Goal: Register for event/course

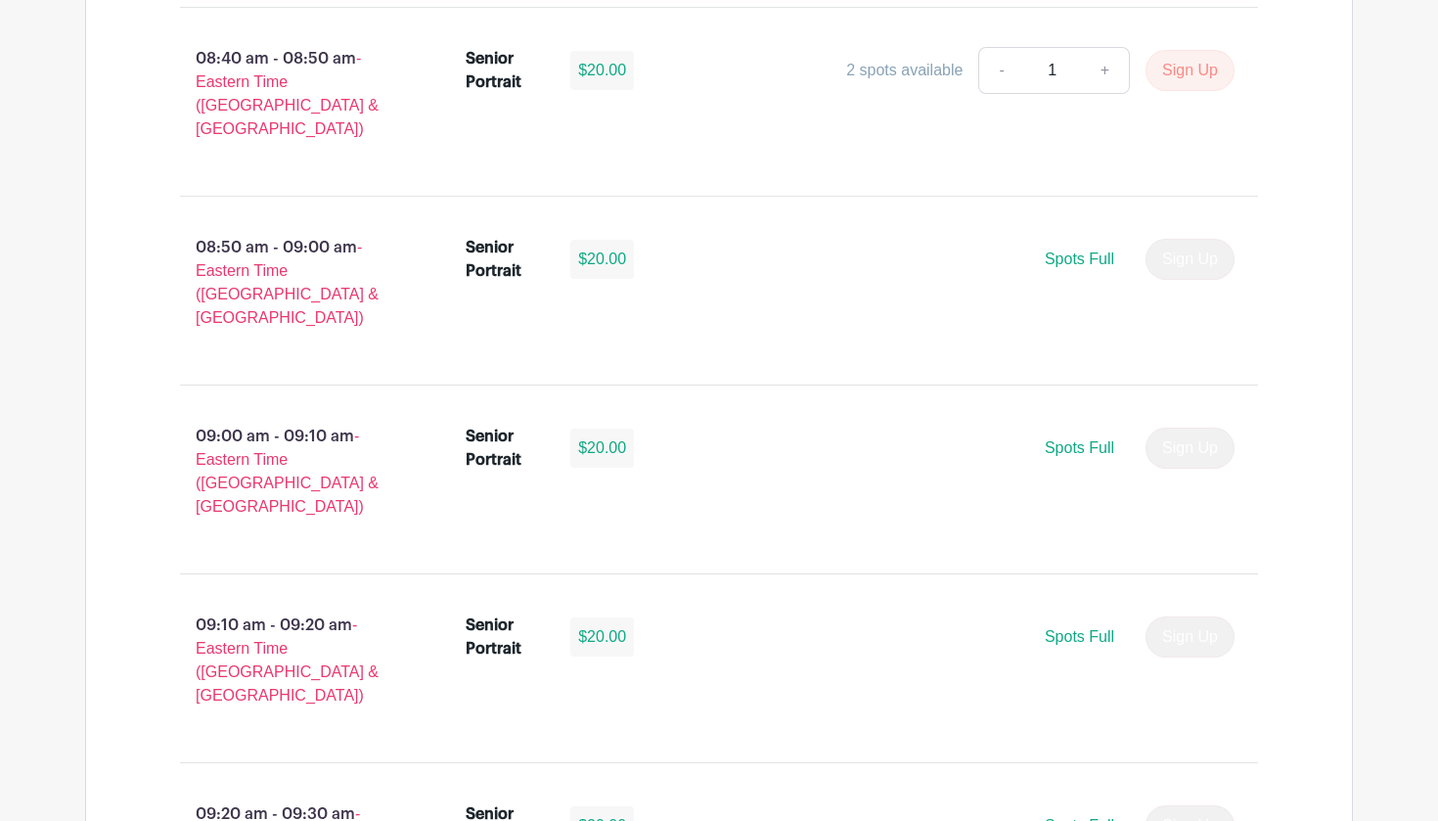
scroll to position [2038, 0]
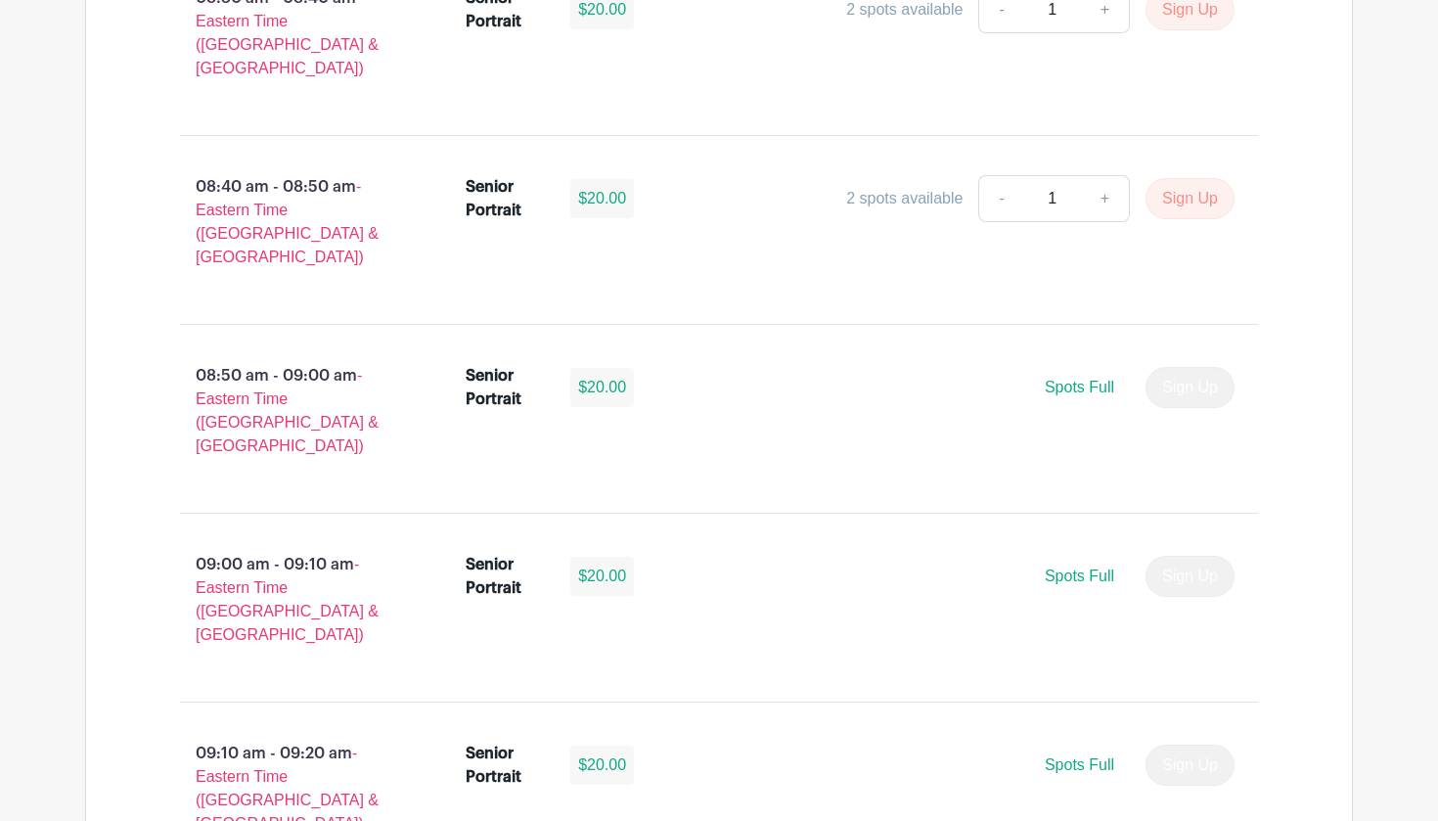
click at [616, 557] on div "$20.00" at bounding box center [602, 576] width 64 height 39
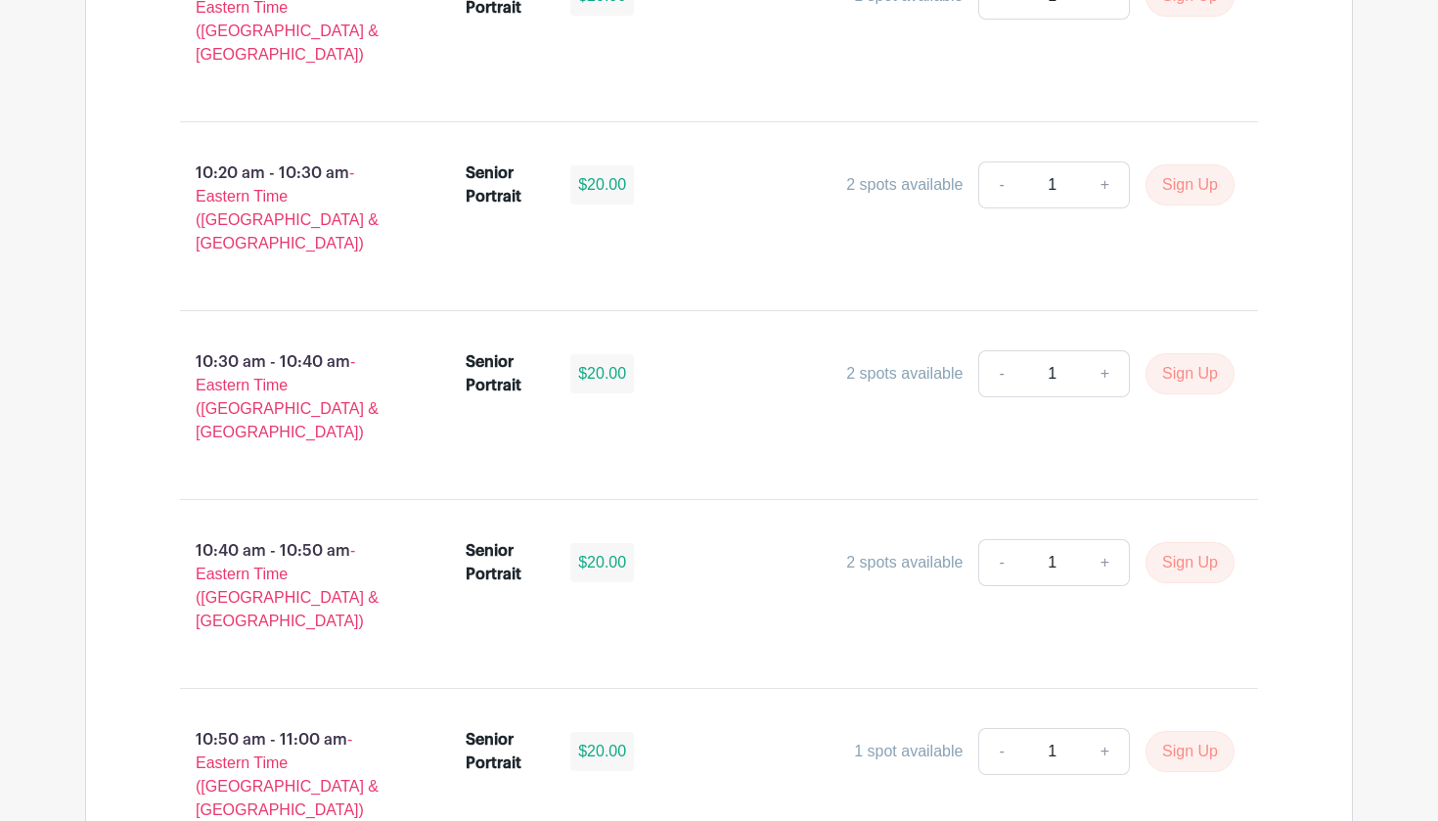
scroll to position [3950, 0]
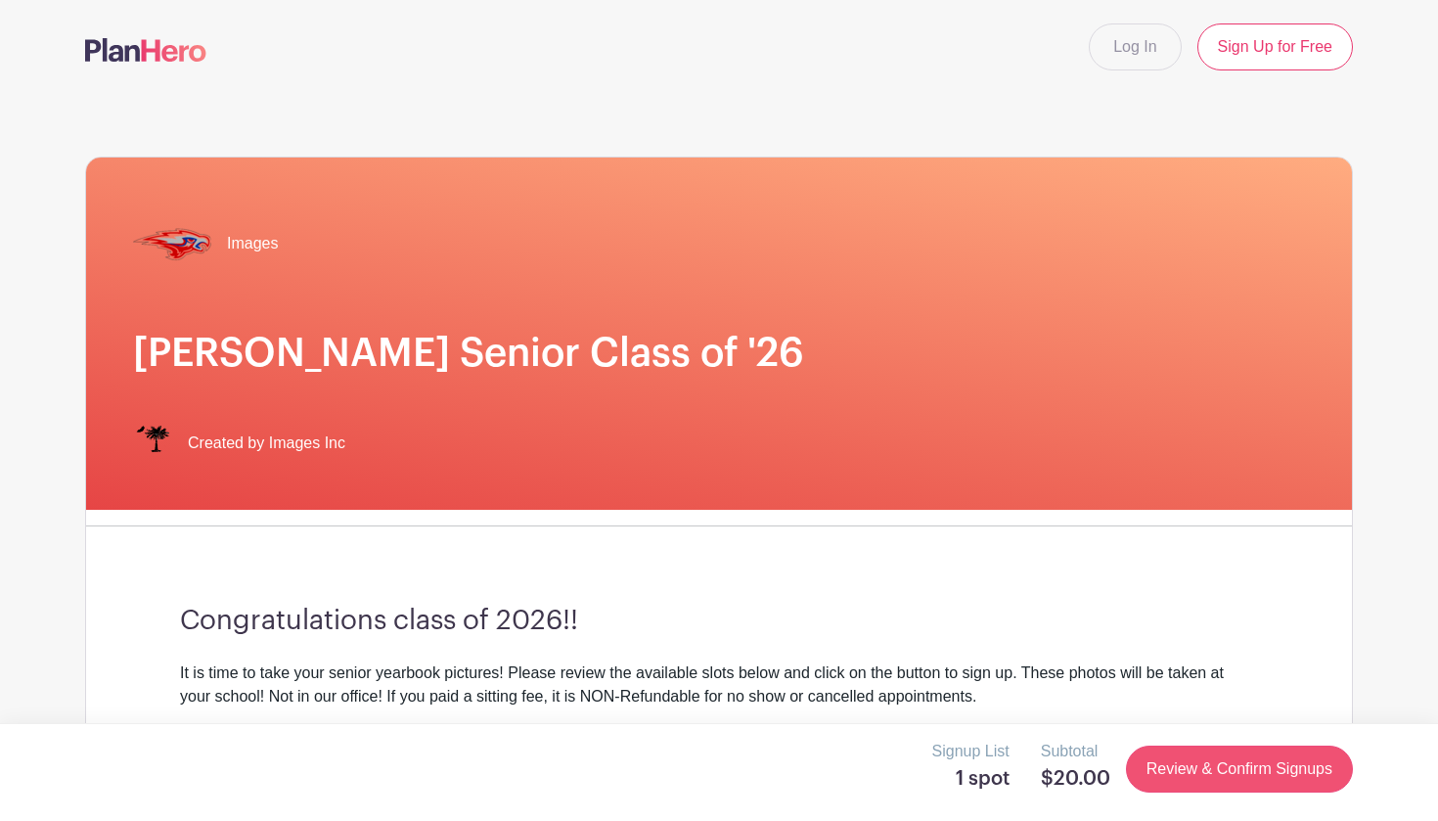
click at [1212, 770] on link "Review & Confirm Signups" at bounding box center [1239, 768] width 227 height 47
click at [1217, 761] on link "Review & Confirm Signups" at bounding box center [1239, 768] width 227 height 47
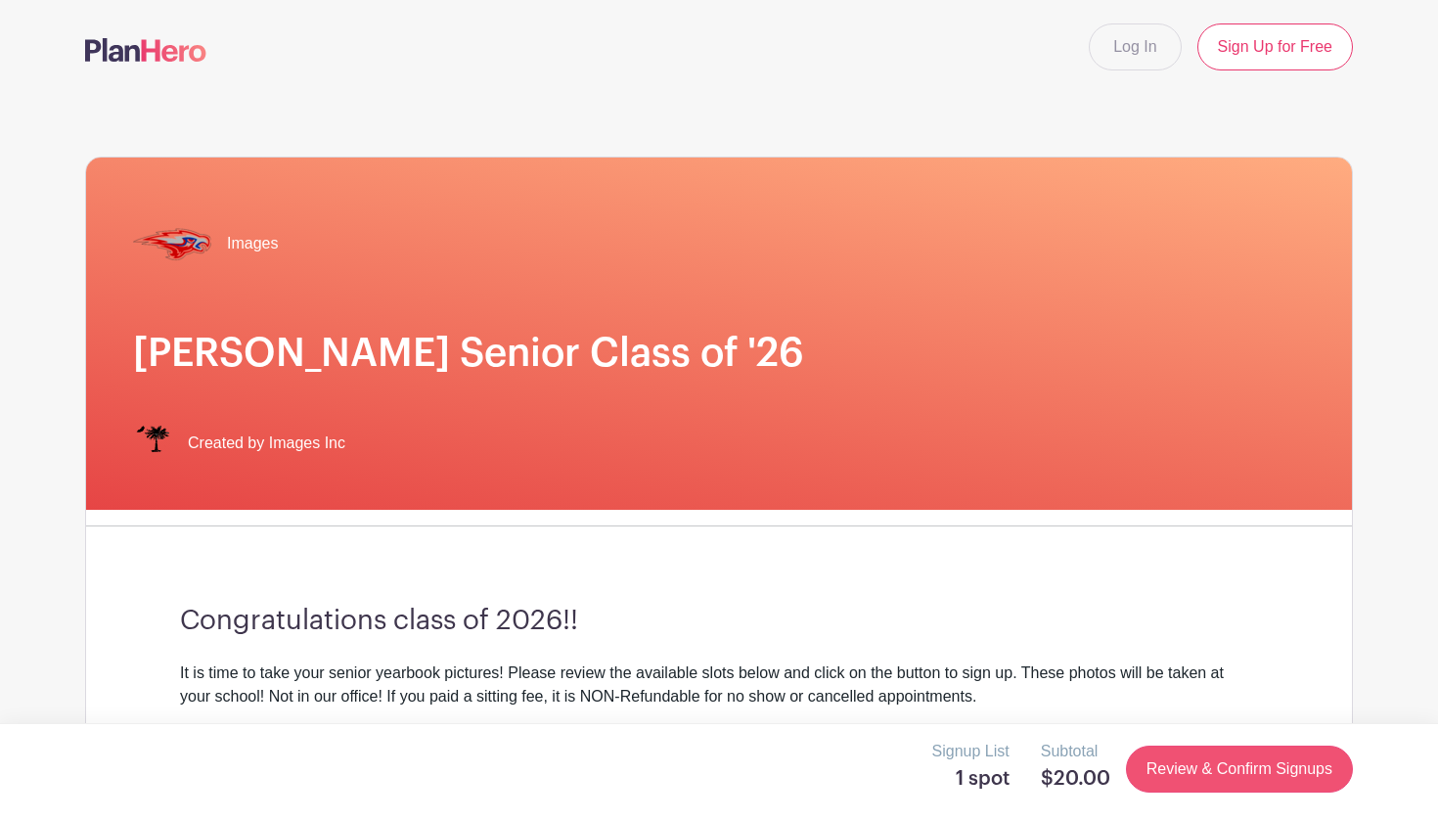
click at [1217, 761] on link "Review & Confirm Signups" at bounding box center [1239, 768] width 227 height 47
click at [1251, 771] on link "Review & Confirm Signups" at bounding box center [1239, 768] width 227 height 47
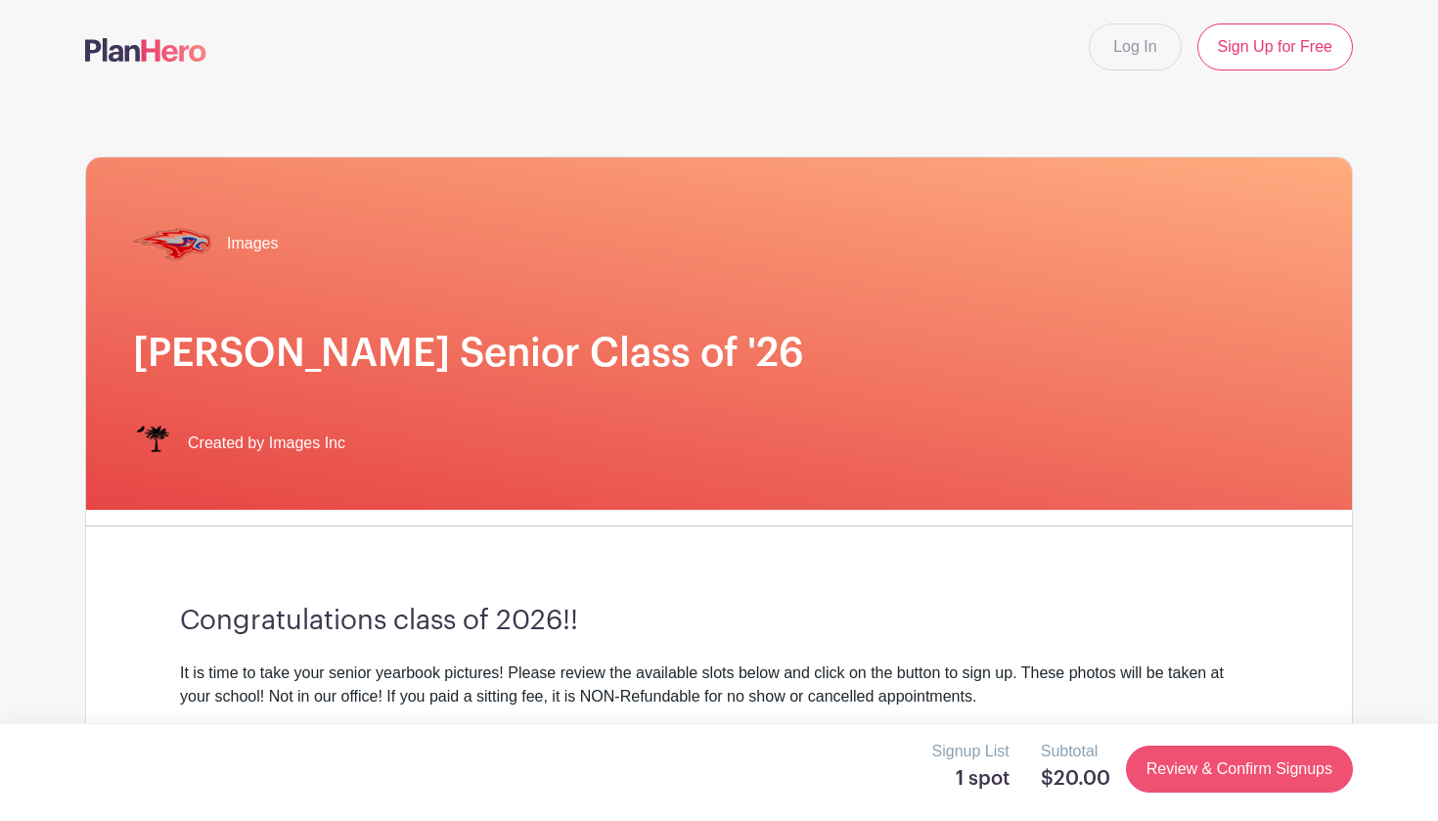
click at [1251, 771] on link "Review & Confirm Signups" at bounding box center [1239, 768] width 227 height 47
click at [1264, 50] on link "Sign Up for Free" at bounding box center [1275, 46] width 156 height 47
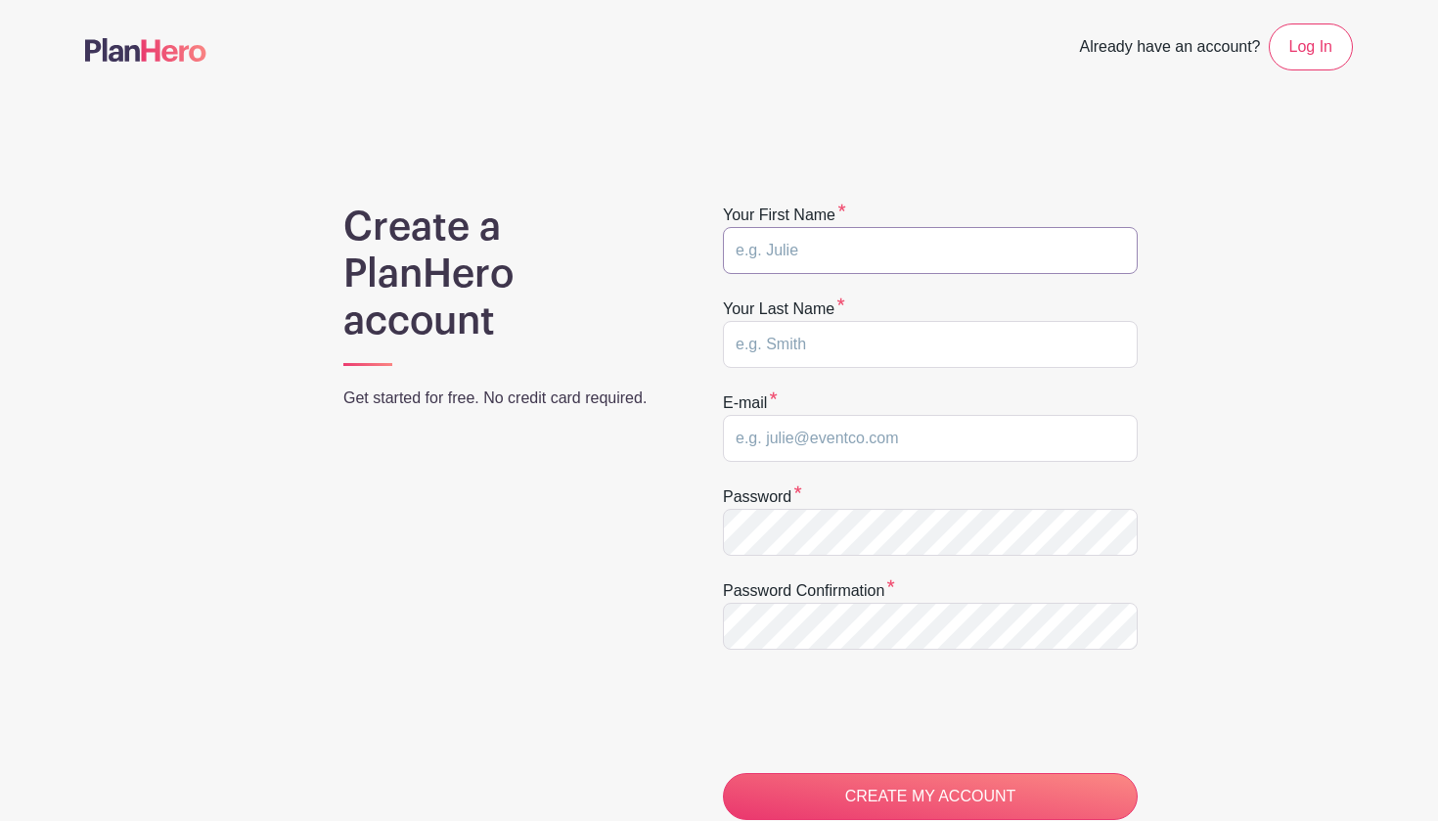
click at [913, 247] on input "text" at bounding box center [930, 250] width 415 height 47
type input "Sullivan"
click at [772, 344] on input "text" at bounding box center [930, 344] width 415 height 47
type input "e"
type input "Epps"
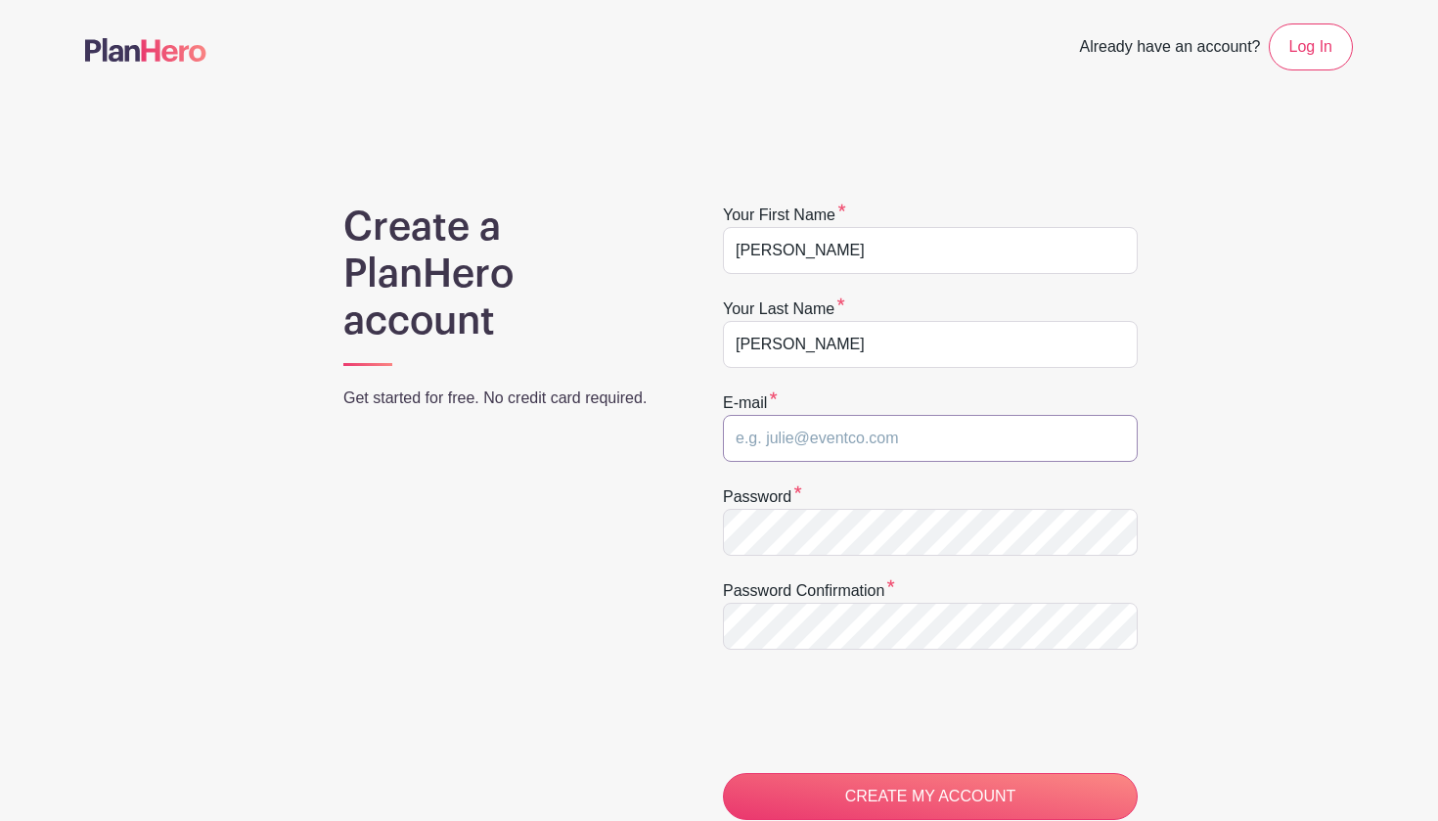
click at [768, 431] on input "email" at bounding box center [930, 438] width 415 height 47
type input "EppsSu2026@hammondschool.org"
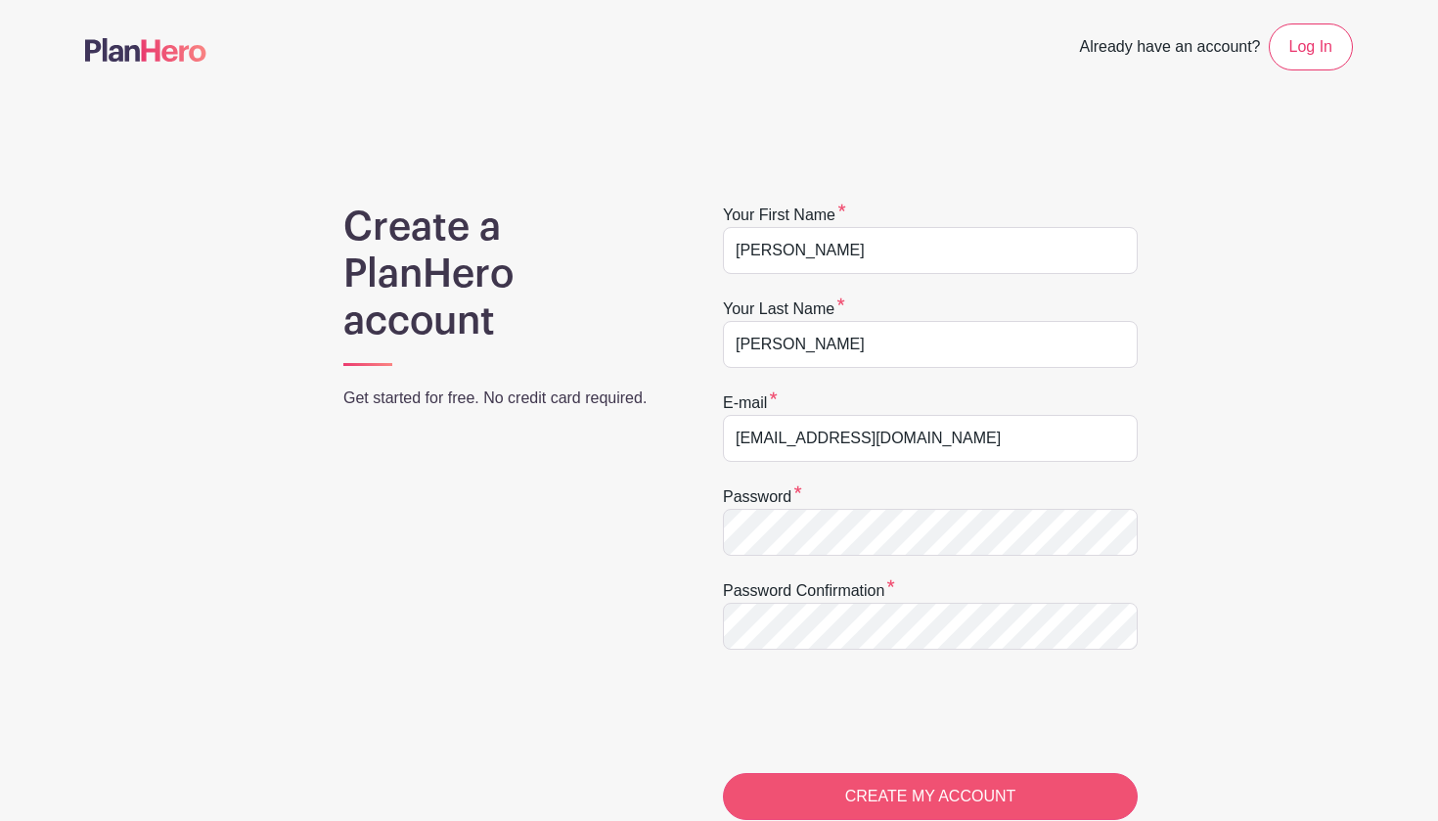
click at [828, 792] on input "CREATE MY ACCOUNT" at bounding box center [930, 796] width 415 height 47
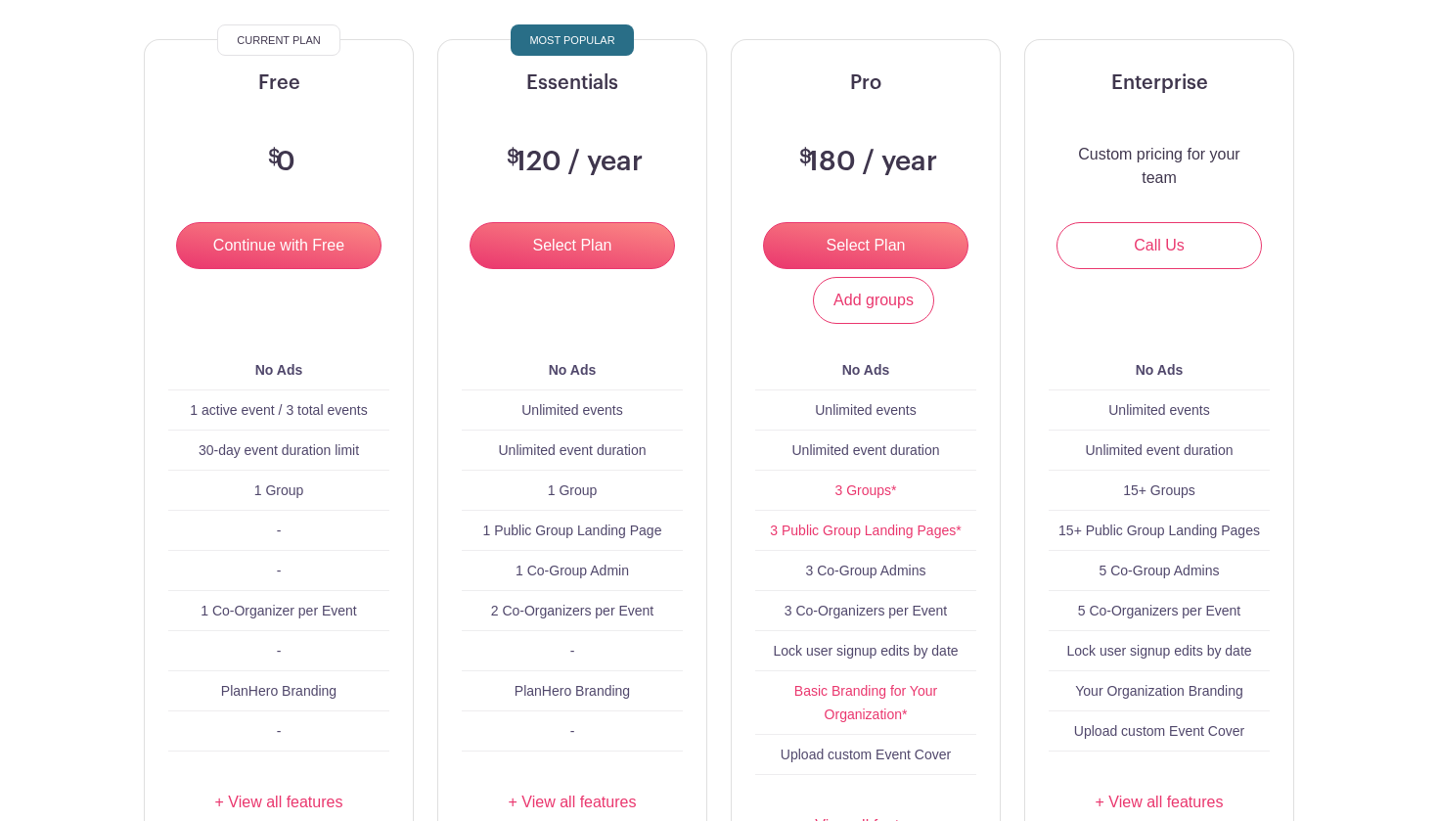
scroll to position [361, 0]
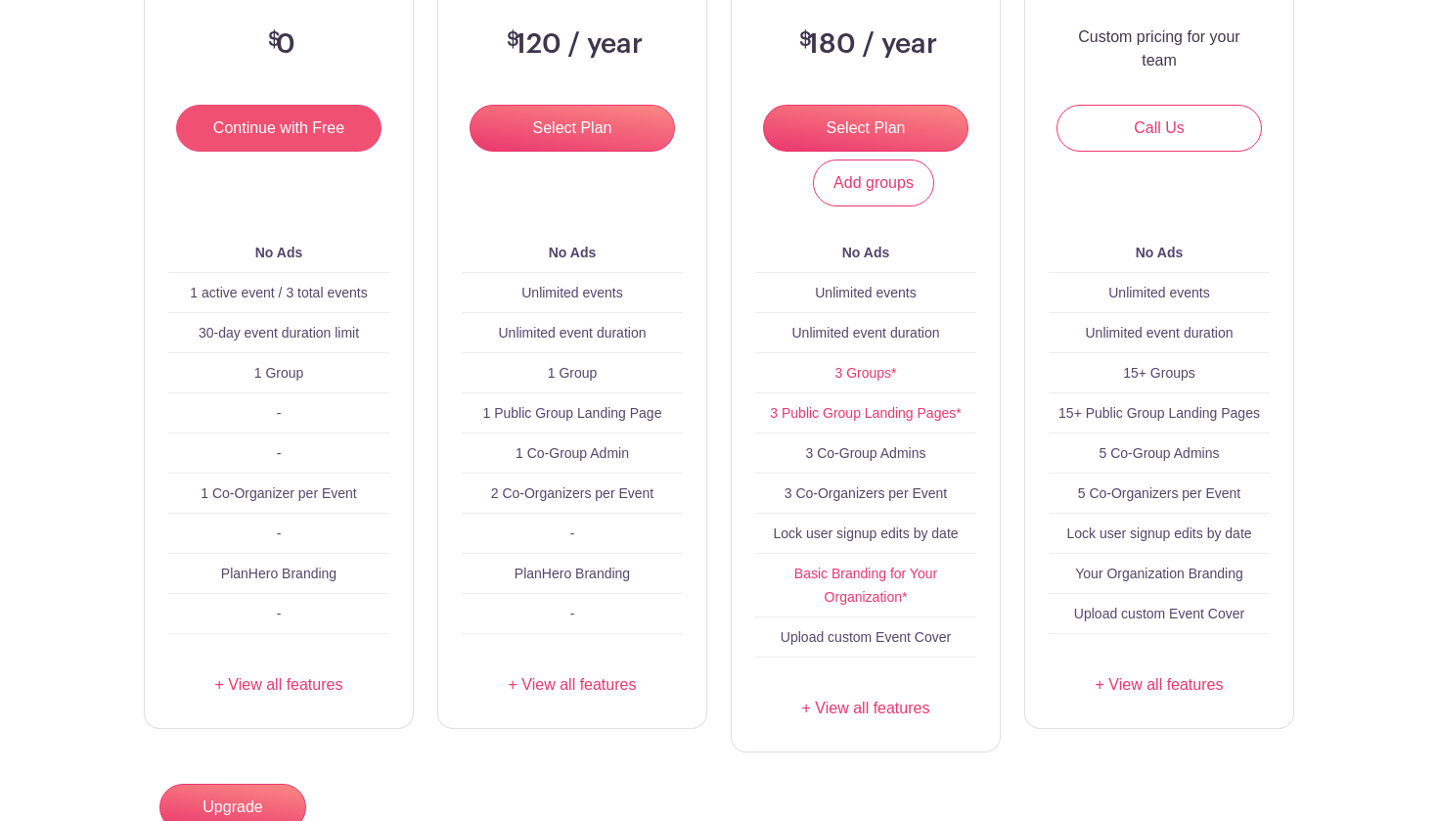
click at [324, 135] on input "Continue with Free" at bounding box center [278, 128] width 205 height 47
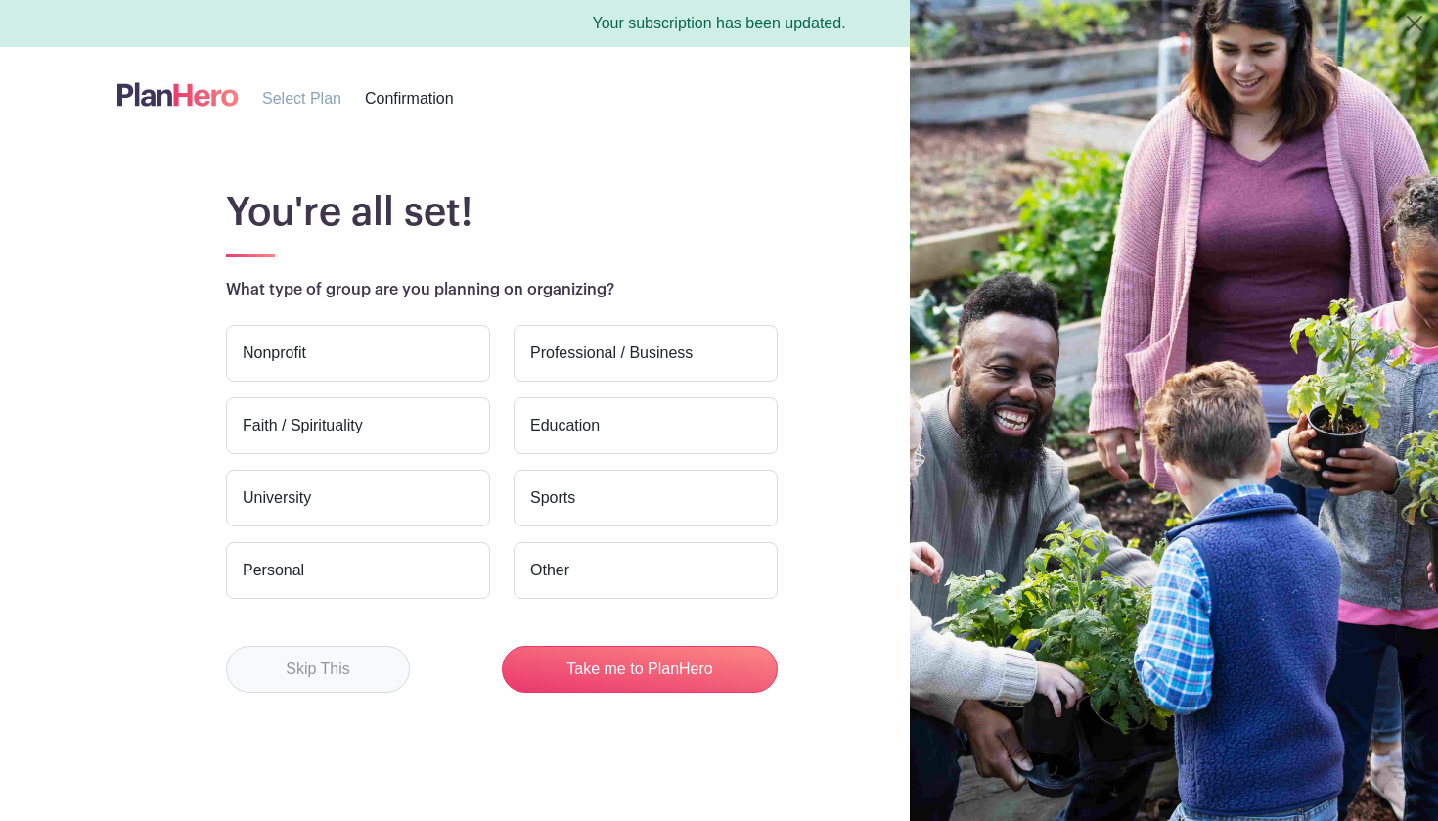
click at [379, 657] on button "Skip This" at bounding box center [318, 669] width 184 height 47
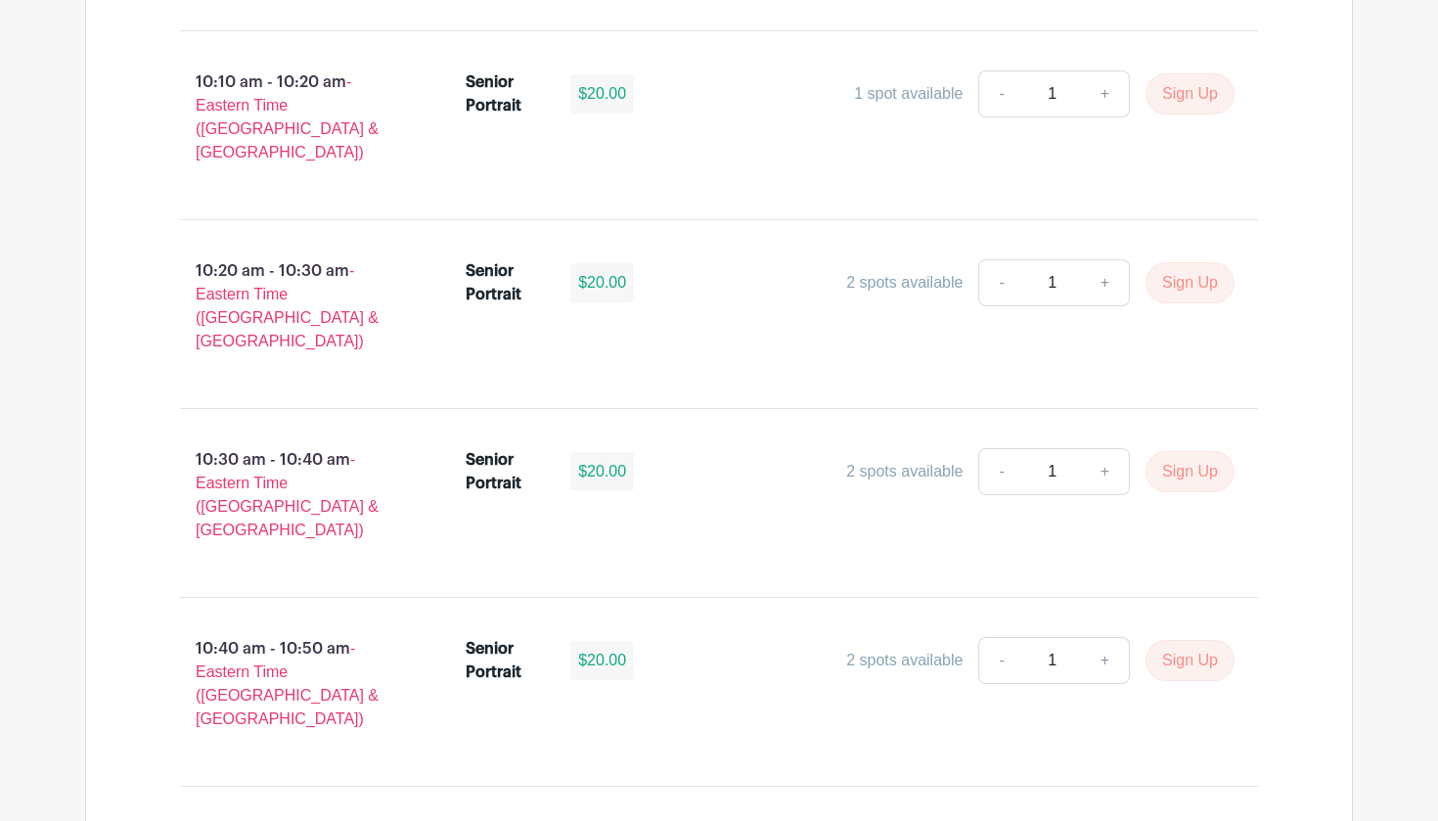
scroll to position [3891, 0]
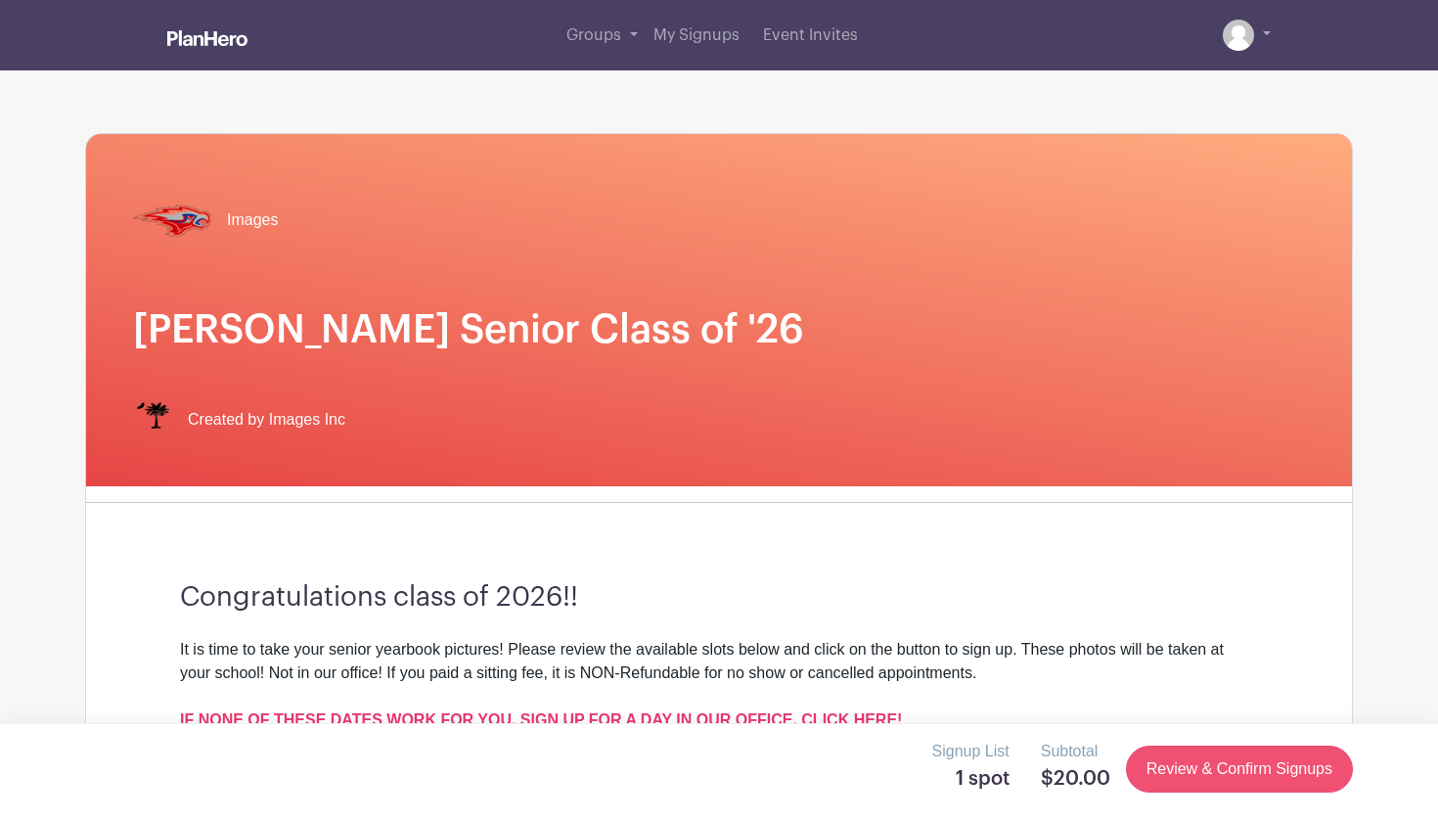
click at [1207, 770] on link "Review & Confirm Signups" at bounding box center [1239, 768] width 227 height 47
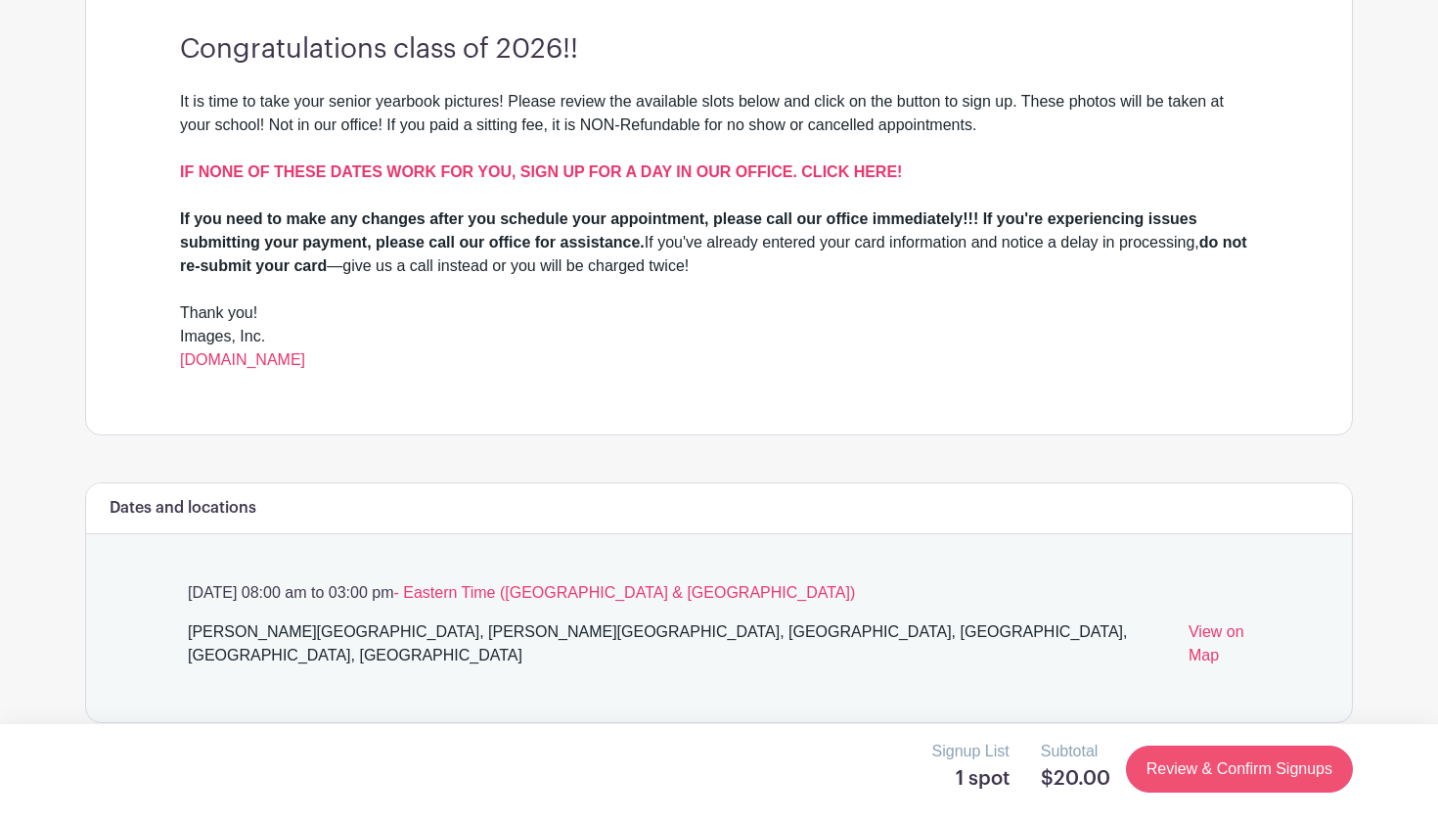
click at [1183, 775] on link "Review & Confirm Signups" at bounding box center [1239, 768] width 227 height 47
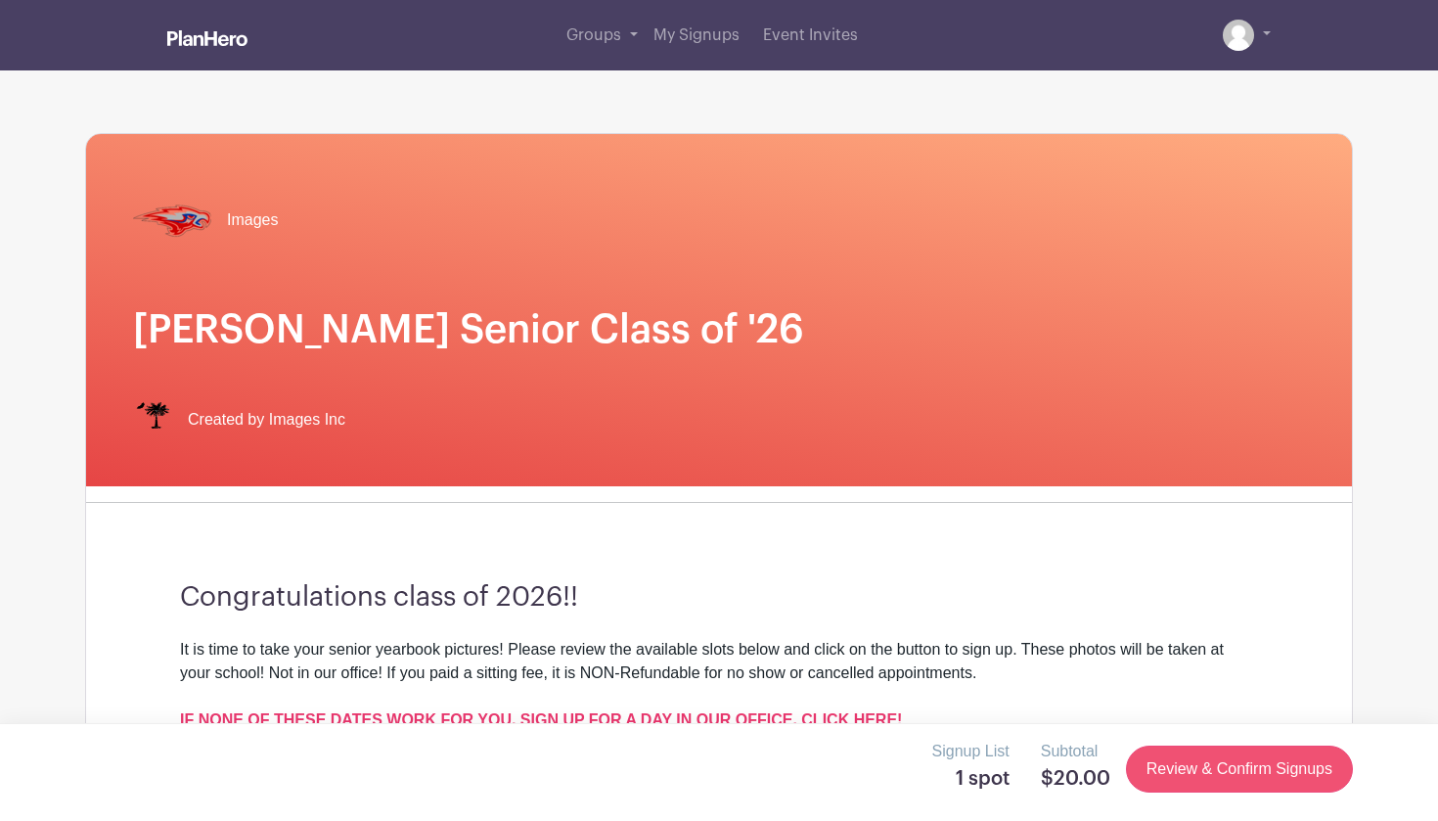
click at [1183, 775] on link "Review & Confirm Signups" at bounding box center [1239, 768] width 227 height 47
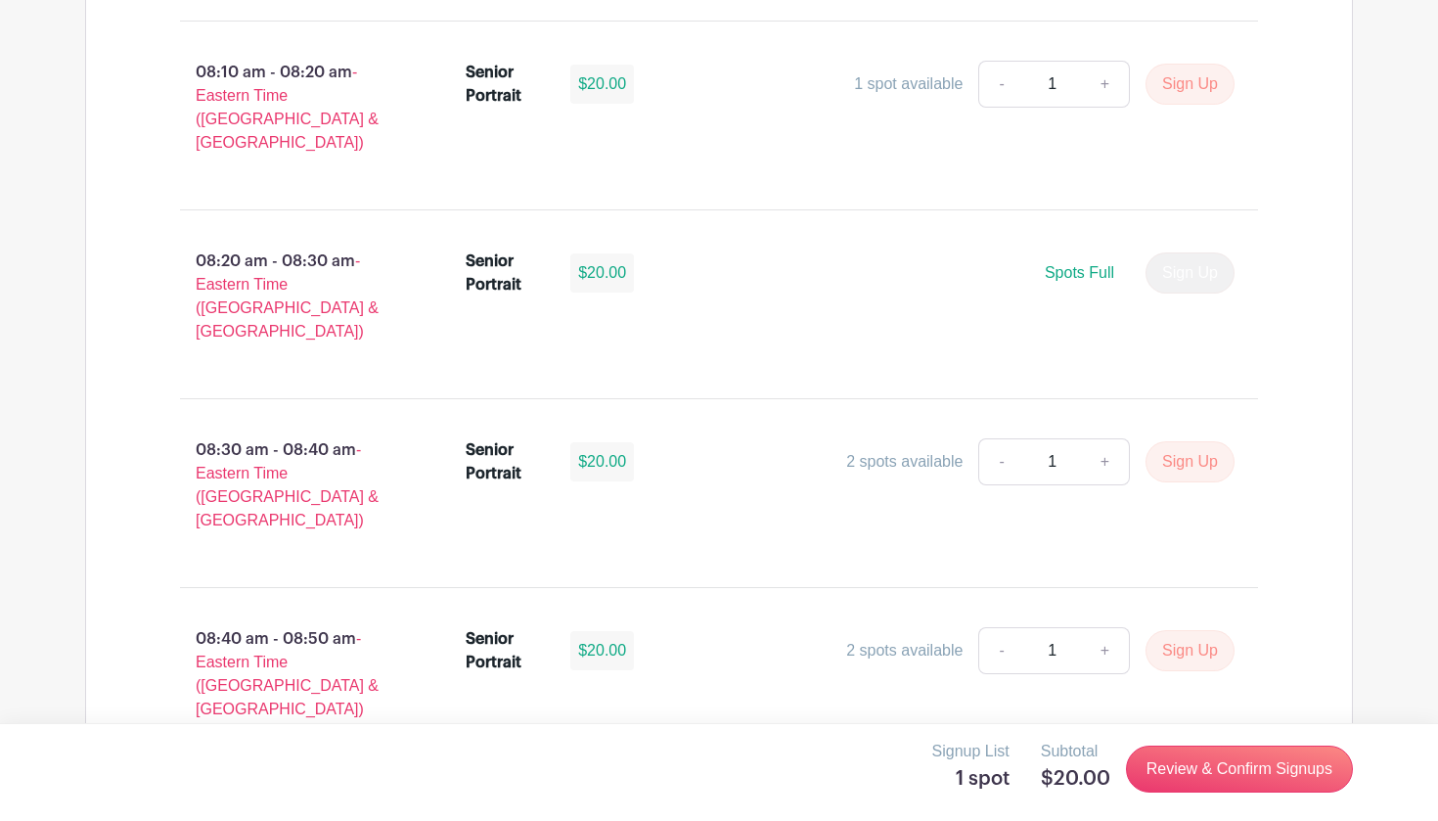
scroll to position [709, 0]
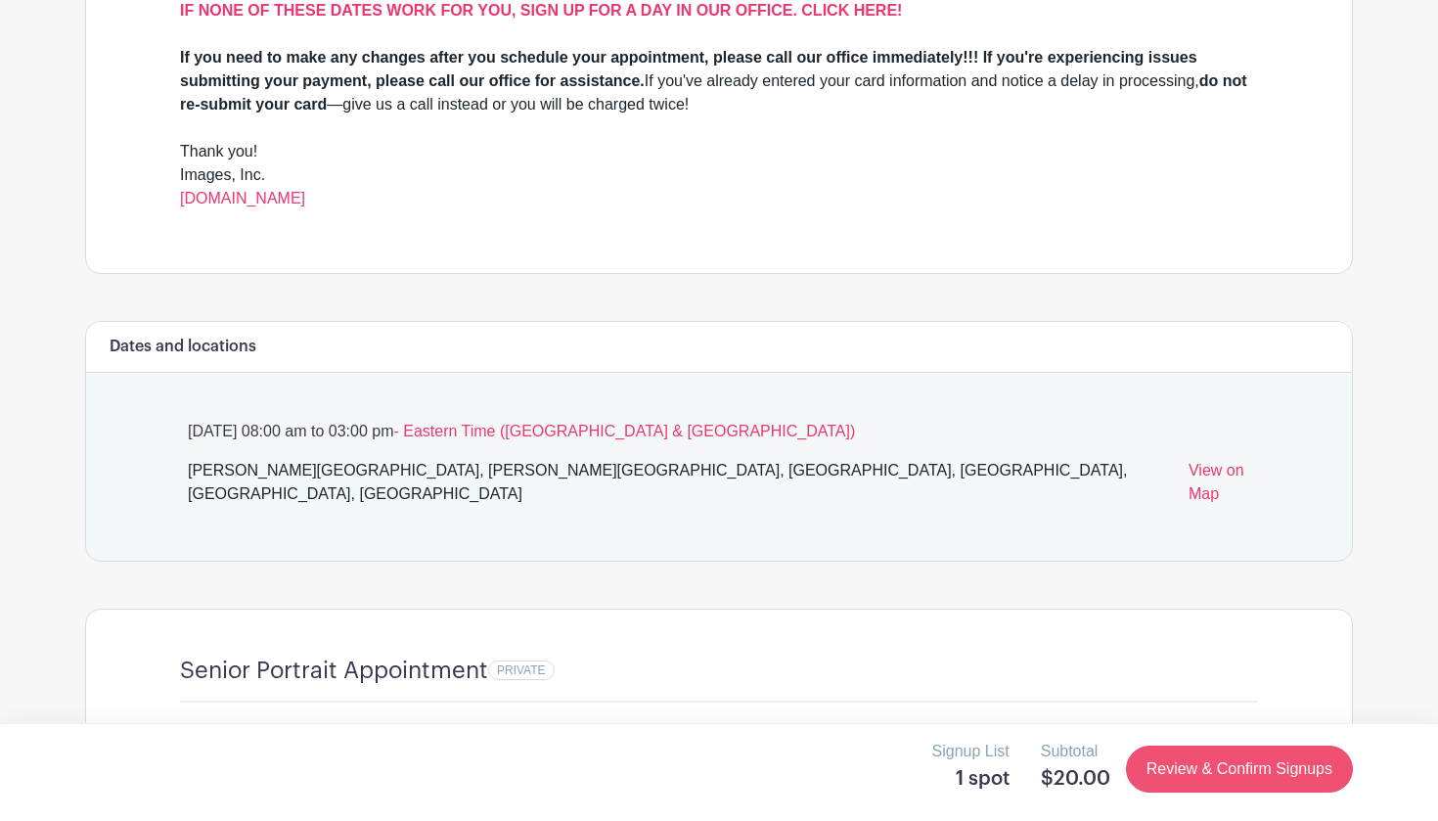
click at [1241, 757] on link "Review & Confirm Signups" at bounding box center [1239, 768] width 227 height 47
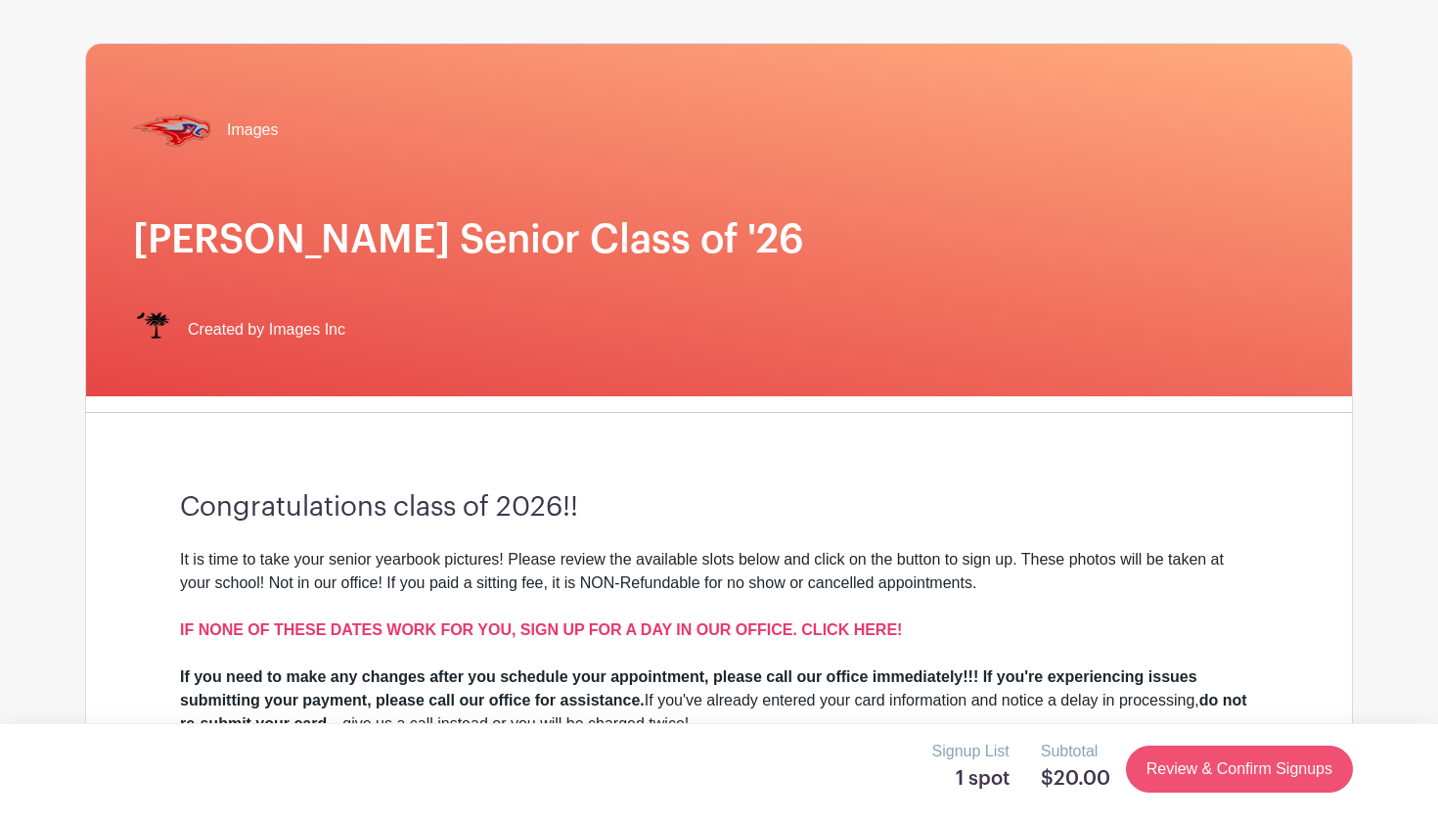
click at [1241, 757] on link "Review & Confirm Signups" at bounding box center [1239, 768] width 227 height 47
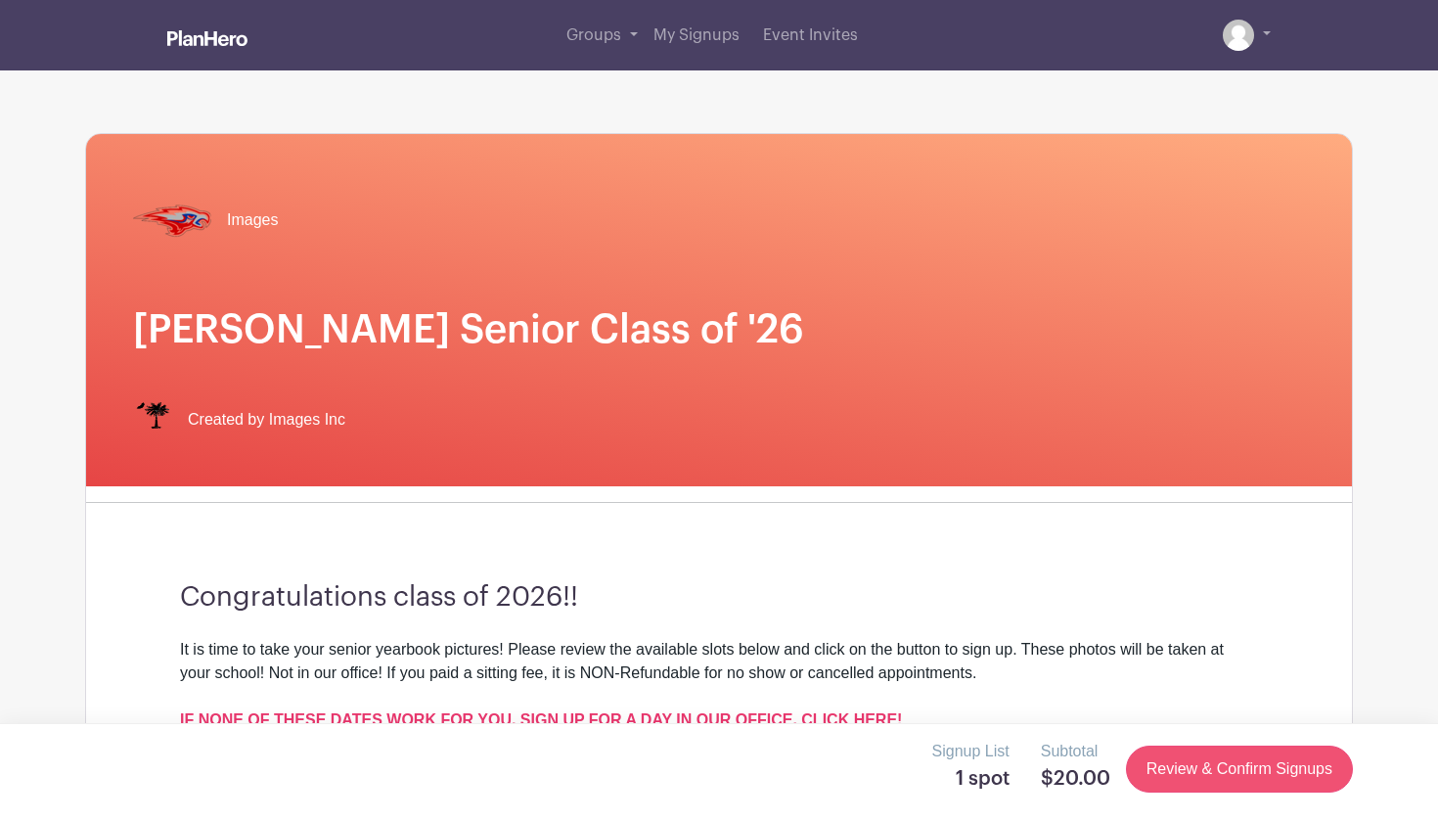
click at [1241, 757] on link "Review & Confirm Signups" at bounding box center [1239, 768] width 227 height 47
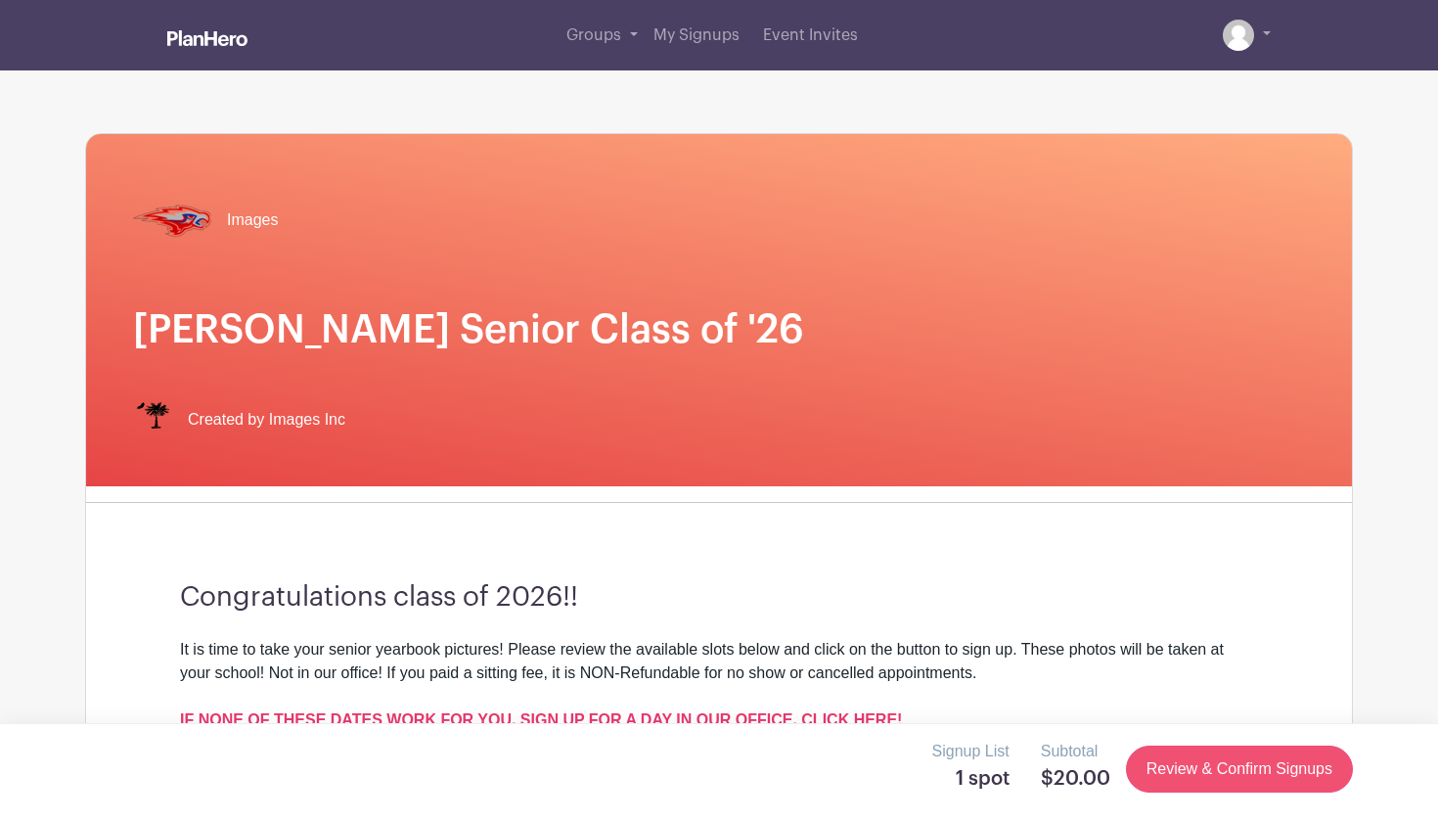
click at [1241, 757] on link "Review & Confirm Signups" at bounding box center [1239, 768] width 227 height 47
click at [713, 41] on span "My Signups" at bounding box center [696, 35] width 86 height 16
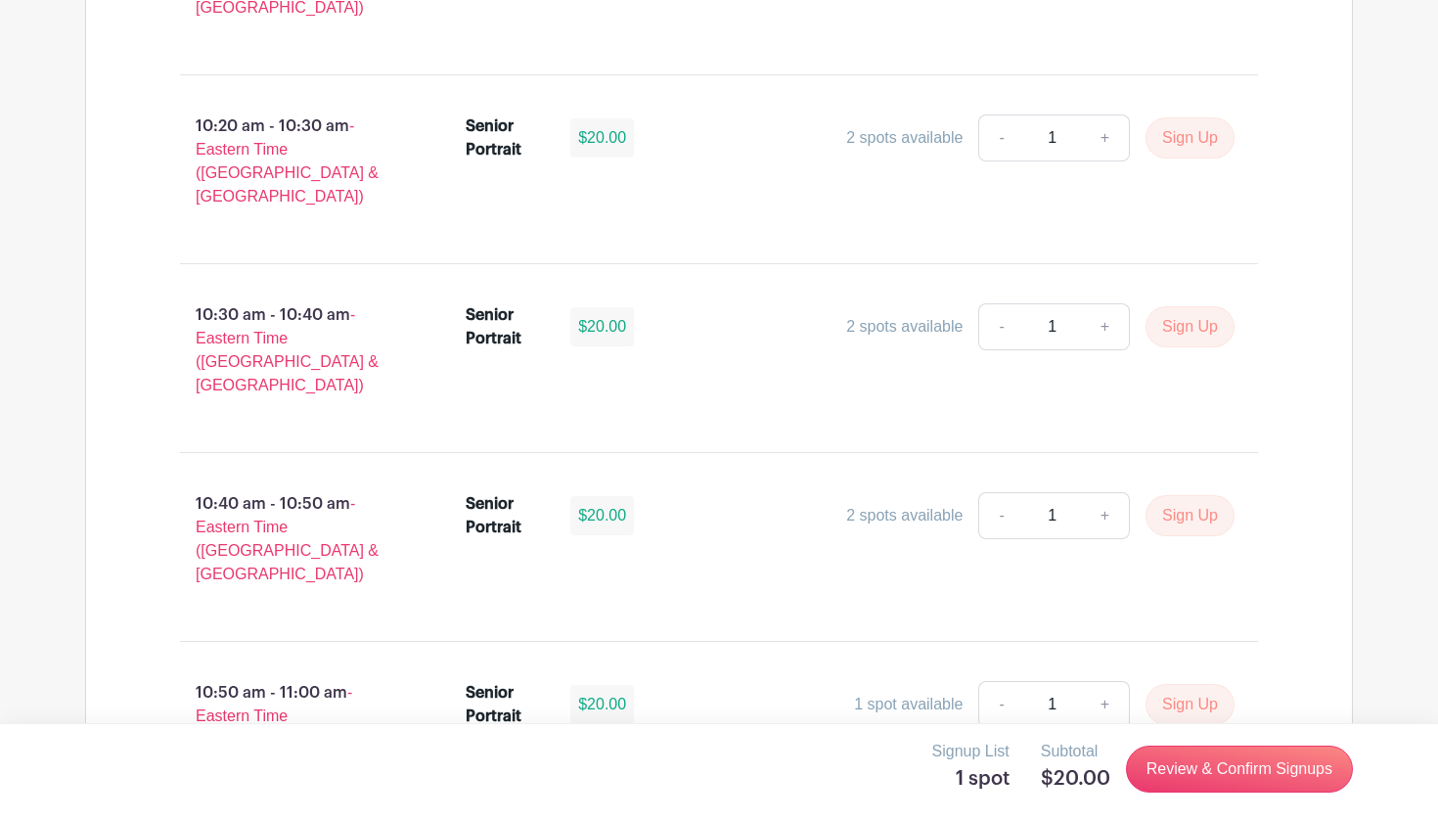
scroll to position [3929, 0]
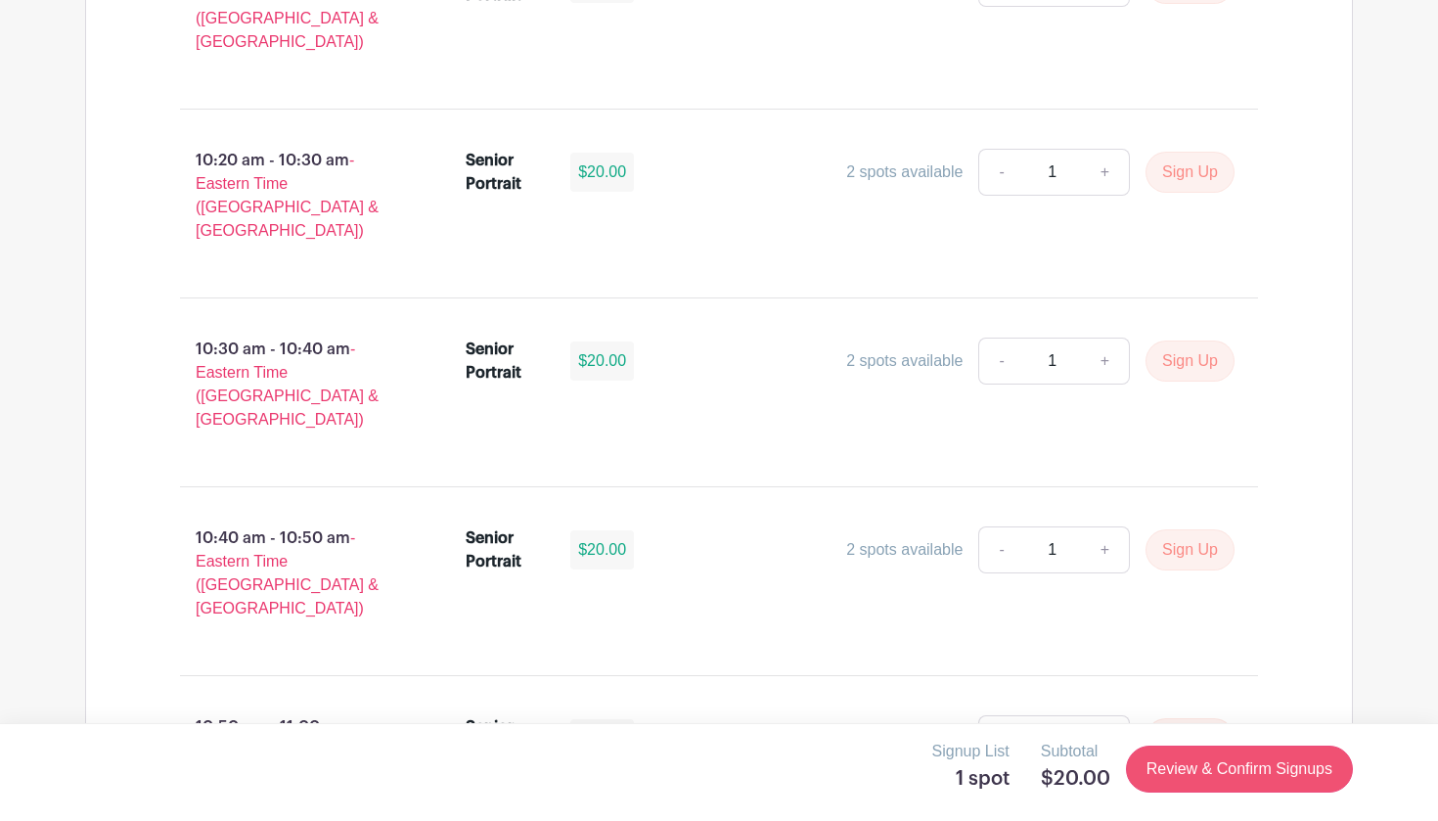
click at [1188, 768] on link "Review & Confirm Signups" at bounding box center [1239, 768] width 227 height 47
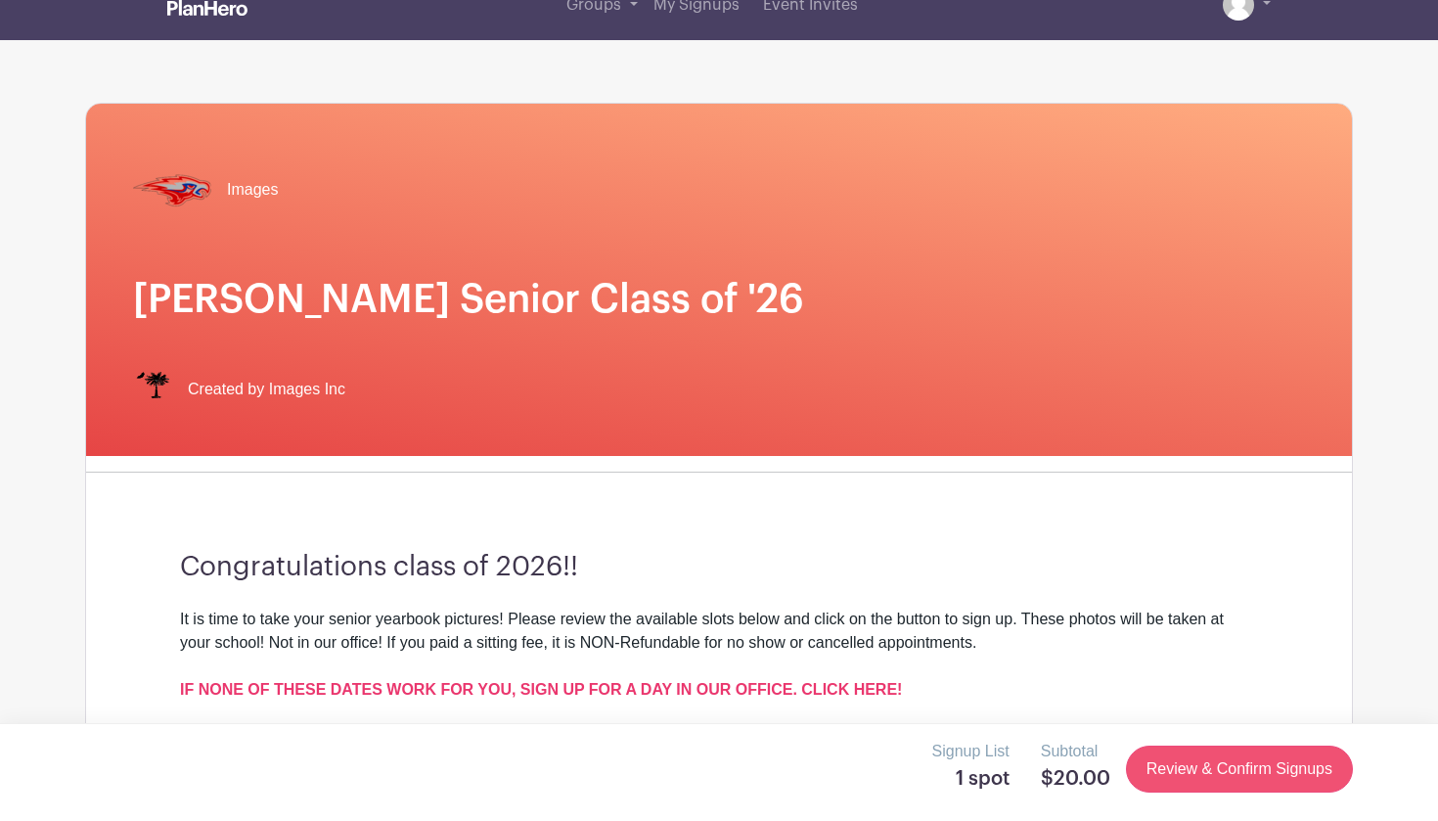
scroll to position [0, 0]
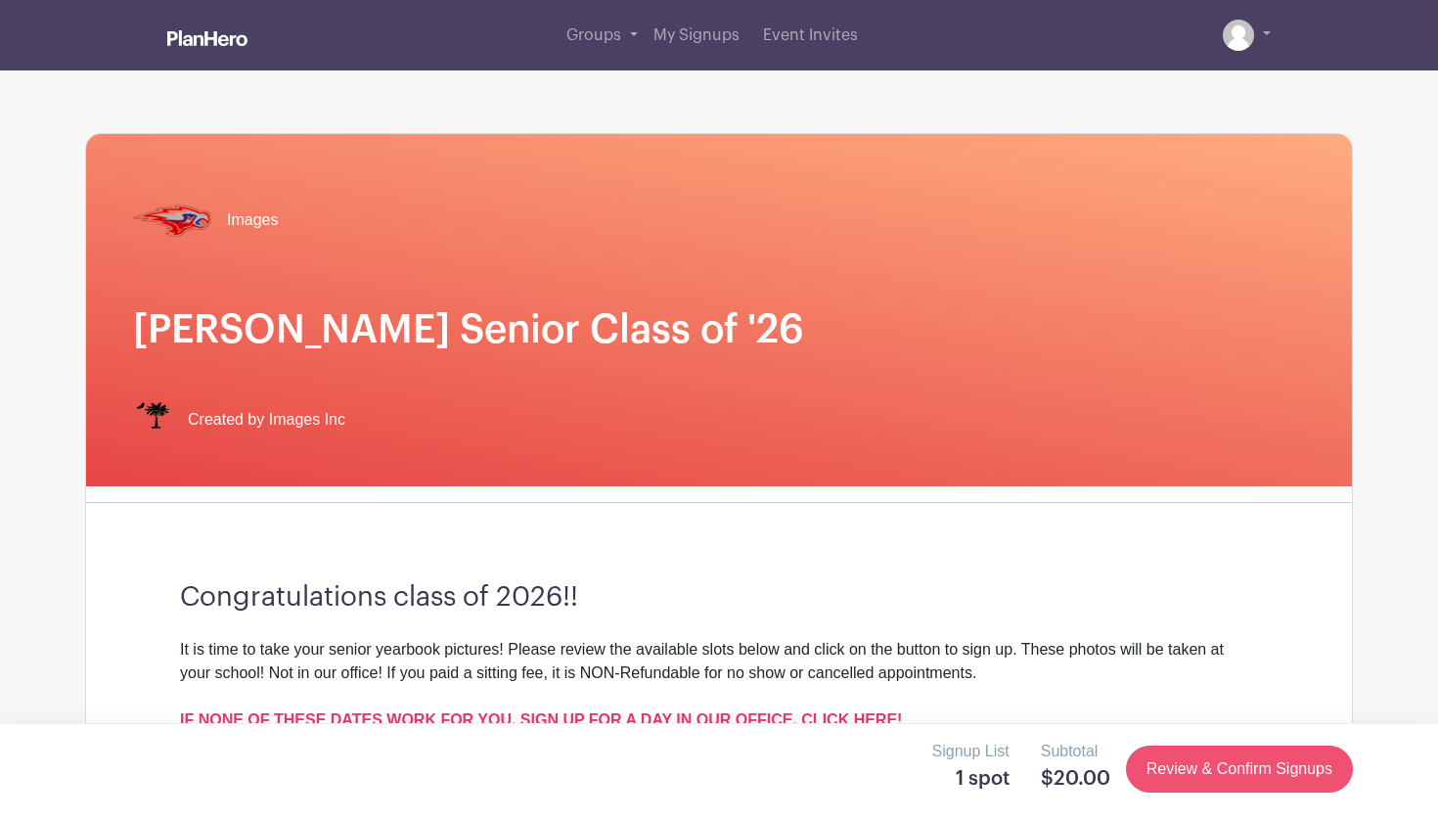
click at [1188, 768] on link "Review & Confirm Signups" at bounding box center [1239, 768] width 227 height 47
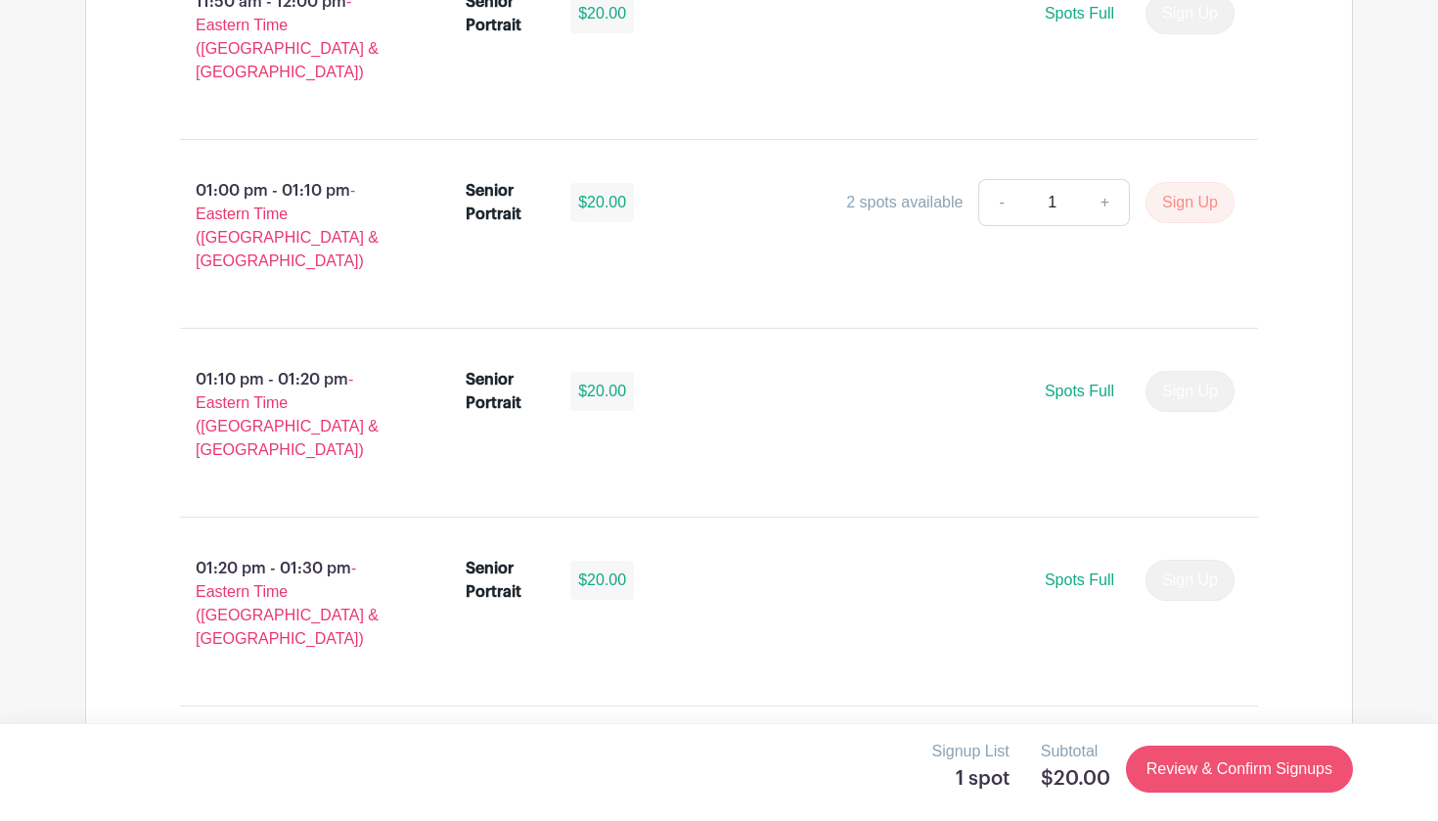
scroll to position [5785, 0]
click at [1149, 758] on link "Review & Confirm Signups" at bounding box center [1239, 768] width 227 height 47
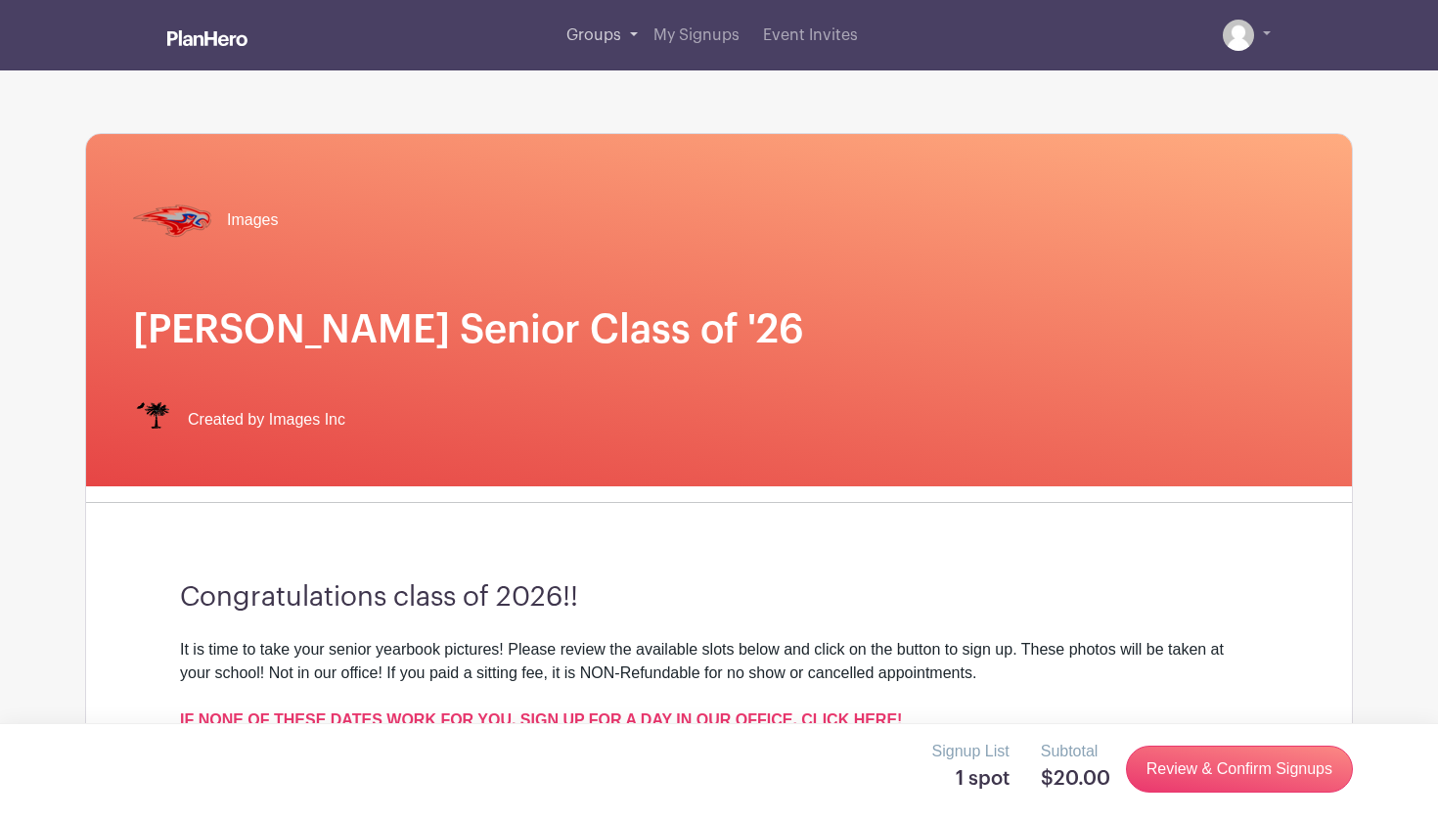
click at [603, 26] on link "Groups" at bounding box center [601, 35] width 87 height 70
click at [601, 39] on span "Groups" at bounding box center [593, 35] width 55 height 16
click at [634, 36] on link "Groups" at bounding box center [601, 35] width 87 height 70
click at [690, 40] on span "My Signups" at bounding box center [696, 35] width 86 height 16
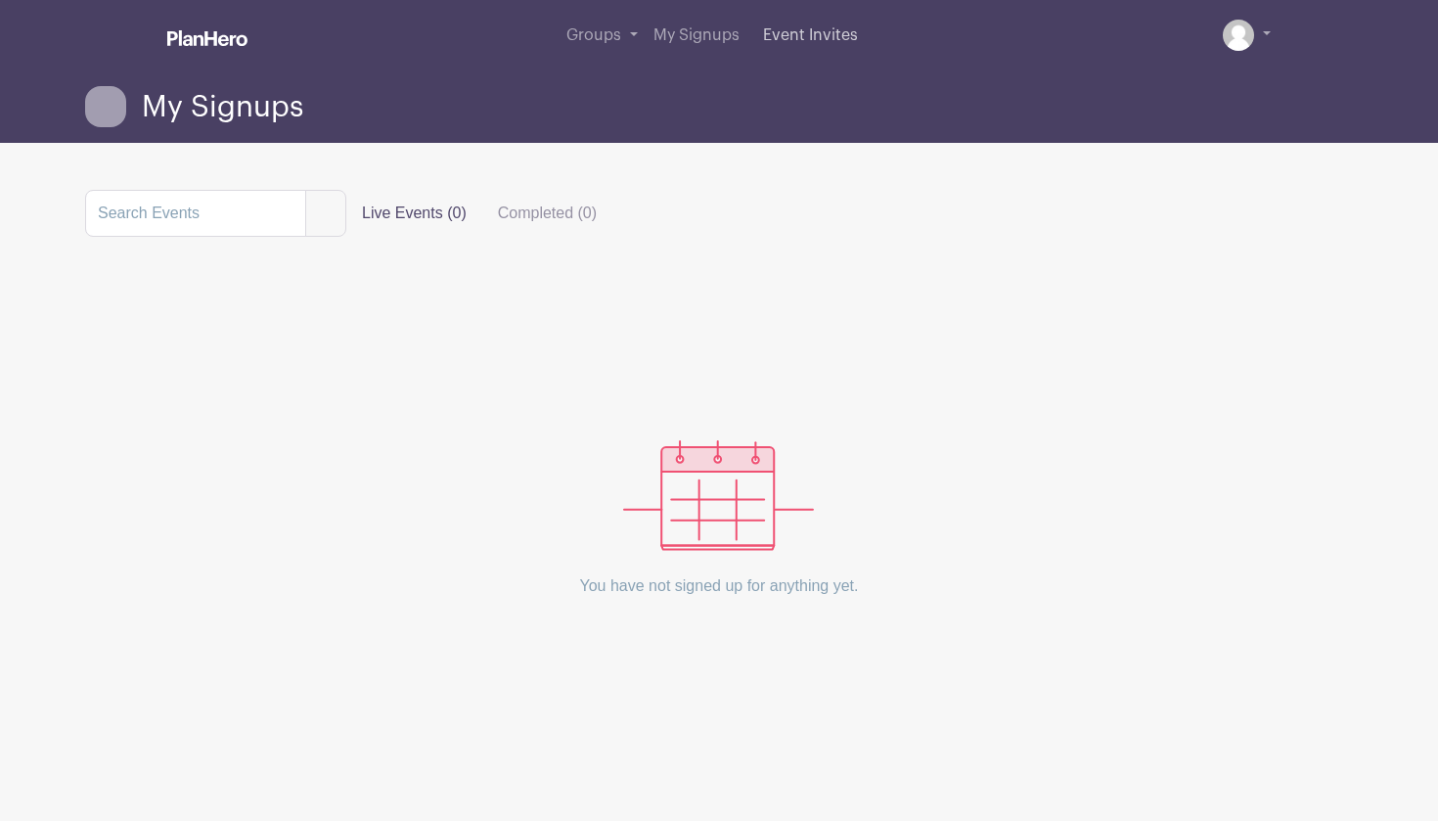
click at [849, 41] on span "Event Invites" at bounding box center [810, 35] width 95 height 16
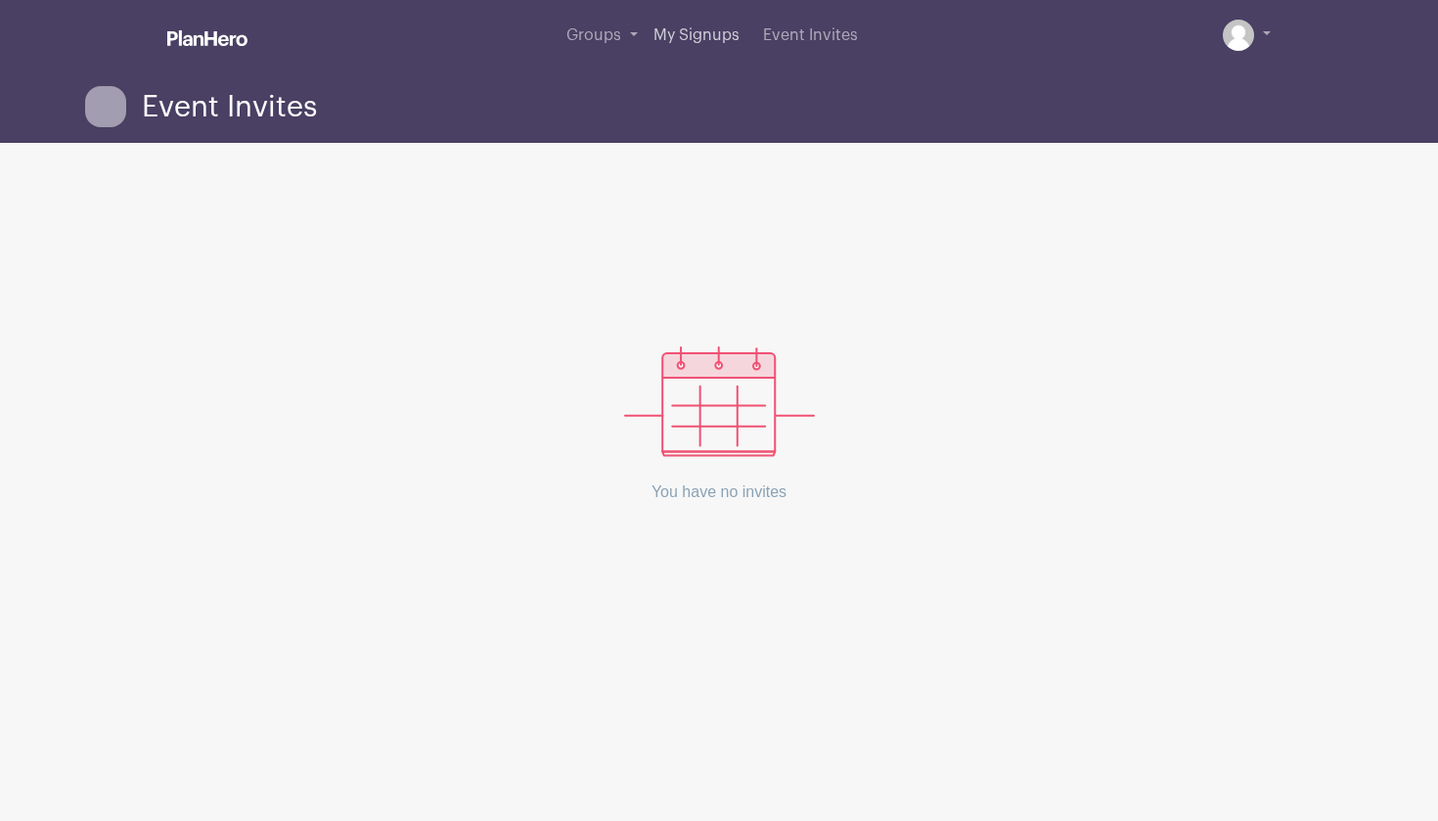
click at [725, 38] on span "My Signups" at bounding box center [696, 35] width 86 height 16
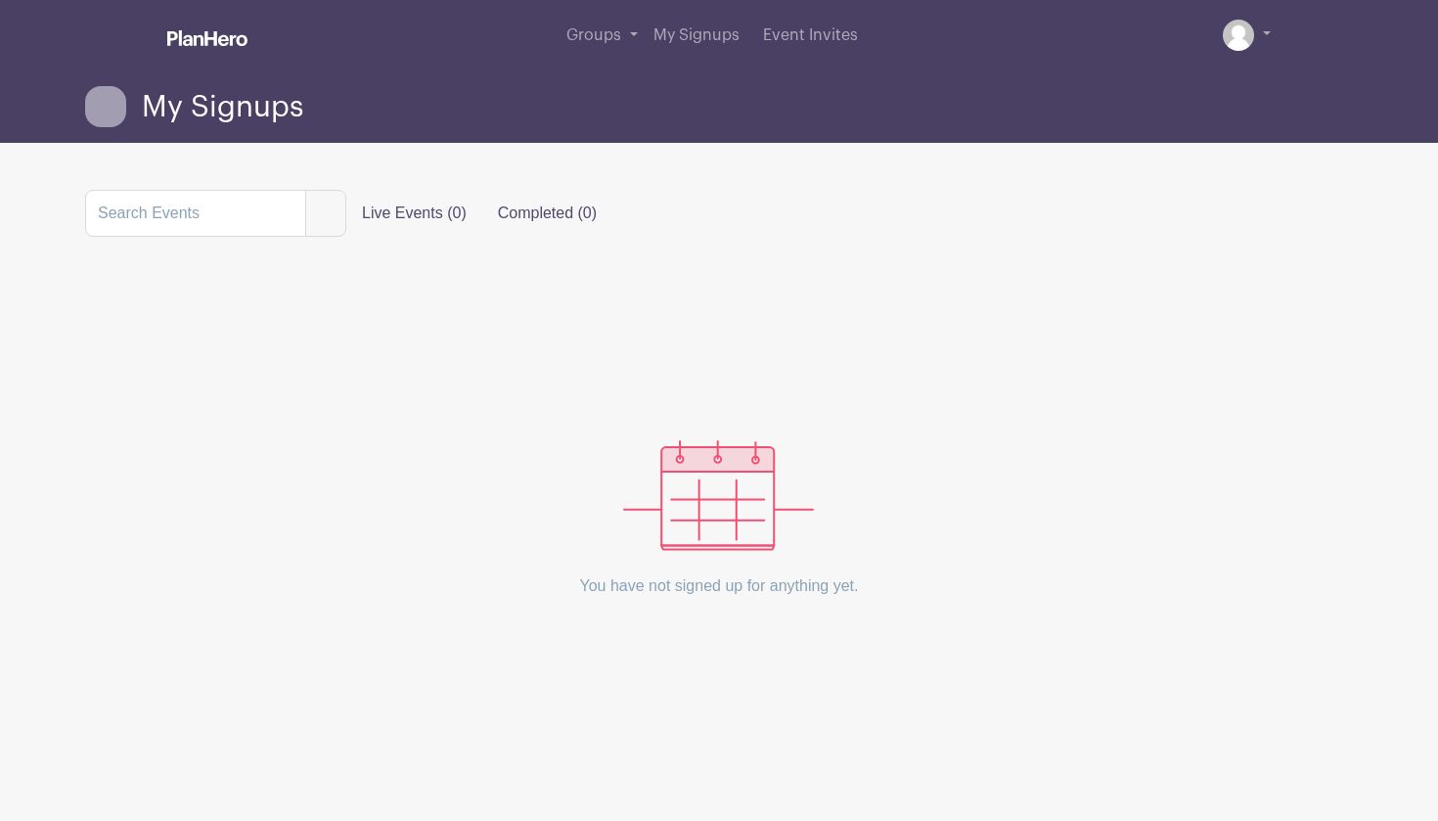
click at [528, 205] on label "Completed (0)" at bounding box center [547, 213] width 130 height 39
click at [0, 0] on input "Completed (0)" at bounding box center [0, 0] width 0 height 0
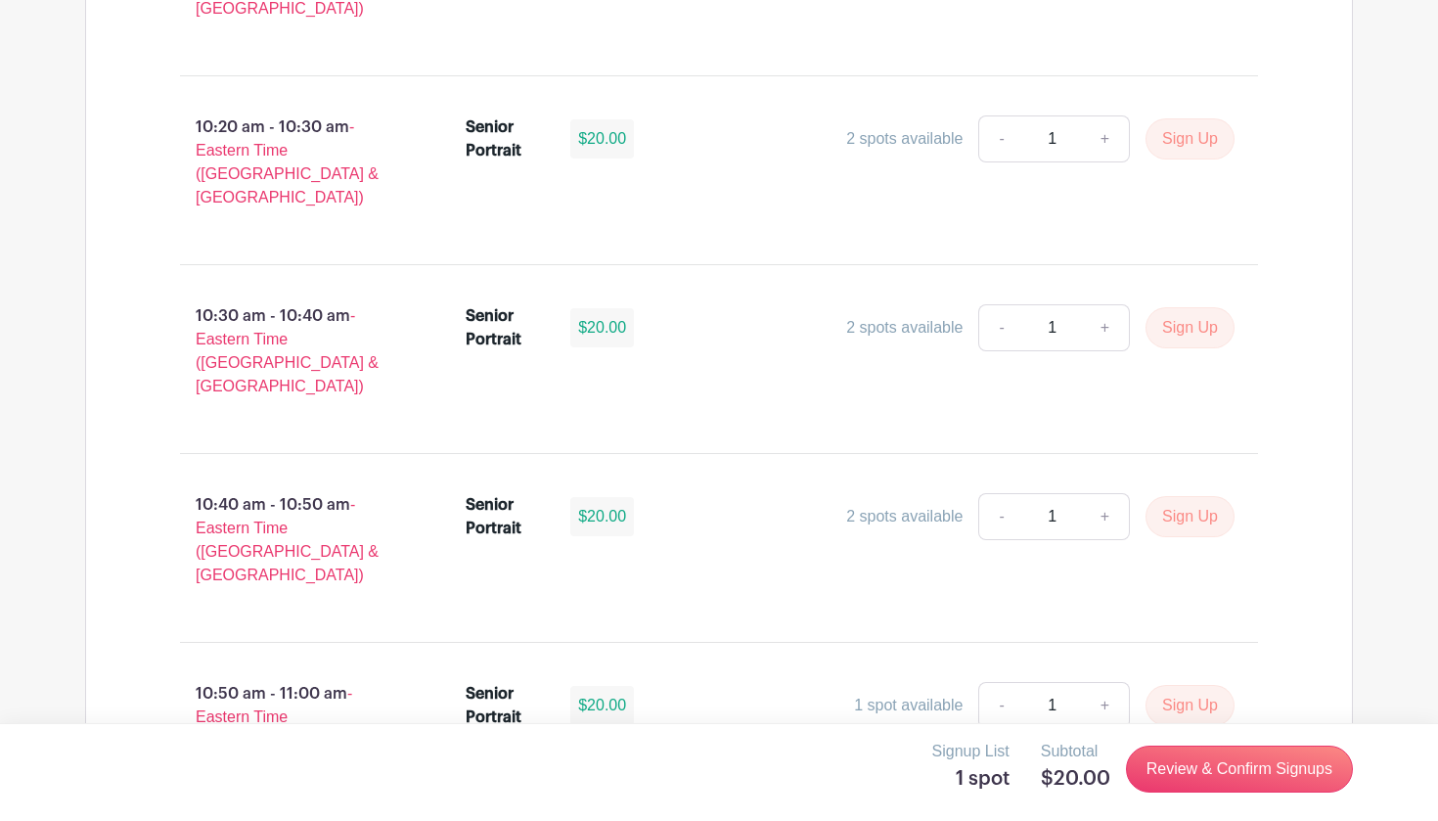
scroll to position [4017, 0]
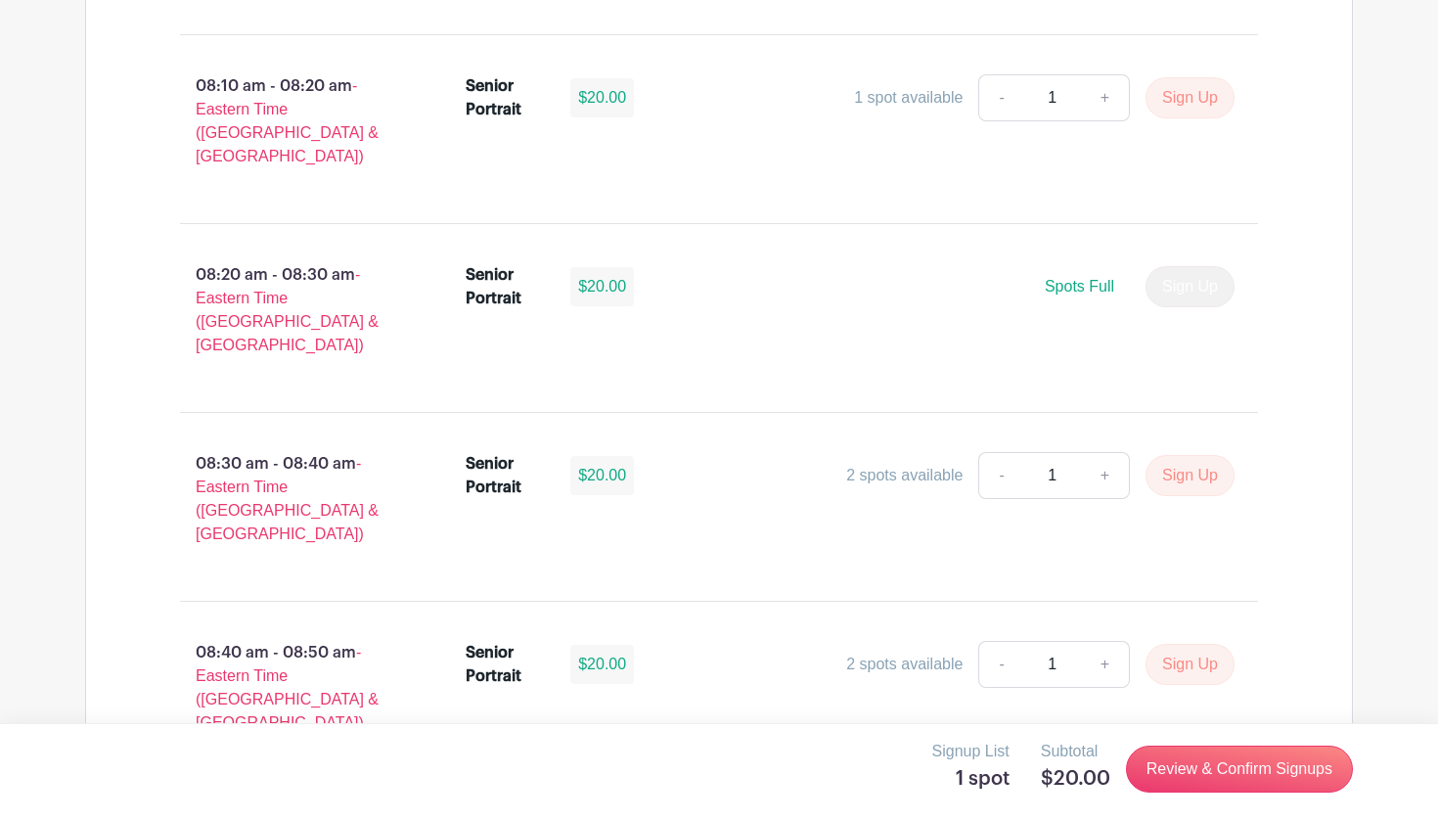
scroll to position [1546, 0]
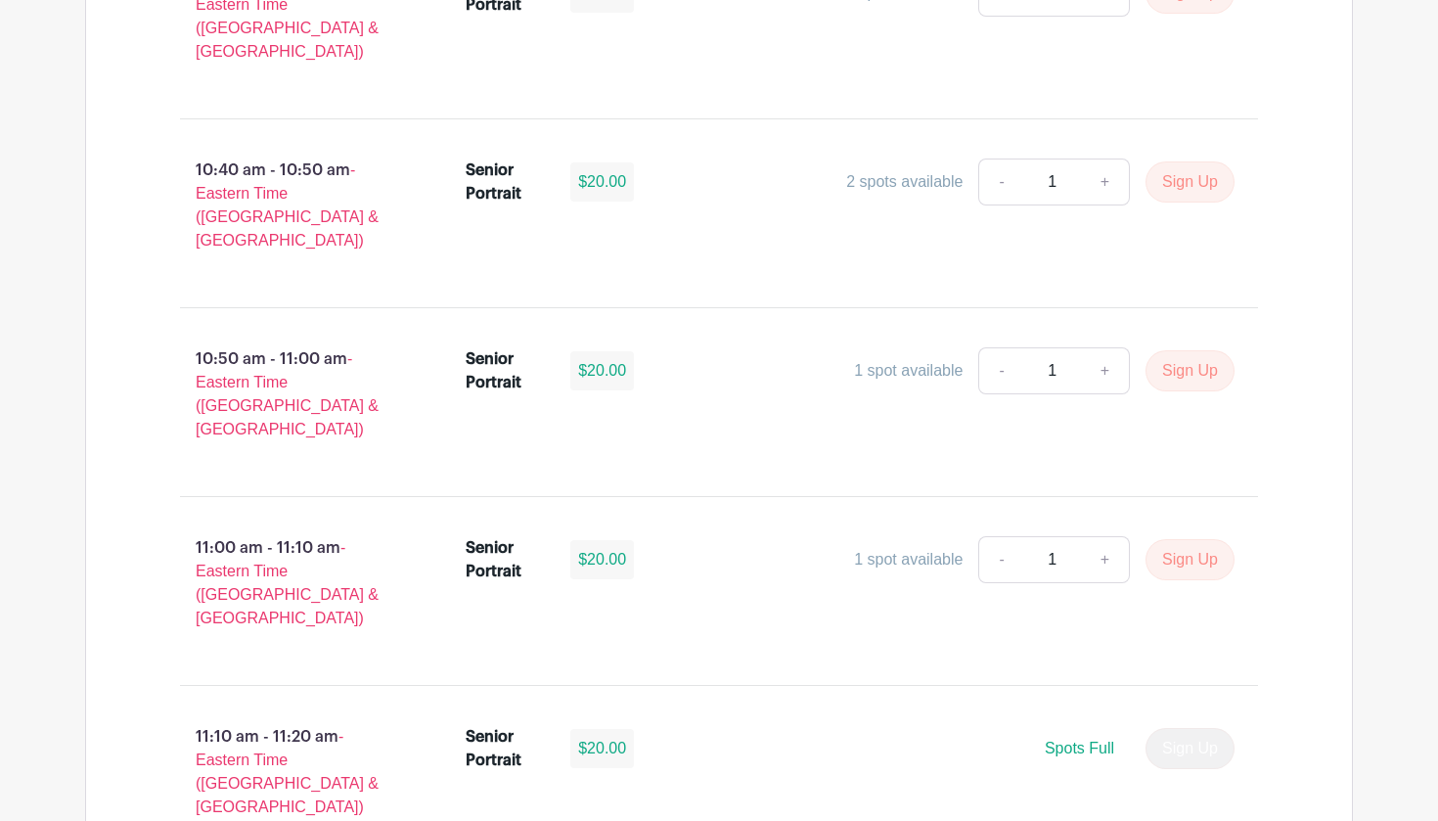
scroll to position [4102, 0]
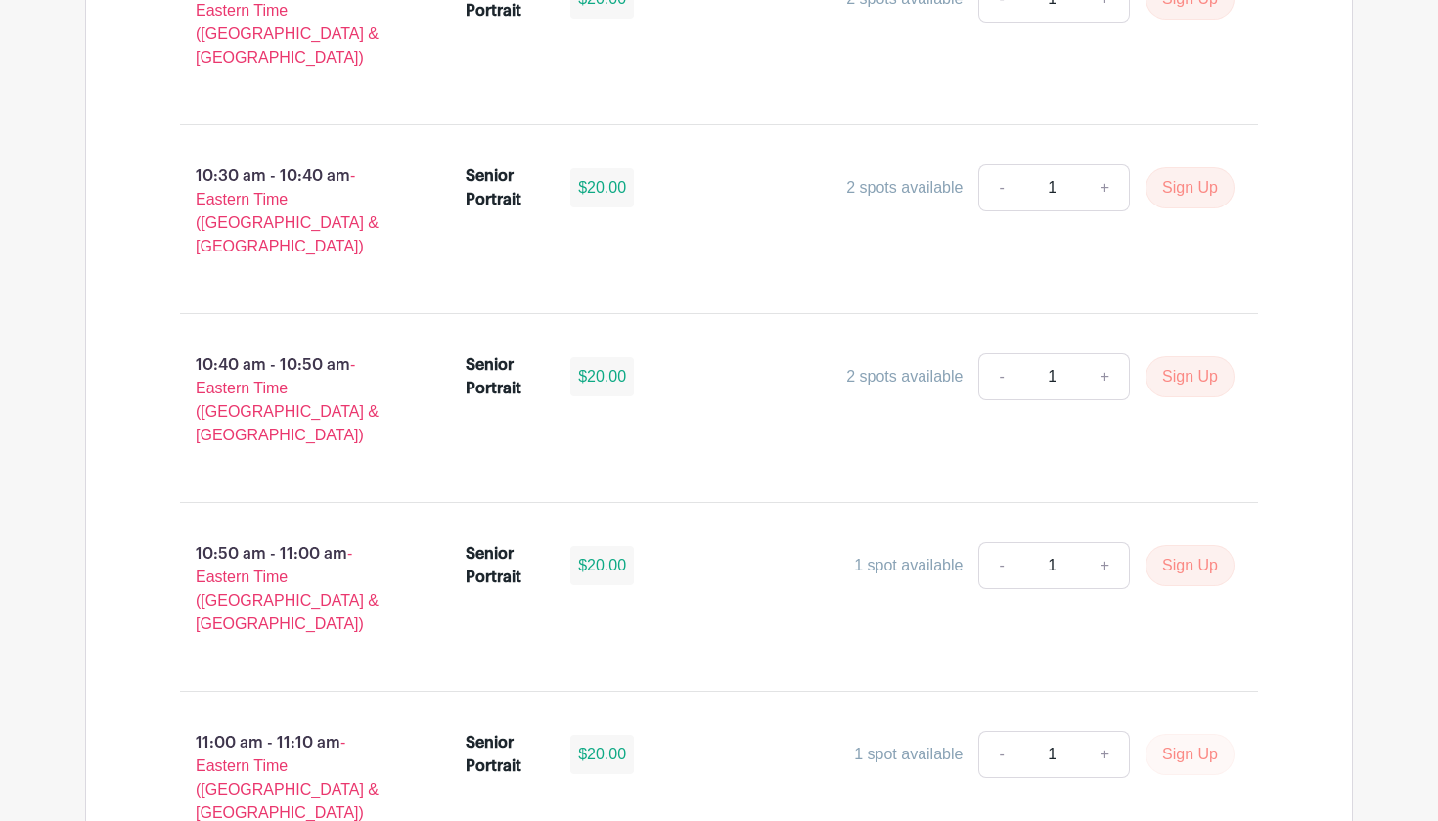
click at [1184, 734] on button "Sign Up" at bounding box center [1189, 754] width 89 height 41
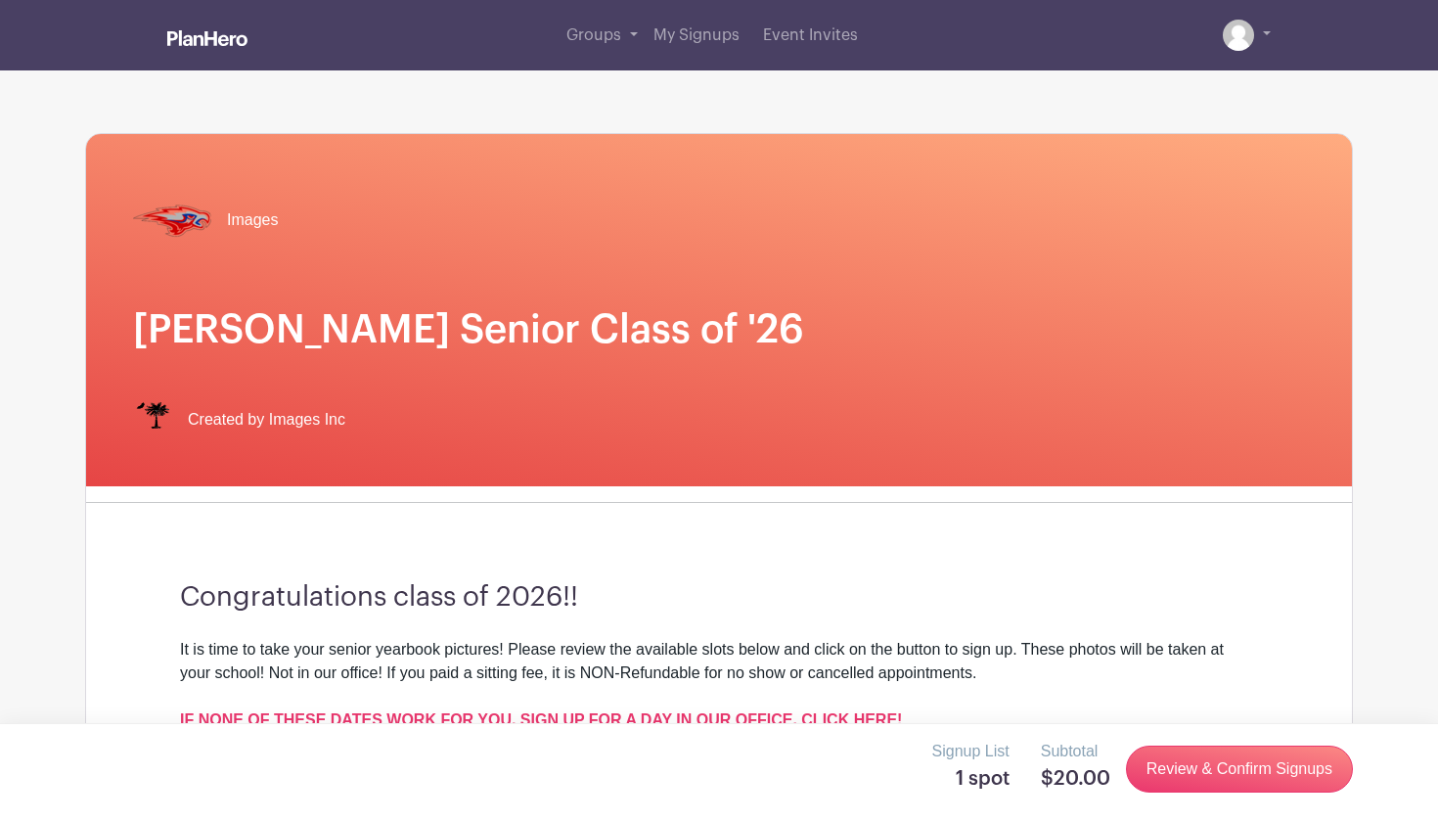
click at [449, 12] on div "Groups All Groups Sullivan 's Events My Signups Event Invites My account Logout" at bounding box center [758, 35] width 1023 height 70
click at [1201, 777] on link "Review & Confirm Signups" at bounding box center [1239, 768] width 227 height 47
click at [1202, 776] on link "Review & Confirm Signups" at bounding box center [1239, 768] width 227 height 47
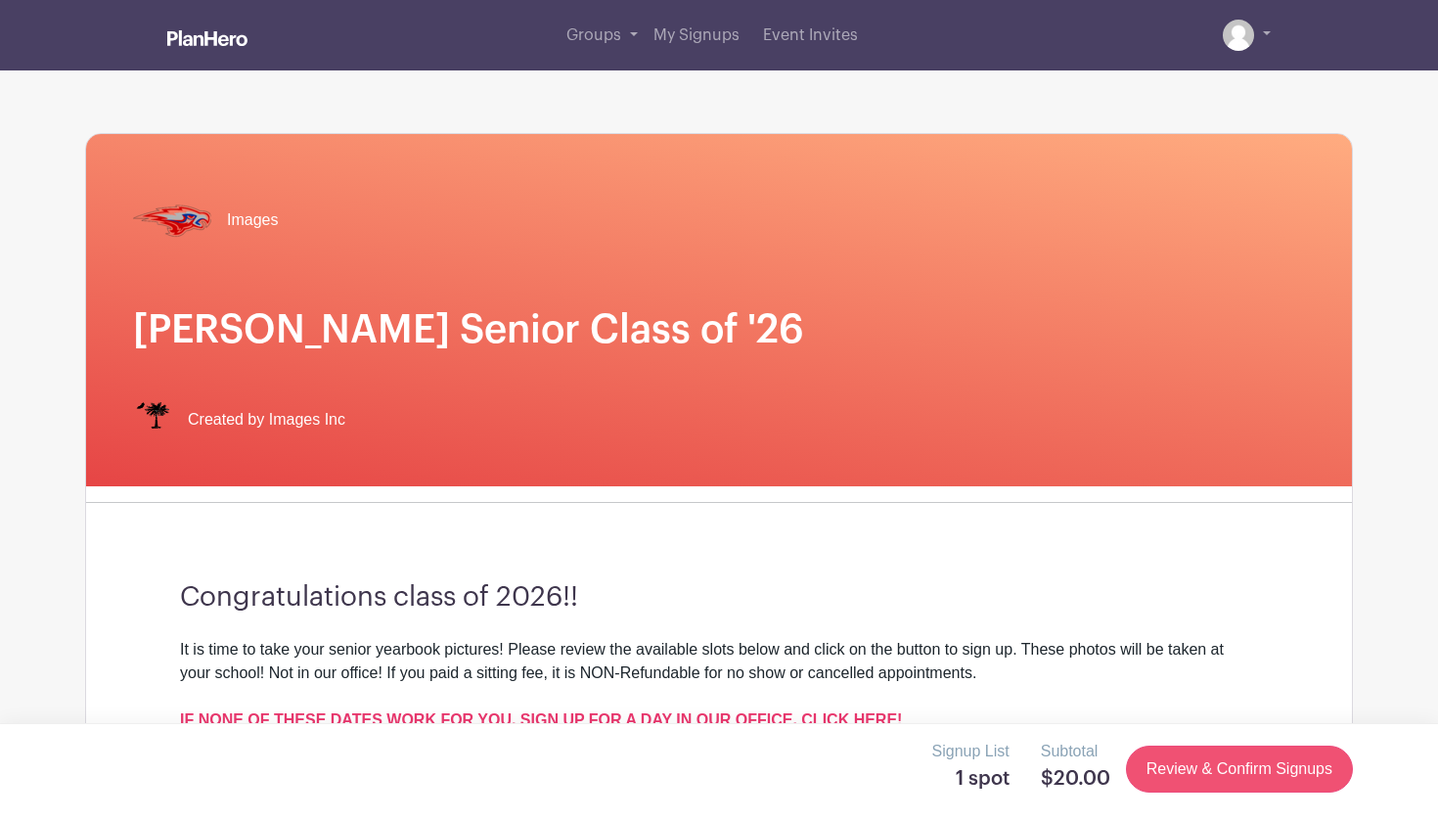
click at [1202, 776] on link "Review & Confirm Signups" at bounding box center [1239, 768] width 227 height 47
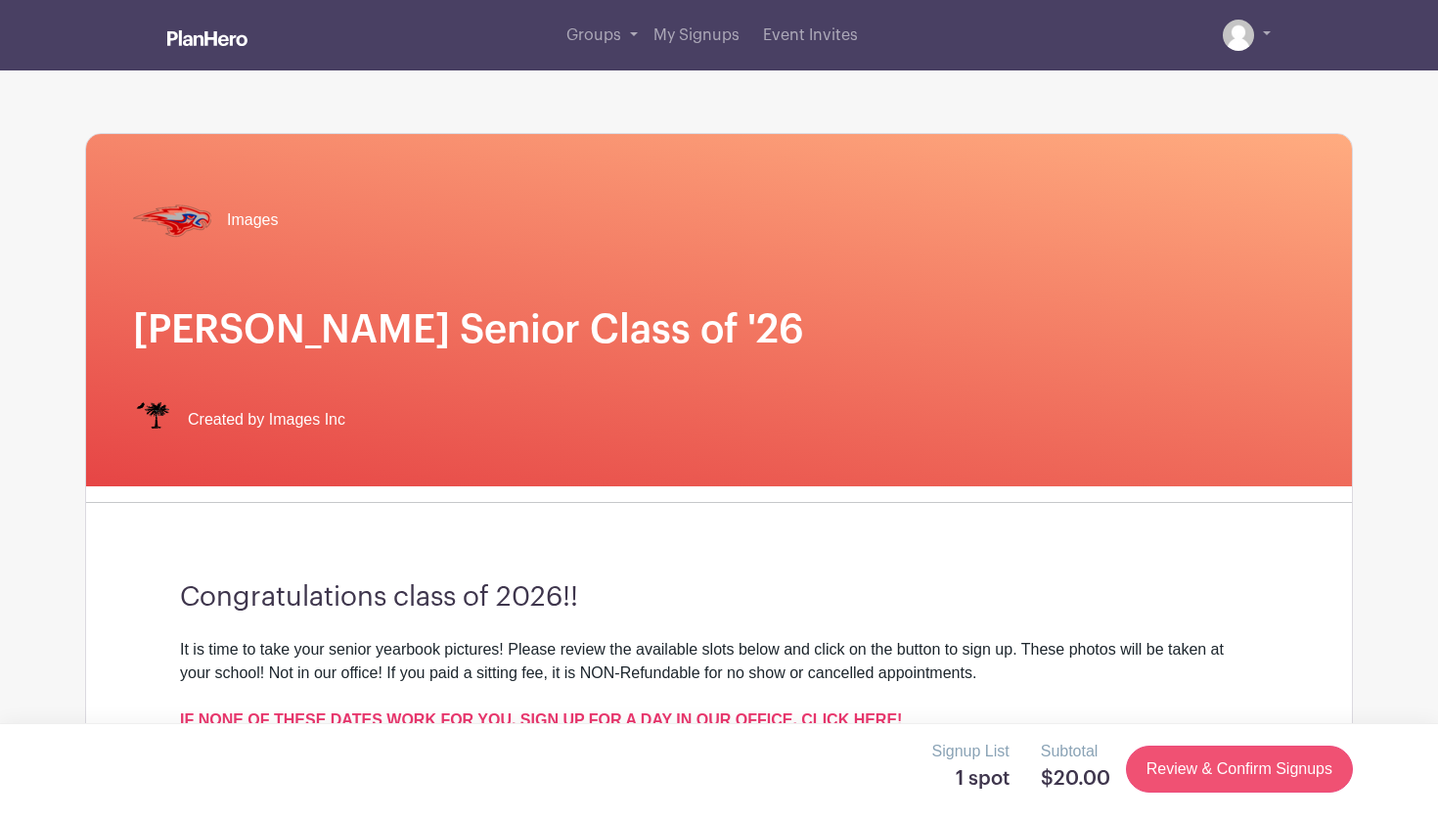
click at [1202, 776] on link "Review & Confirm Signups" at bounding box center [1239, 768] width 227 height 47
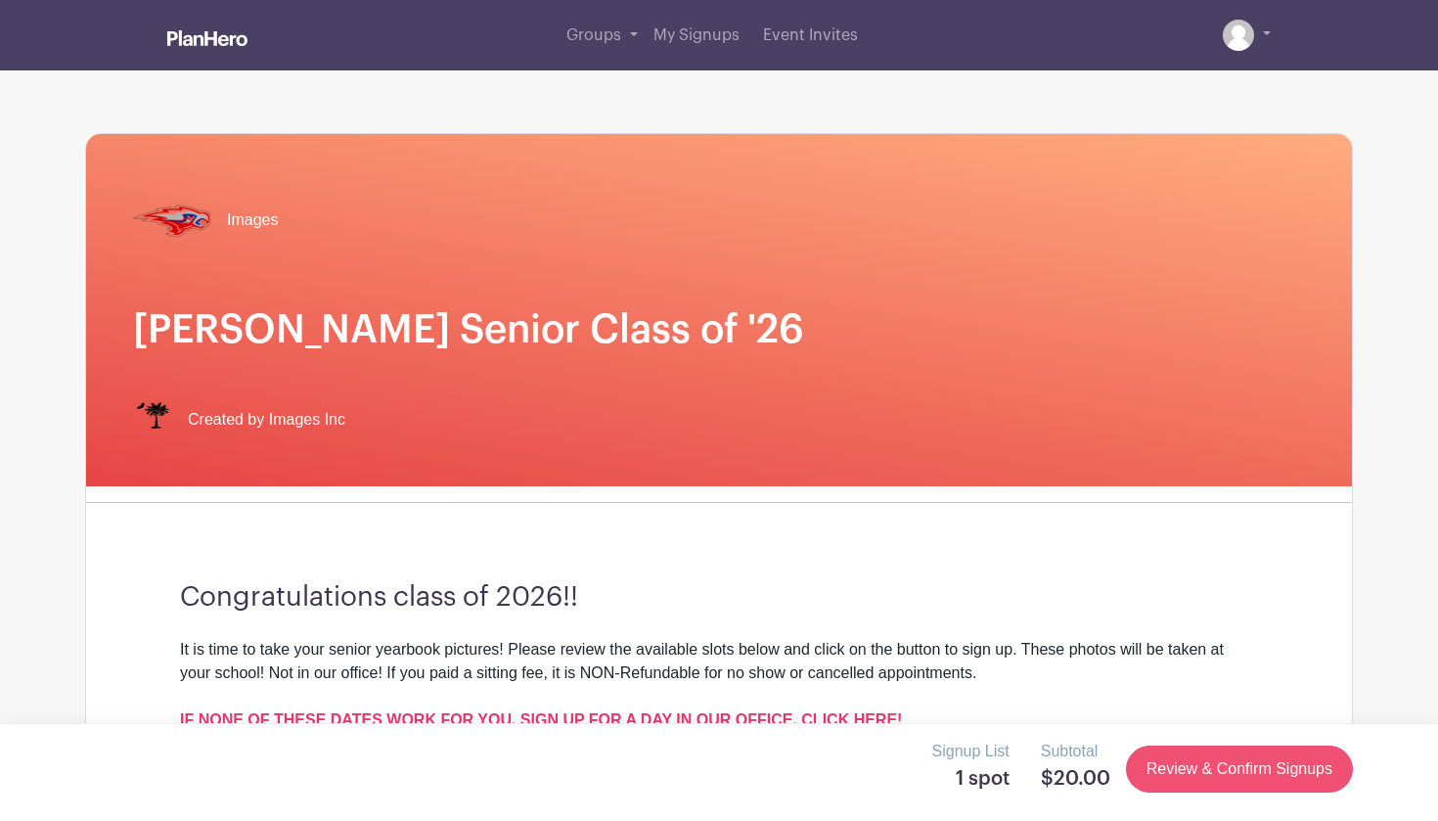
click at [1202, 776] on link "Review & Confirm Signups" at bounding box center [1239, 768] width 227 height 47
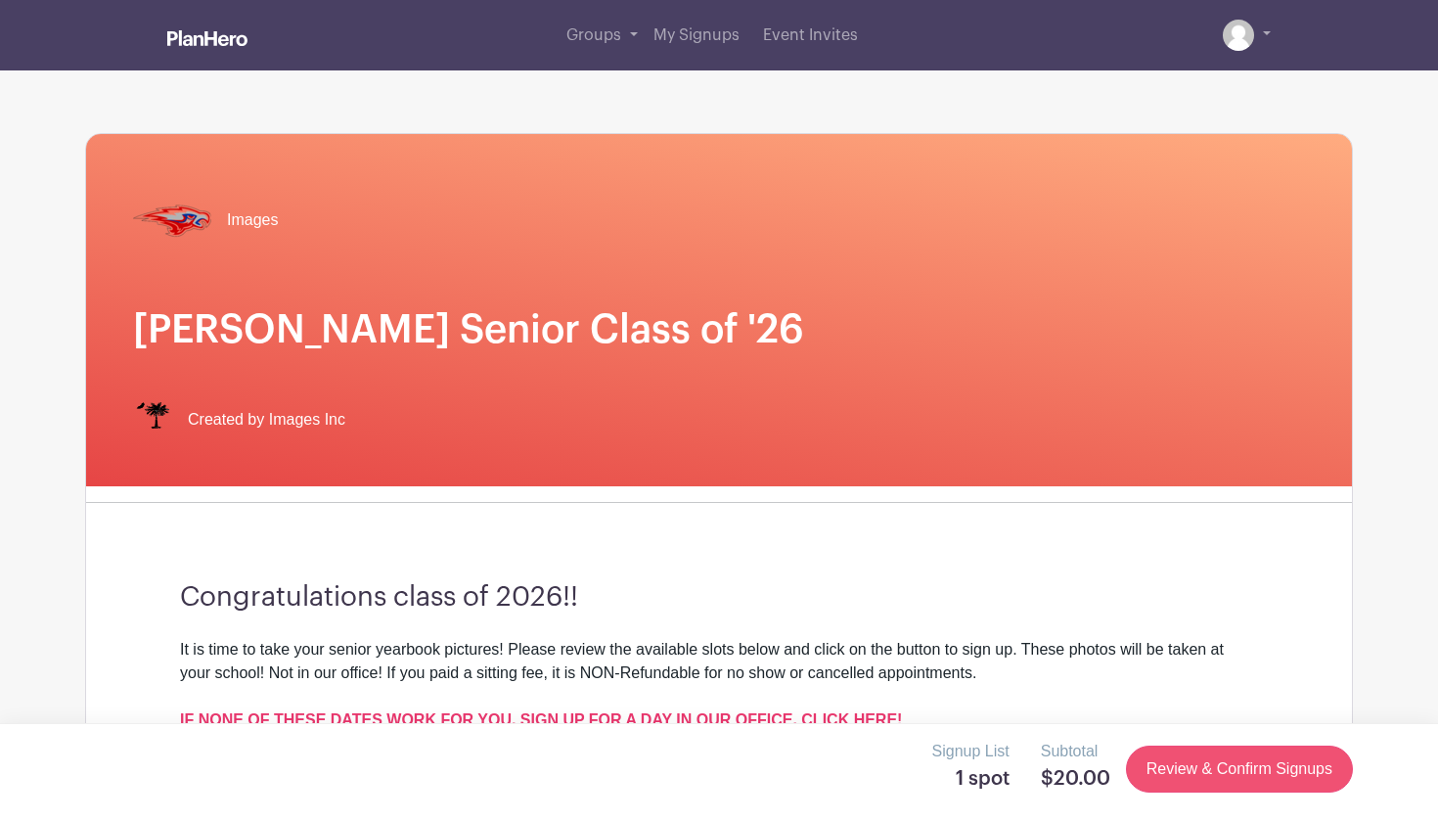
click at [1202, 776] on link "Review & Confirm Signups" at bounding box center [1239, 768] width 227 height 47
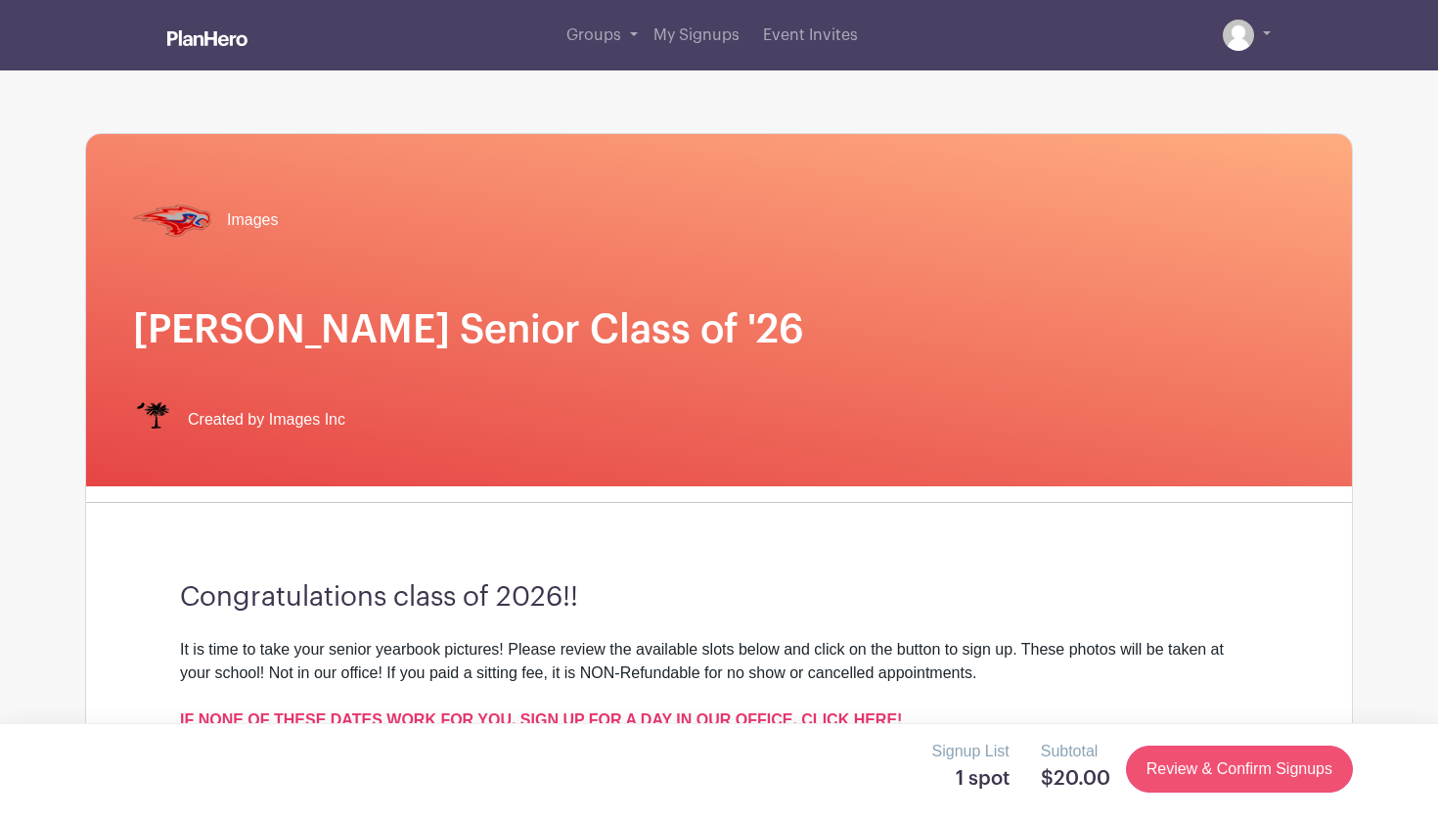
click at [1202, 776] on link "Review & Confirm Signups" at bounding box center [1239, 768] width 227 height 47
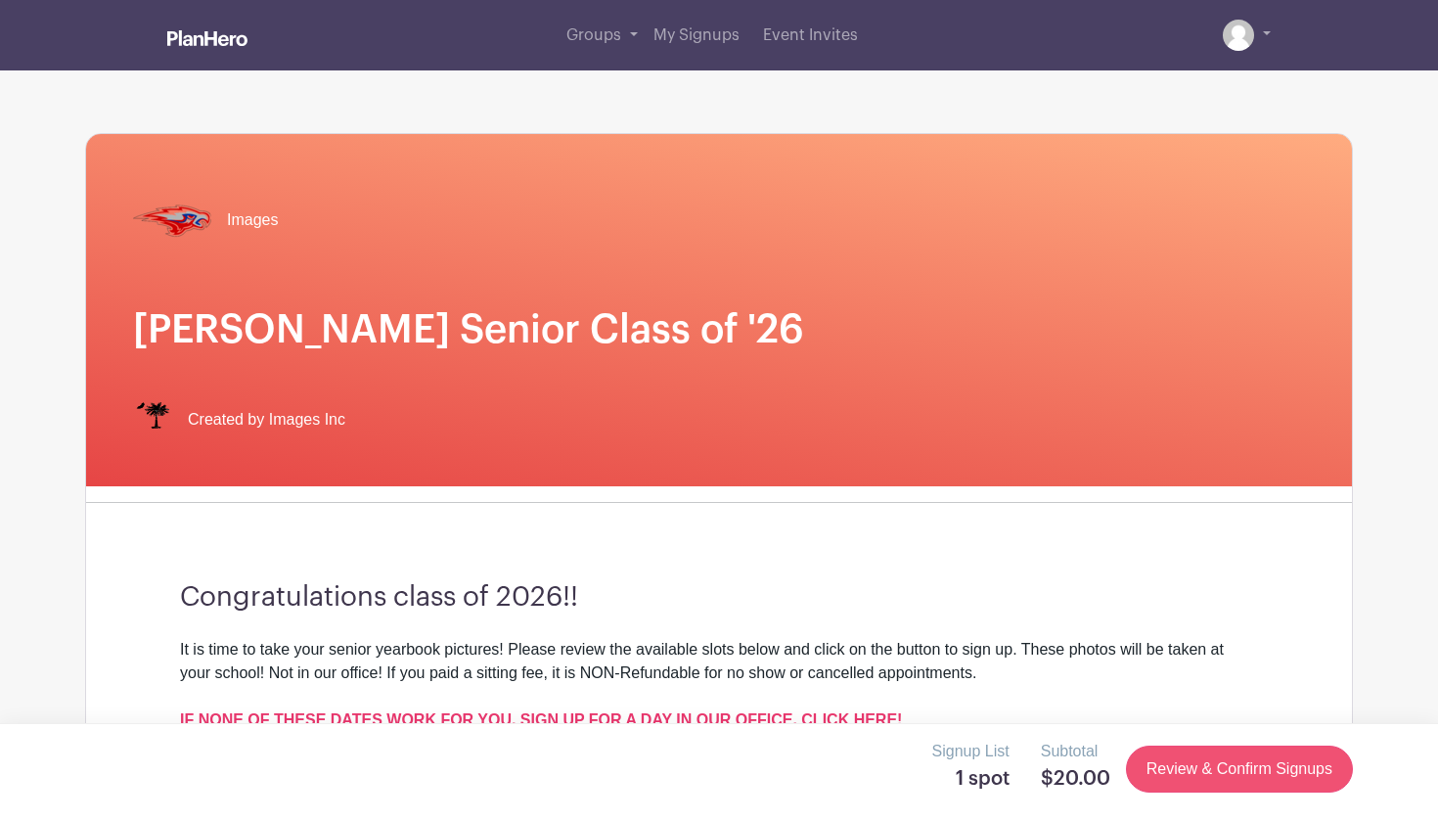
click at [1202, 776] on link "Review & Confirm Signups" at bounding box center [1239, 768] width 227 height 47
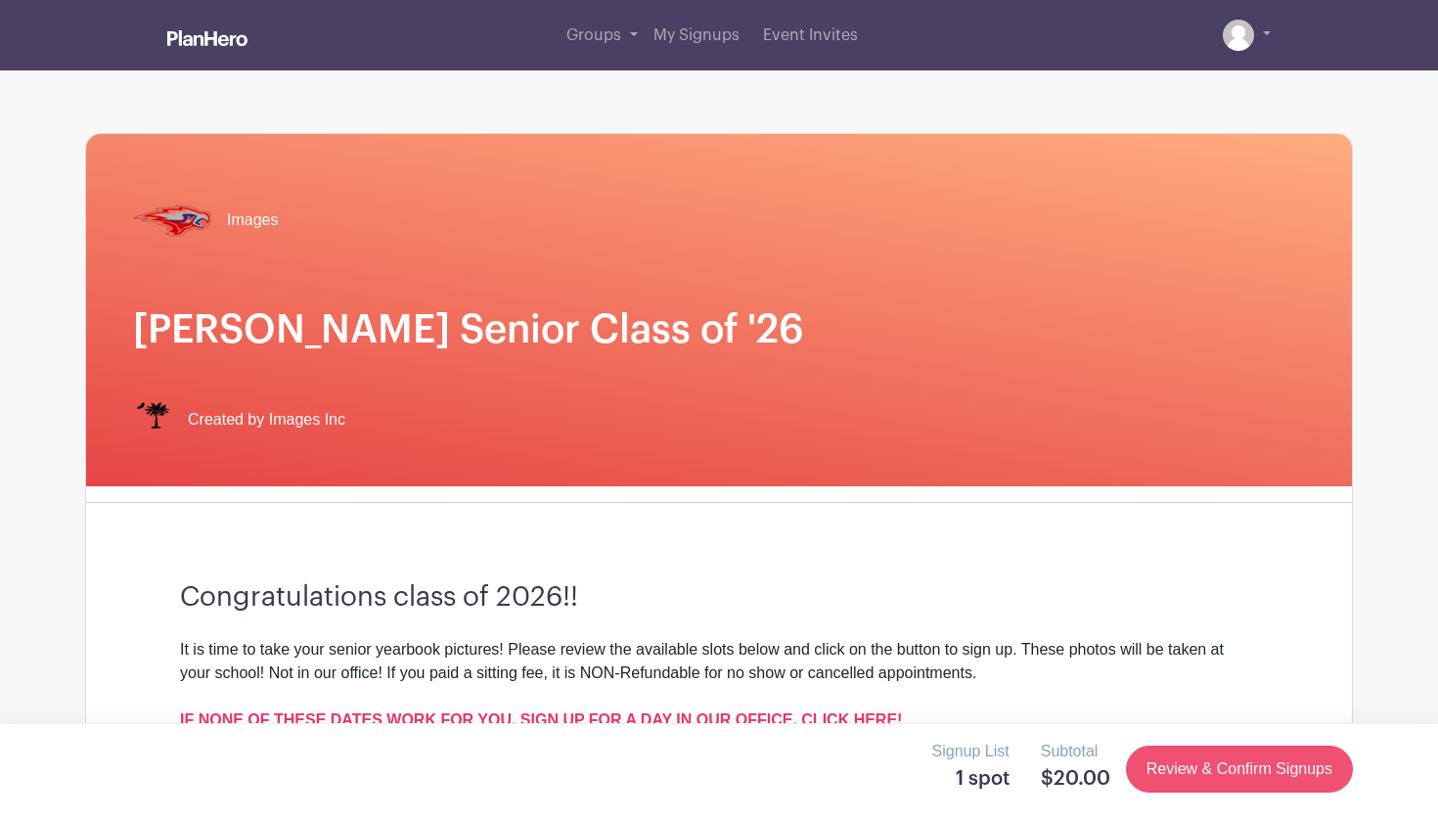
click at [1202, 776] on link "Review & Confirm Signups" at bounding box center [1239, 768] width 227 height 47
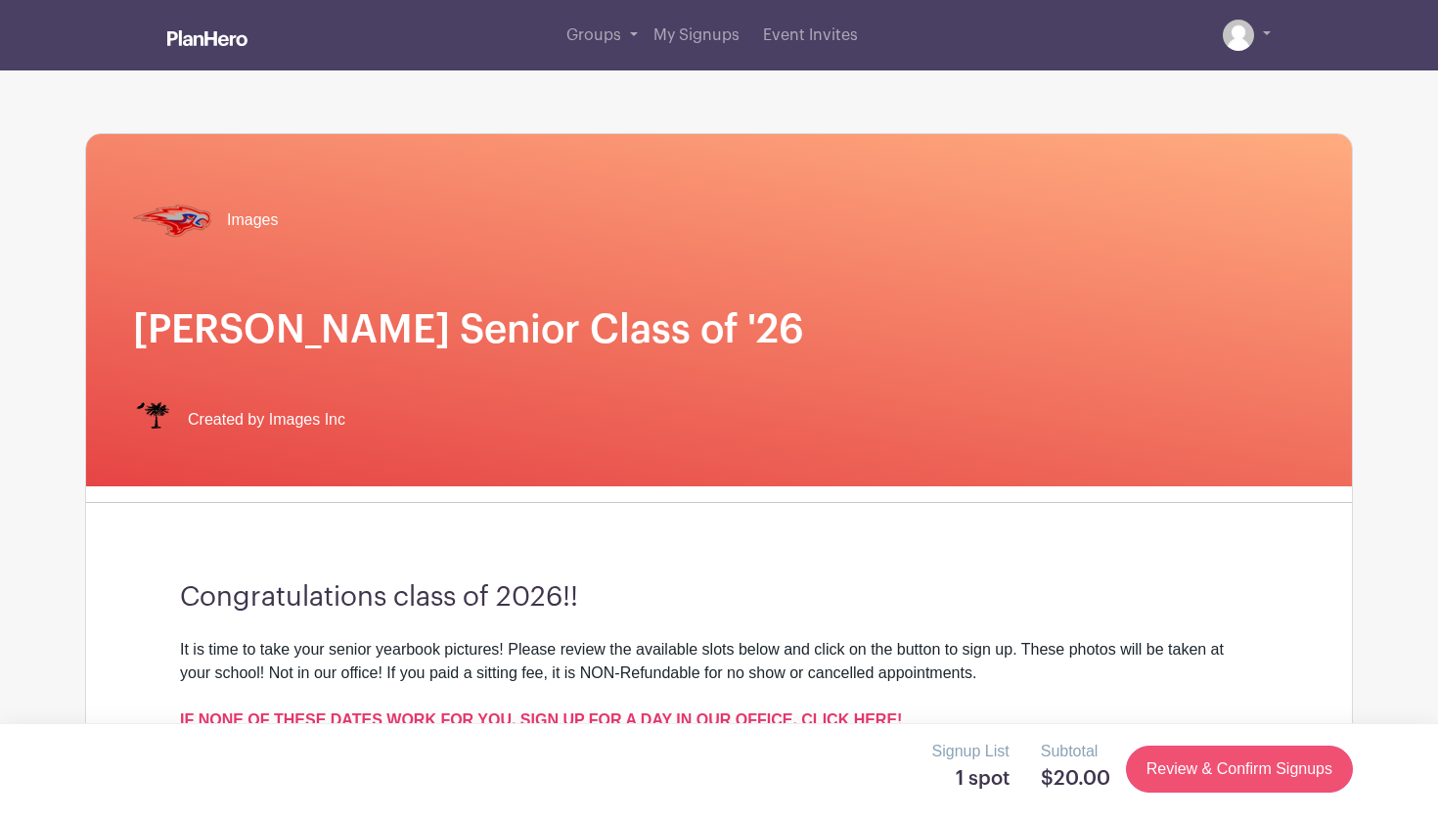
click at [1195, 776] on link "Review & Confirm Signups" at bounding box center [1239, 768] width 227 height 47
click at [1195, 772] on link "Review & Confirm Signups" at bounding box center [1239, 768] width 227 height 47
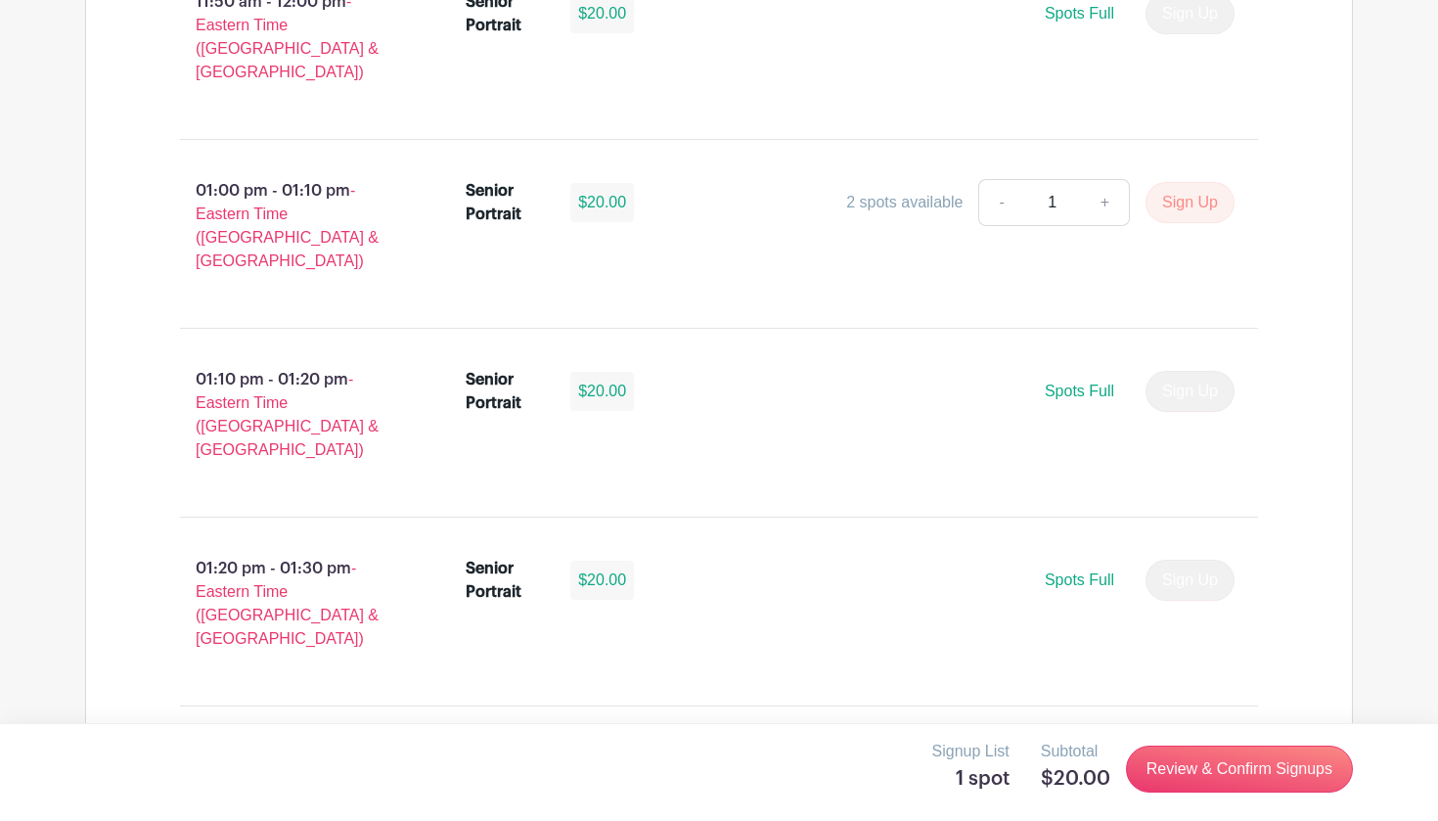
scroll to position [5785, 0]
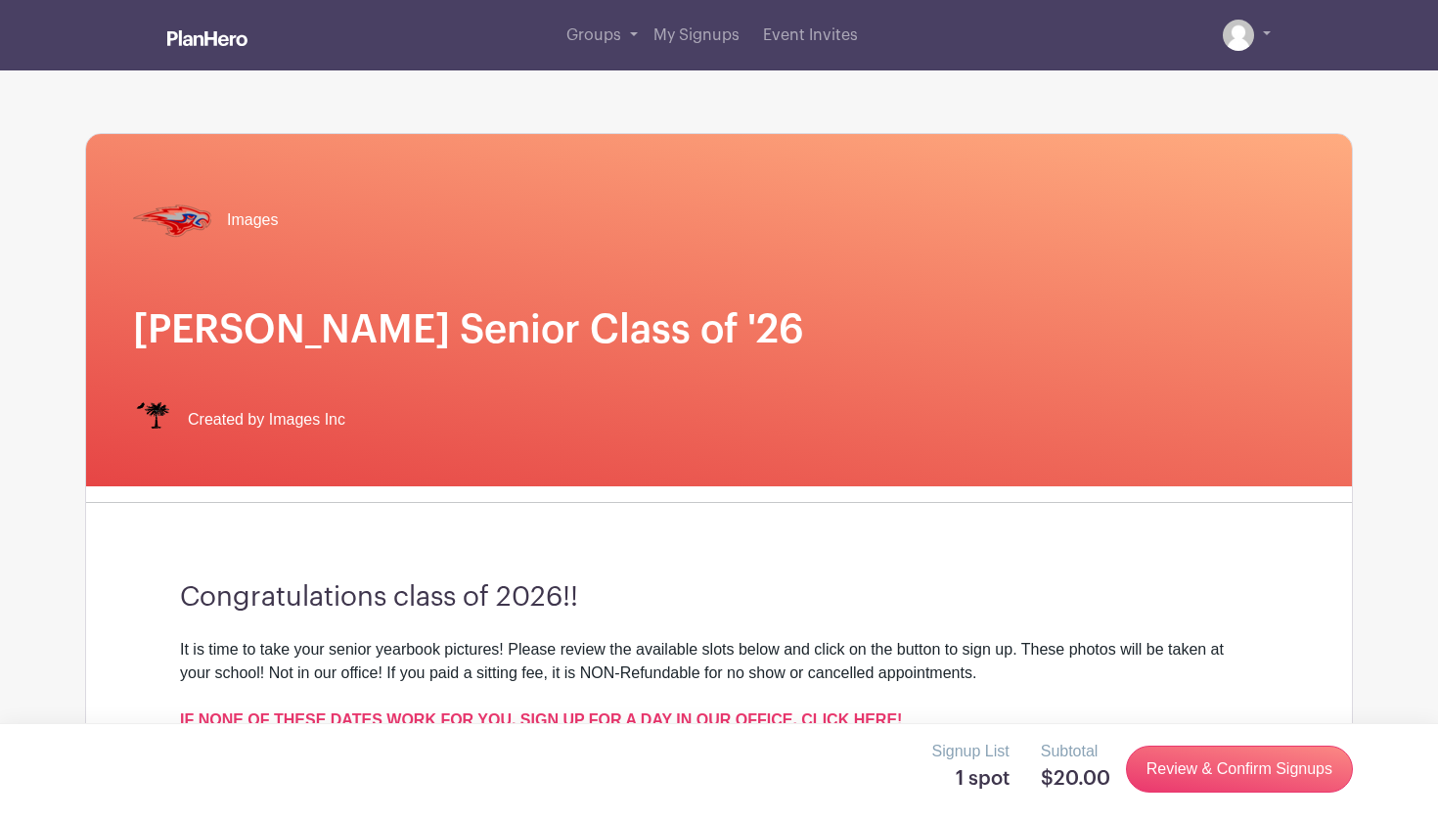
scroll to position [0, 0]
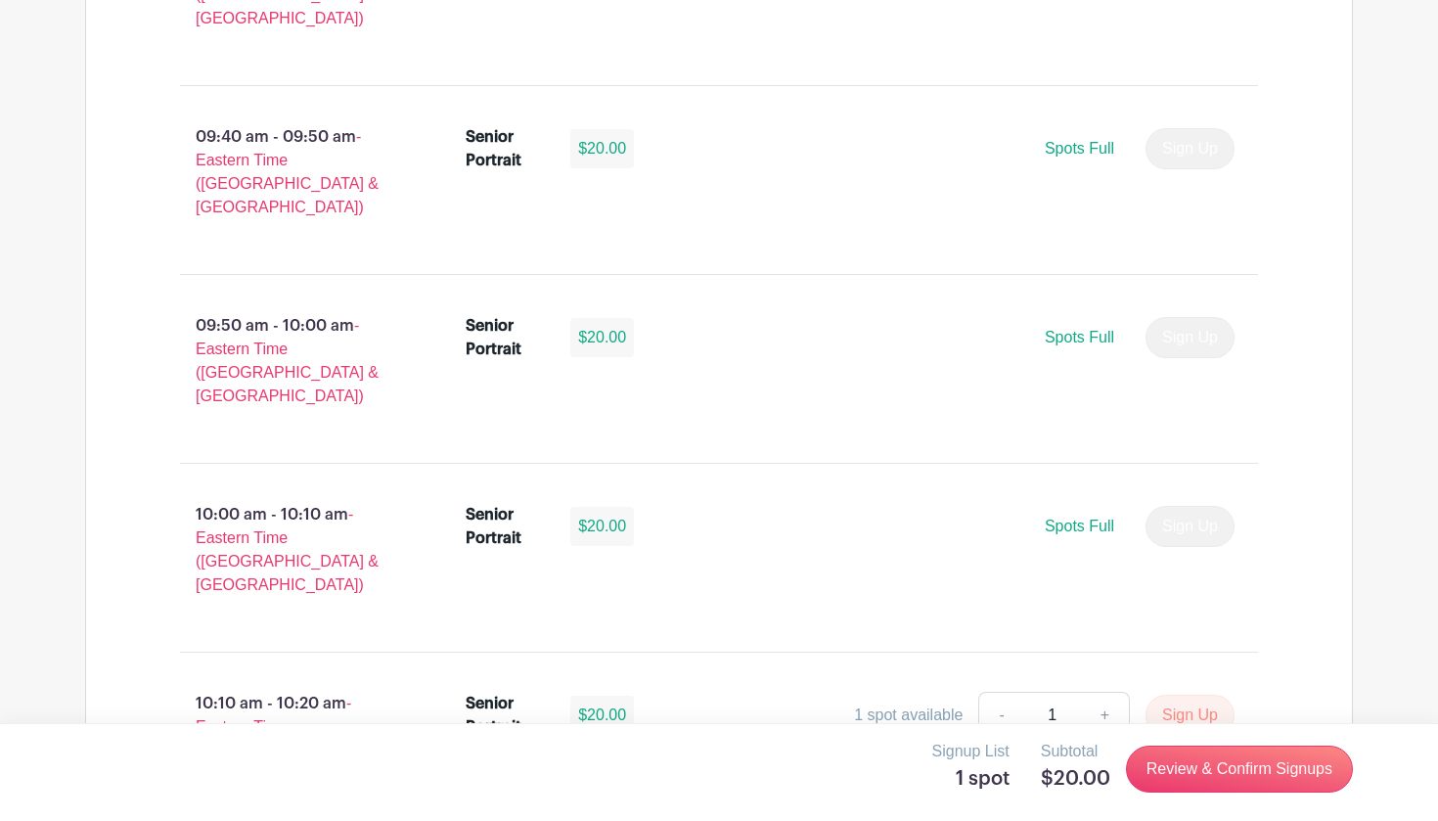
scroll to position [3344, 0]
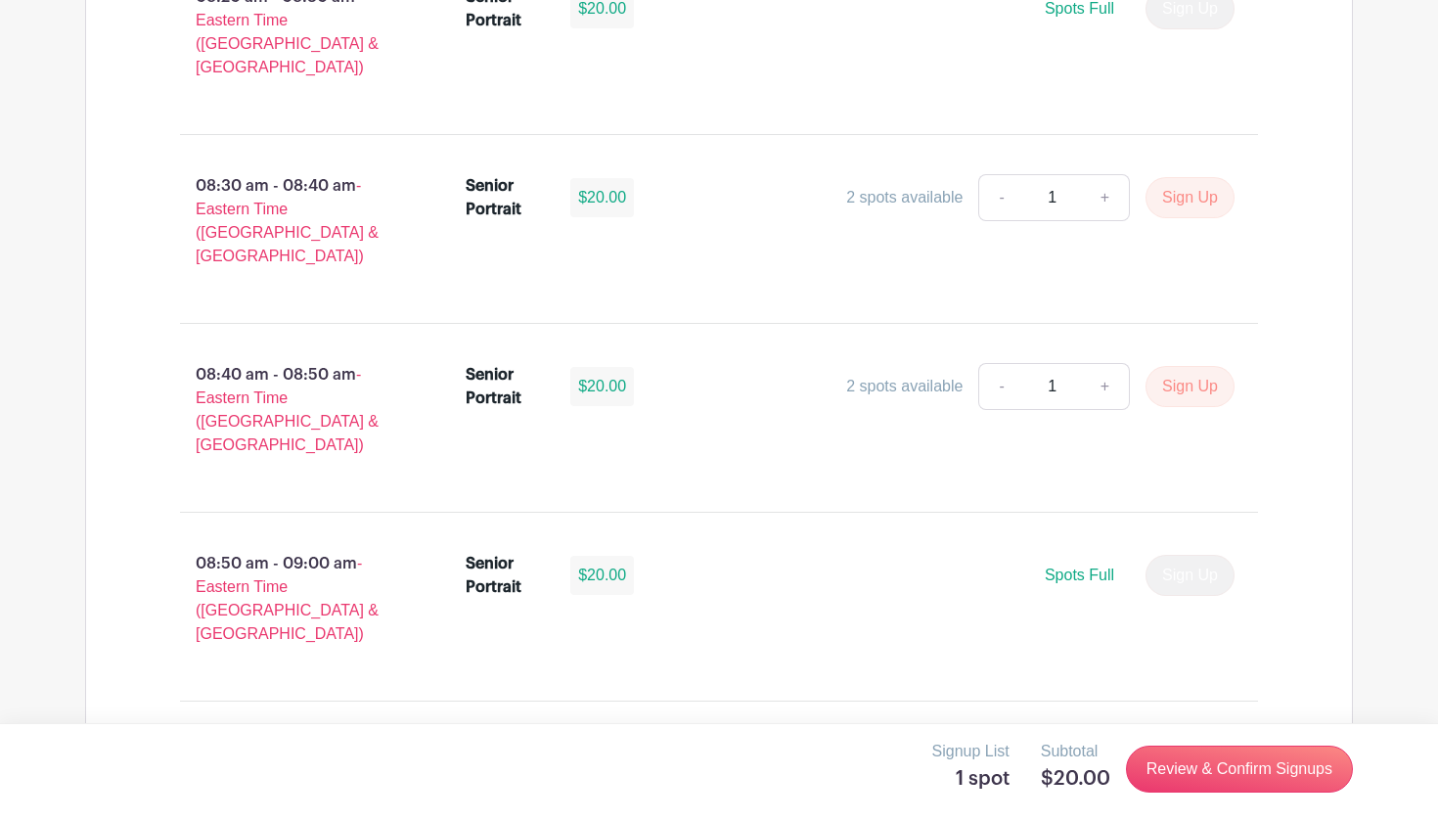
scroll to position [2578, 0]
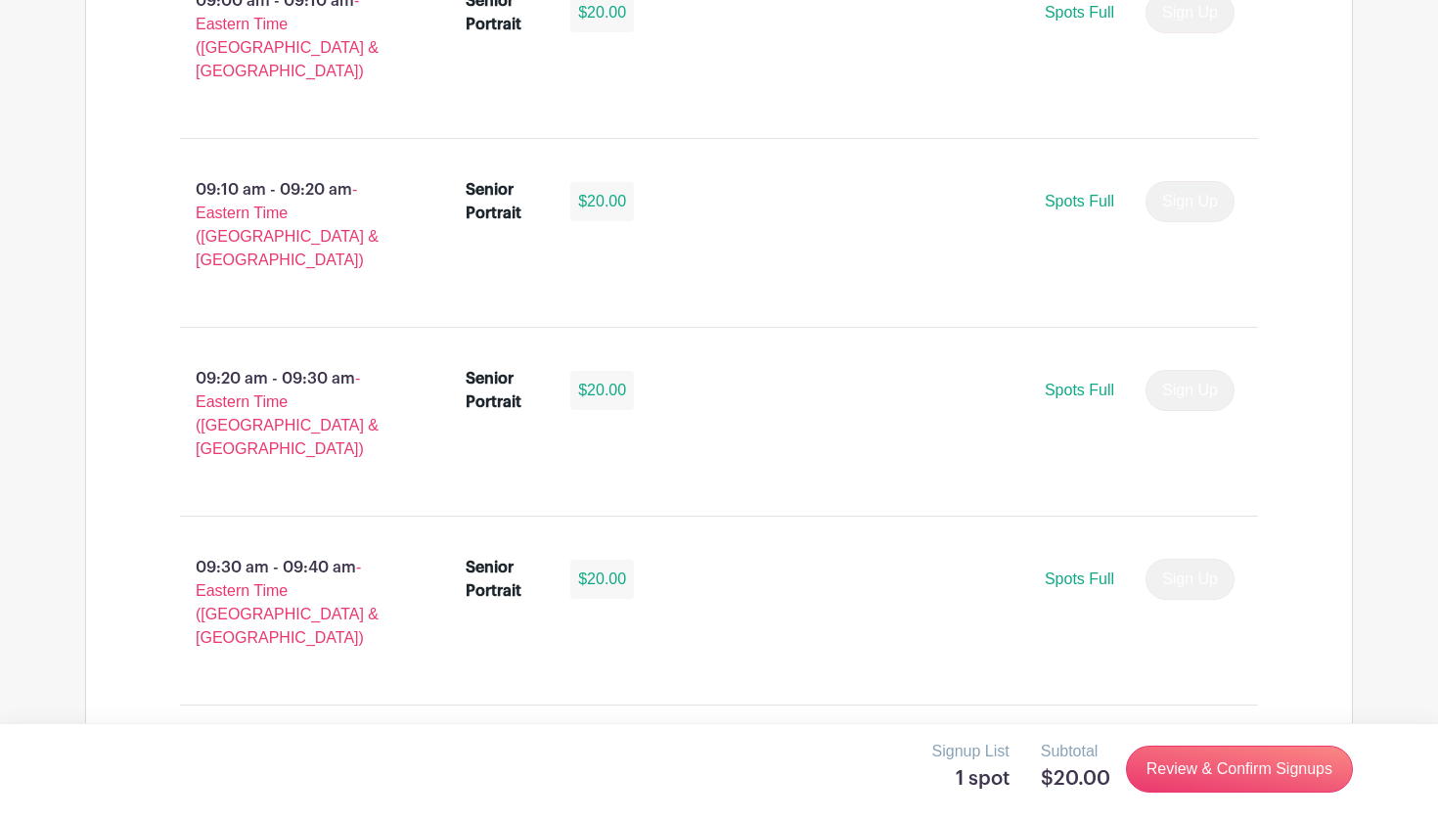
click at [1005, 780] on h5 "1 spot" at bounding box center [970, 778] width 77 height 23
click at [1074, 763] on div "Subtotal $20.00" at bounding box center [1075, 768] width 69 height 59
click at [978, 748] on p "Signup List" at bounding box center [970, 750] width 77 height 23
click at [1006, 786] on h5 "1 spot" at bounding box center [970, 778] width 77 height 23
click at [1082, 789] on h5 "$20.00" at bounding box center [1075, 778] width 69 height 23
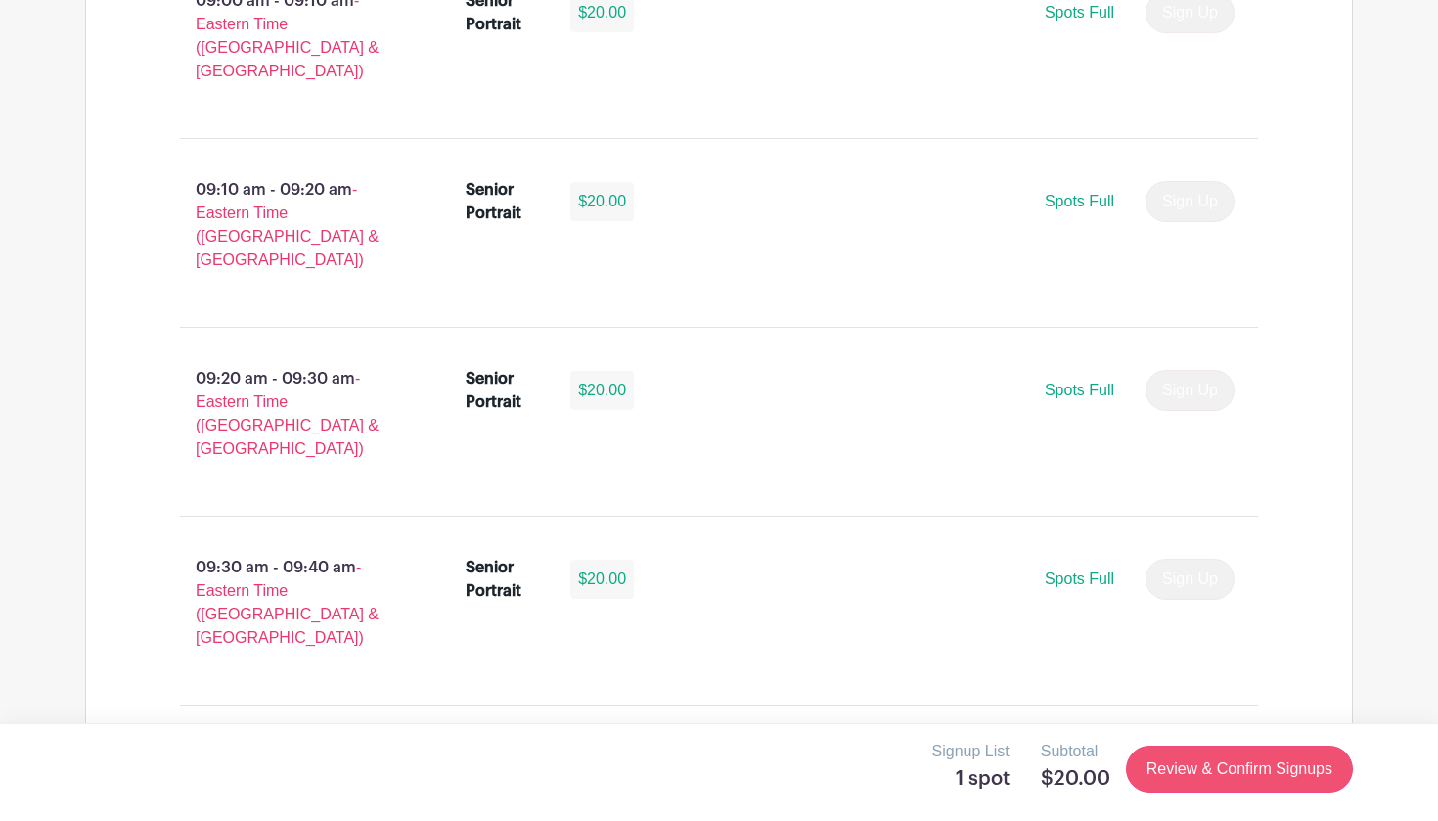
click at [1156, 760] on link "Review & Confirm Signups" at bounding box center [1239, 768] width 227 height 47
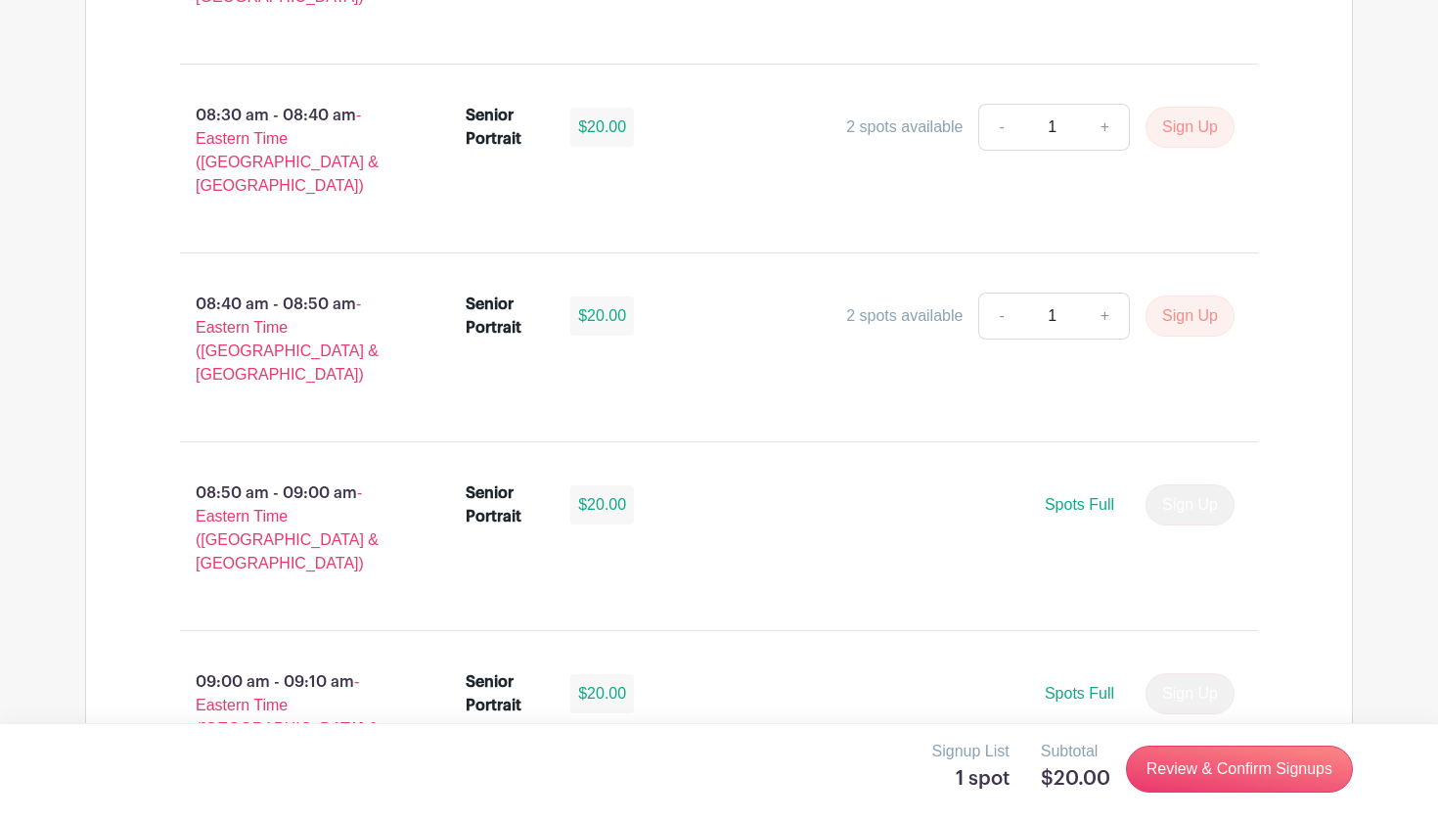
scroll to position [1685, 0]
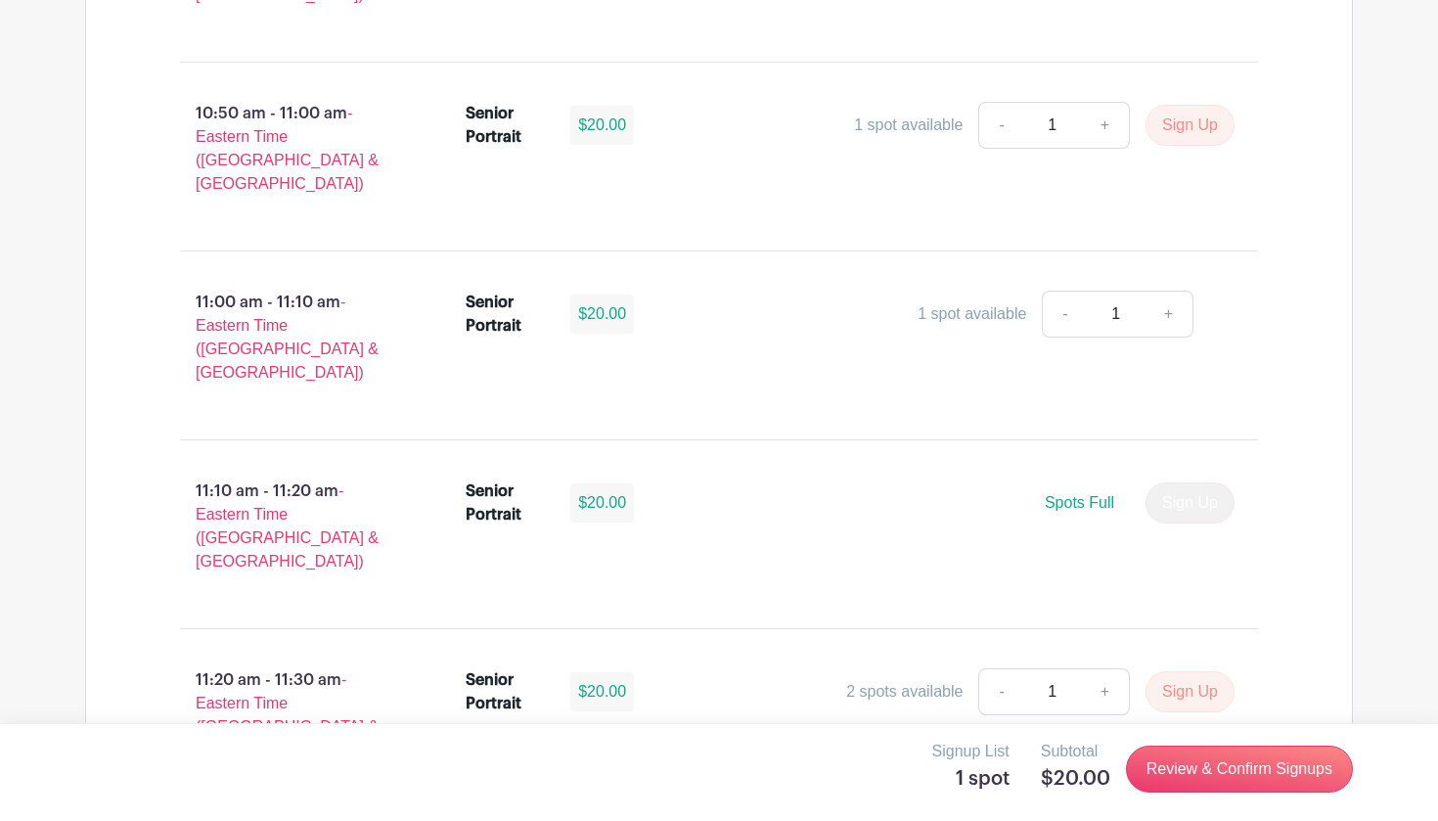
scroll to position [4534, 0]
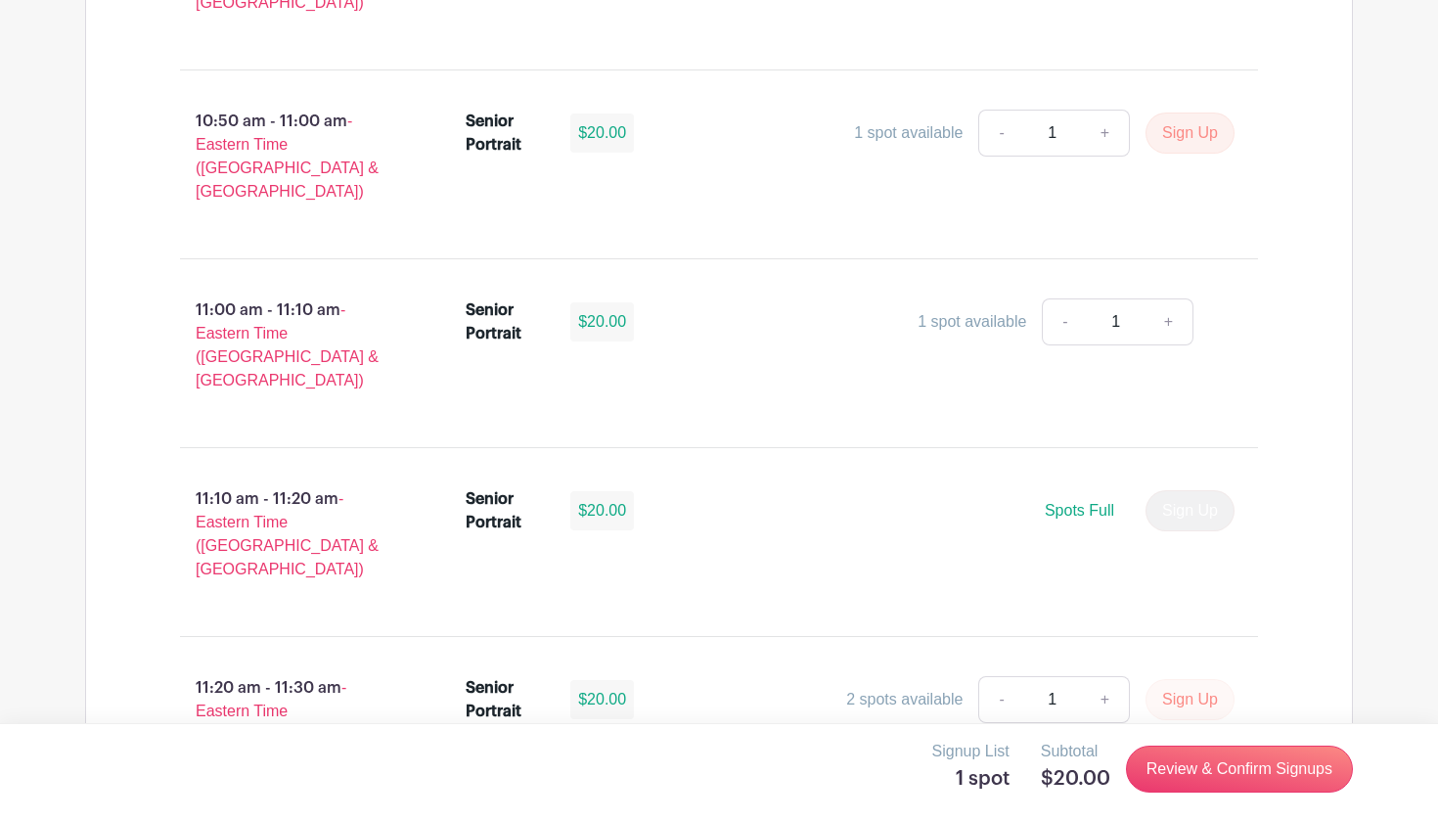
click at [1183, 679] on button "Sign Up" at bounding box center [1189, 699] width 89 height 41
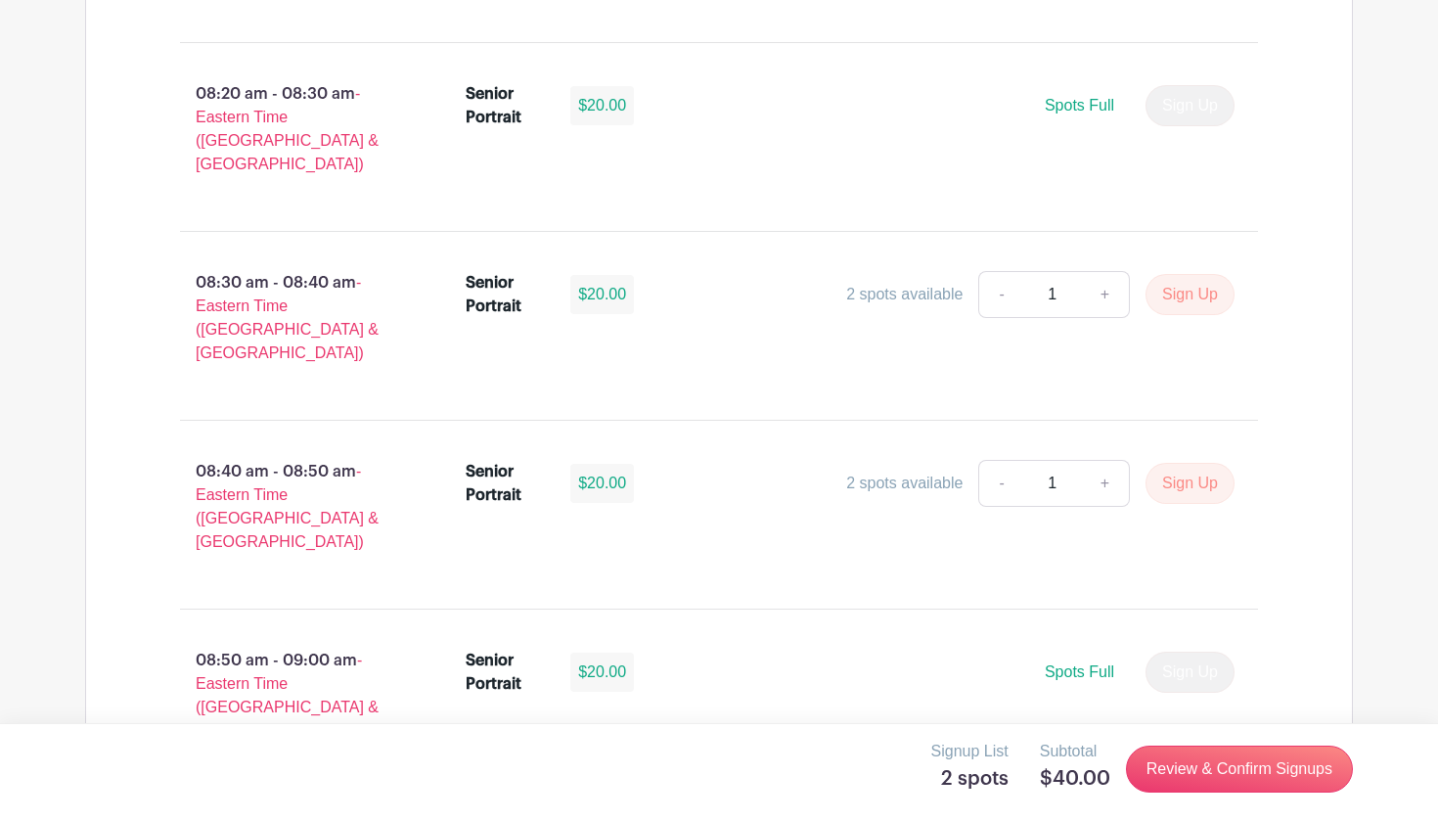
scroll to position [1543, 0]
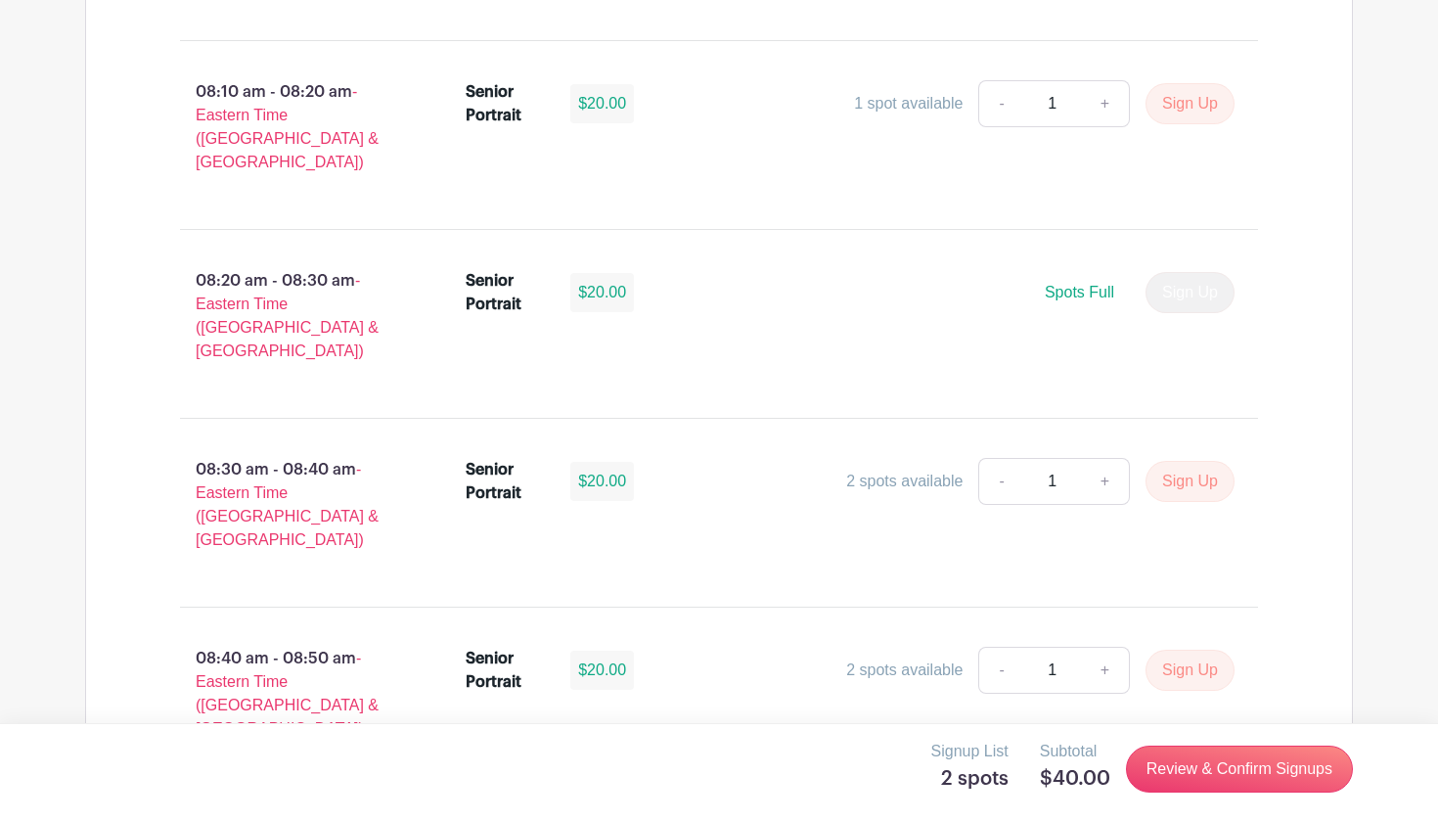
click at [996, 458] on link "-" at bounding box center [1000, 481] width 45 height 47
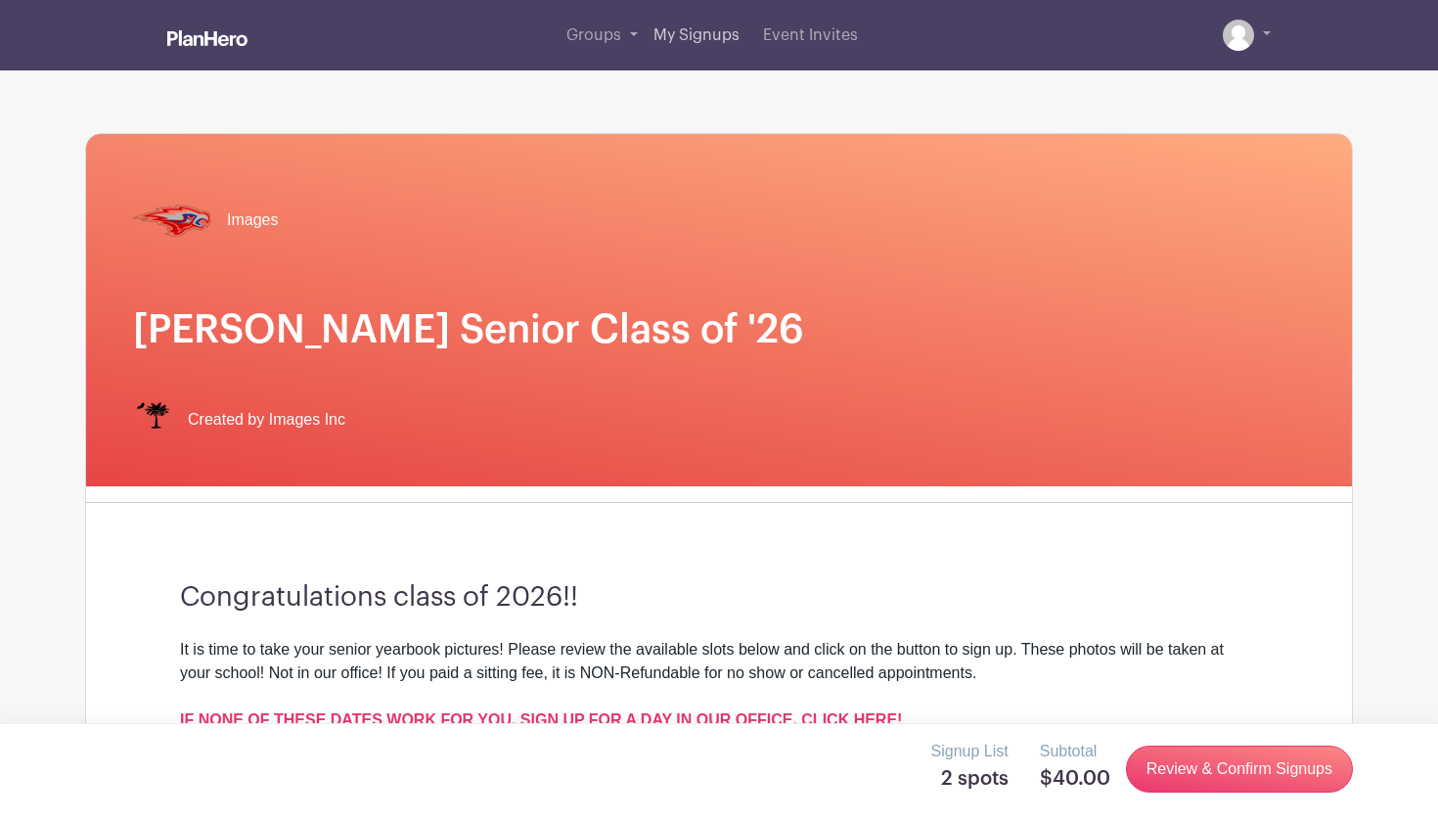
click at [682, 42] on span "My Signups" at bounding box center [696, 35] width 86 height 16
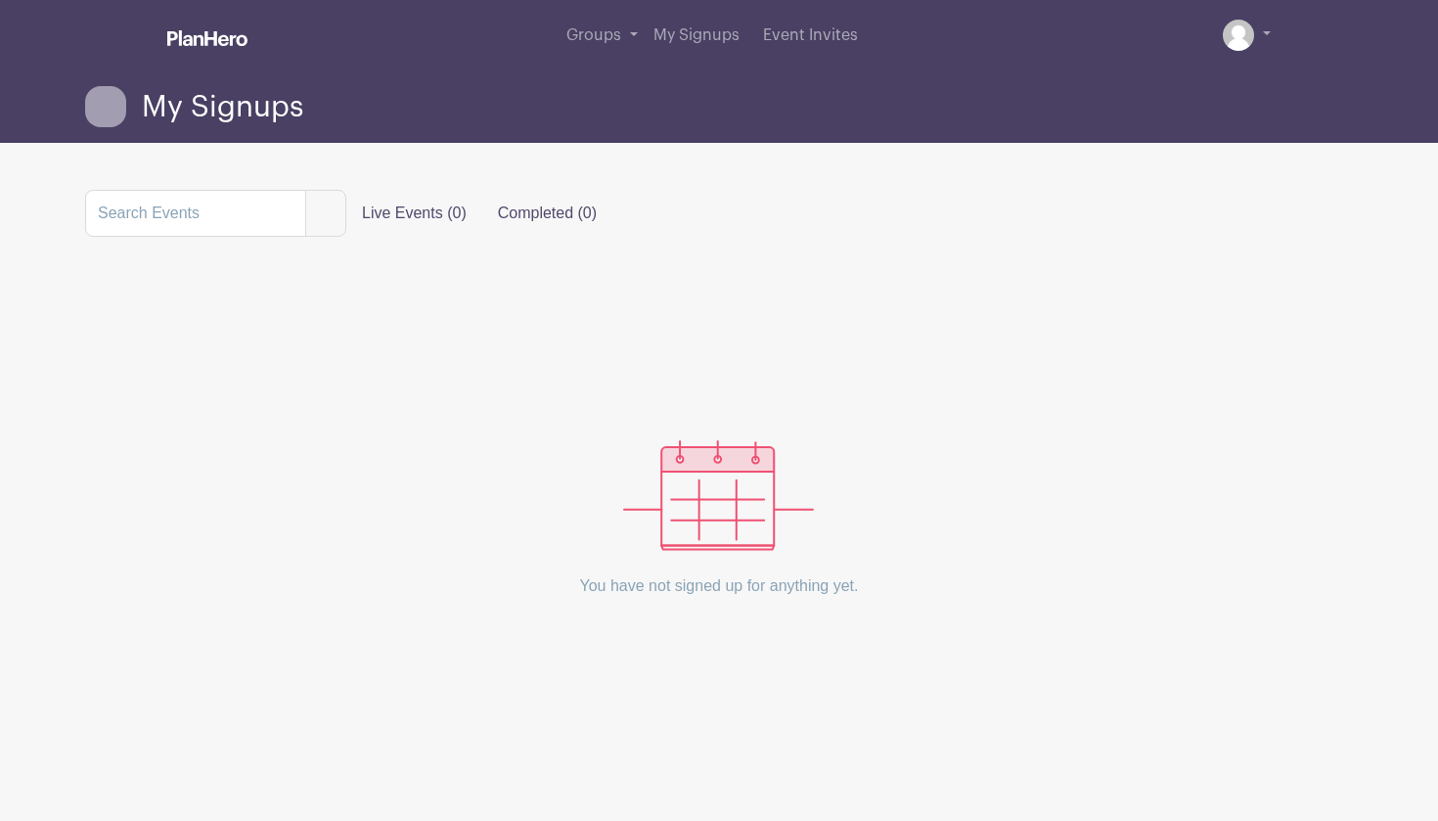
click at [522, 221] on label "Completed (0)" at bounding box center [547, 213] width 130 height 39
click at [0, 0] on input "Completed (0)" at bounding box center [0, 0] width 0 height 0
click at [106, 92] on icon at bounding box center [105, 106] width 41 height 41
click at [183, 94] on span "My Signups" at bounding box center [222, 107] width 161 height 32
click at [216, 49] on link at bounding box center [207, 39] width 80 height 34
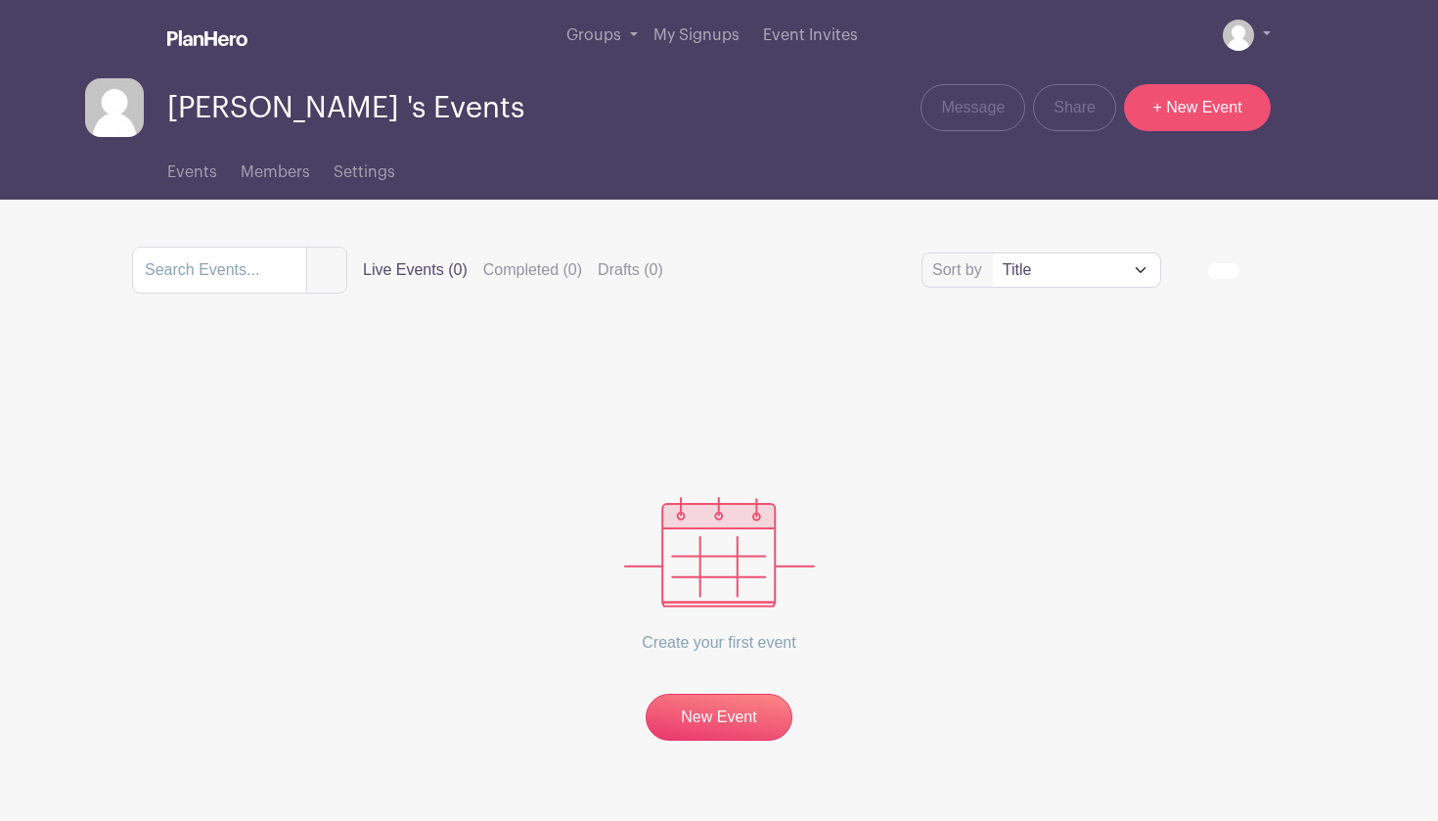
click at [1165, 92] on link "+ New Event" at bounding box center [1197, 107] width 147 height 47
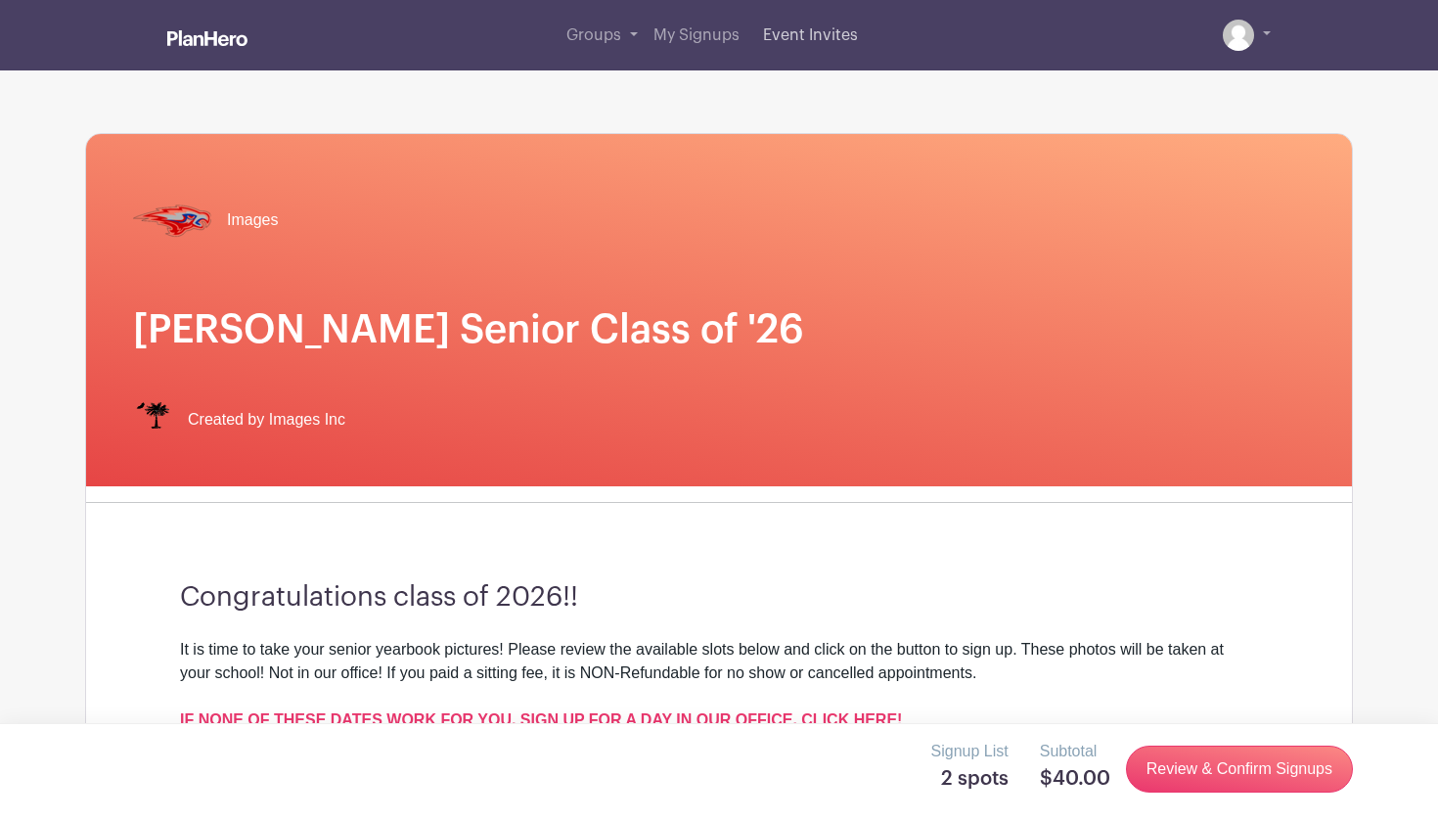
click at [821, 24] on link "Event Invites" at bounding box center [810, 35] width 111 height 70
click at [258, 408] on span "Created by Images Inc" at bounding box center [266, 419] width 157 height 23
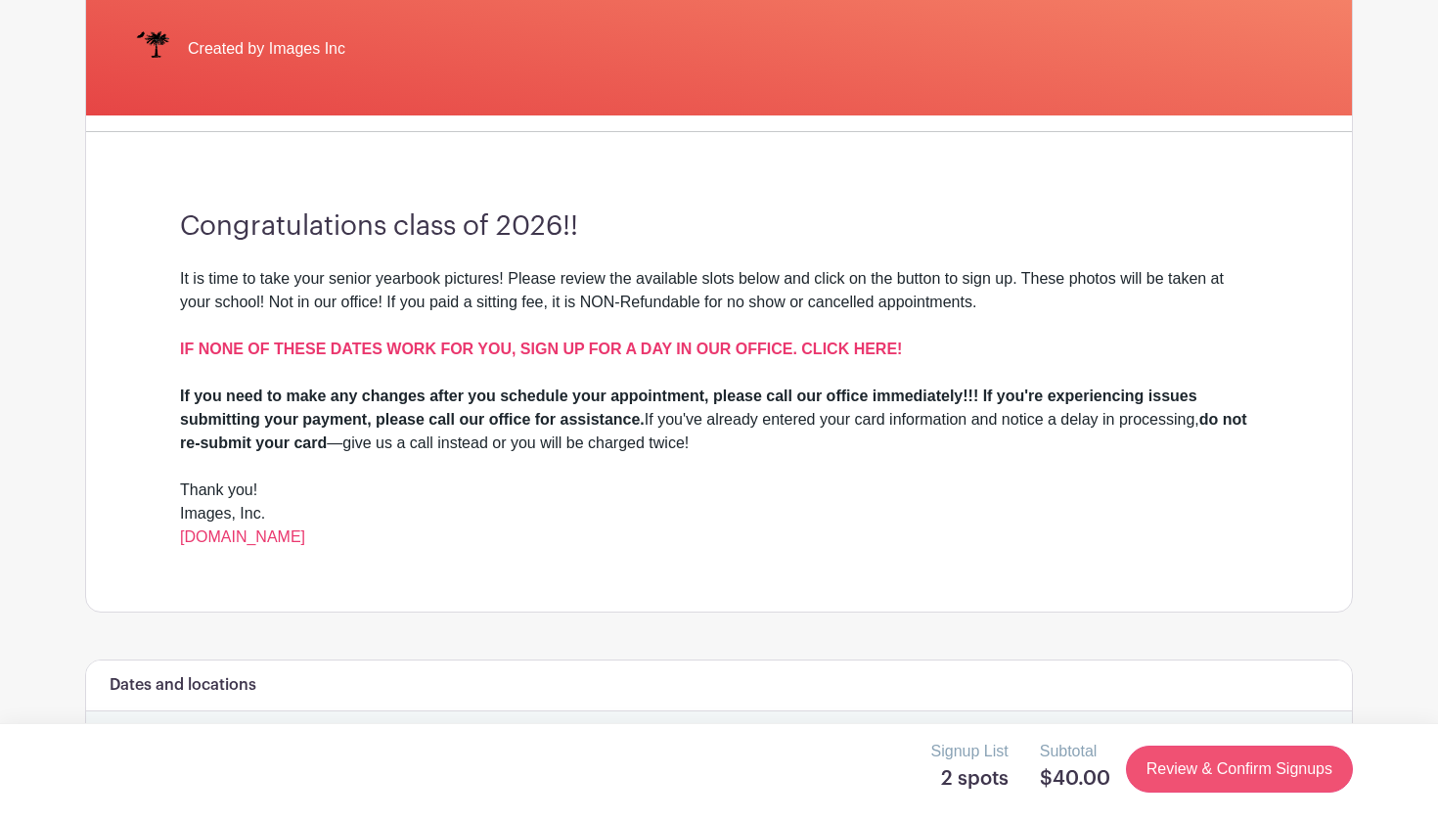
click at [1273, 762] on link "Review & Confirm Signups" at bounding box center [1239, 768] width 227 height 47
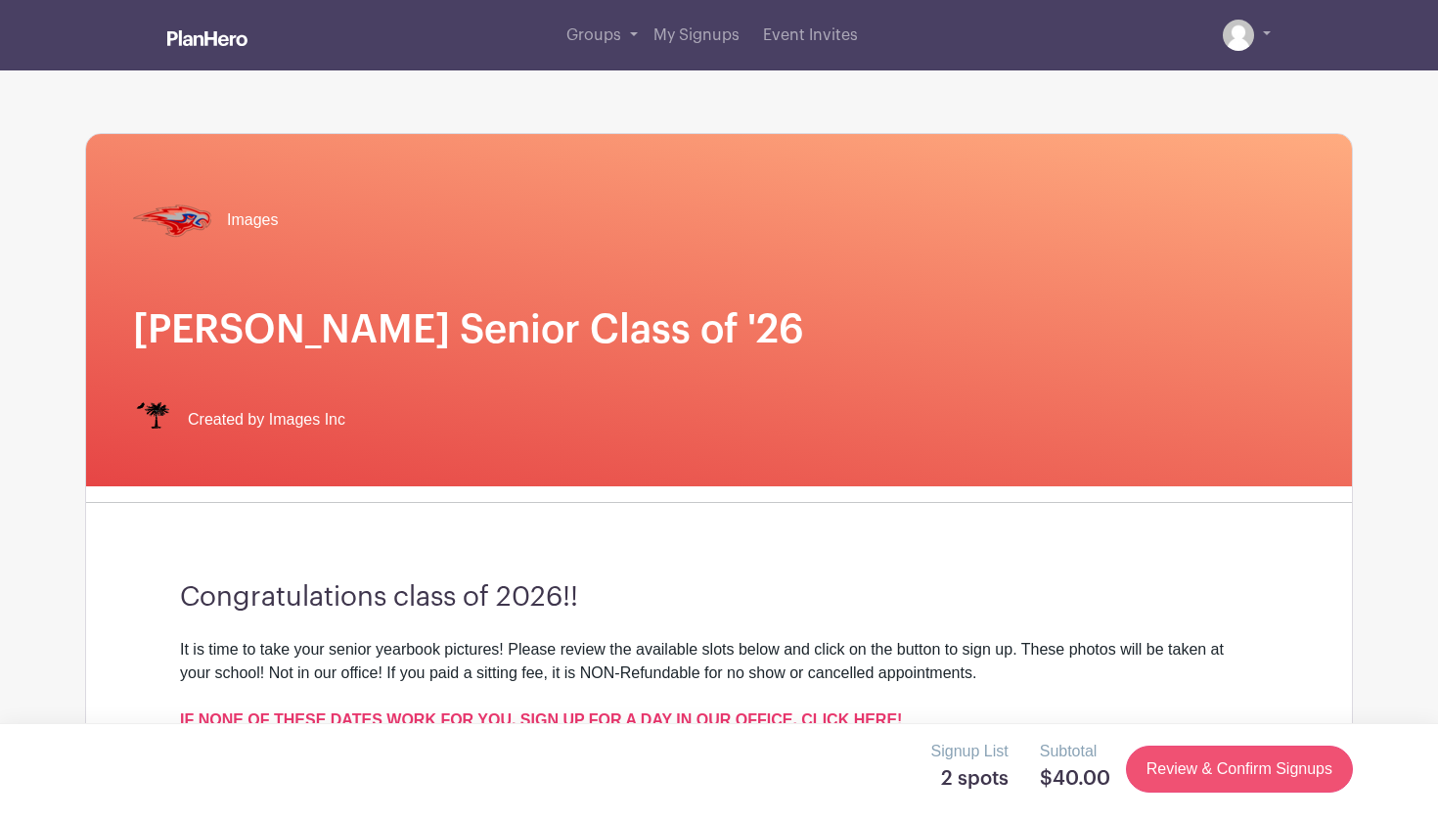
click at [1273, 762] on link "Review & Confirm Signups" at bounding box center [1239, 768] width 227 height 47
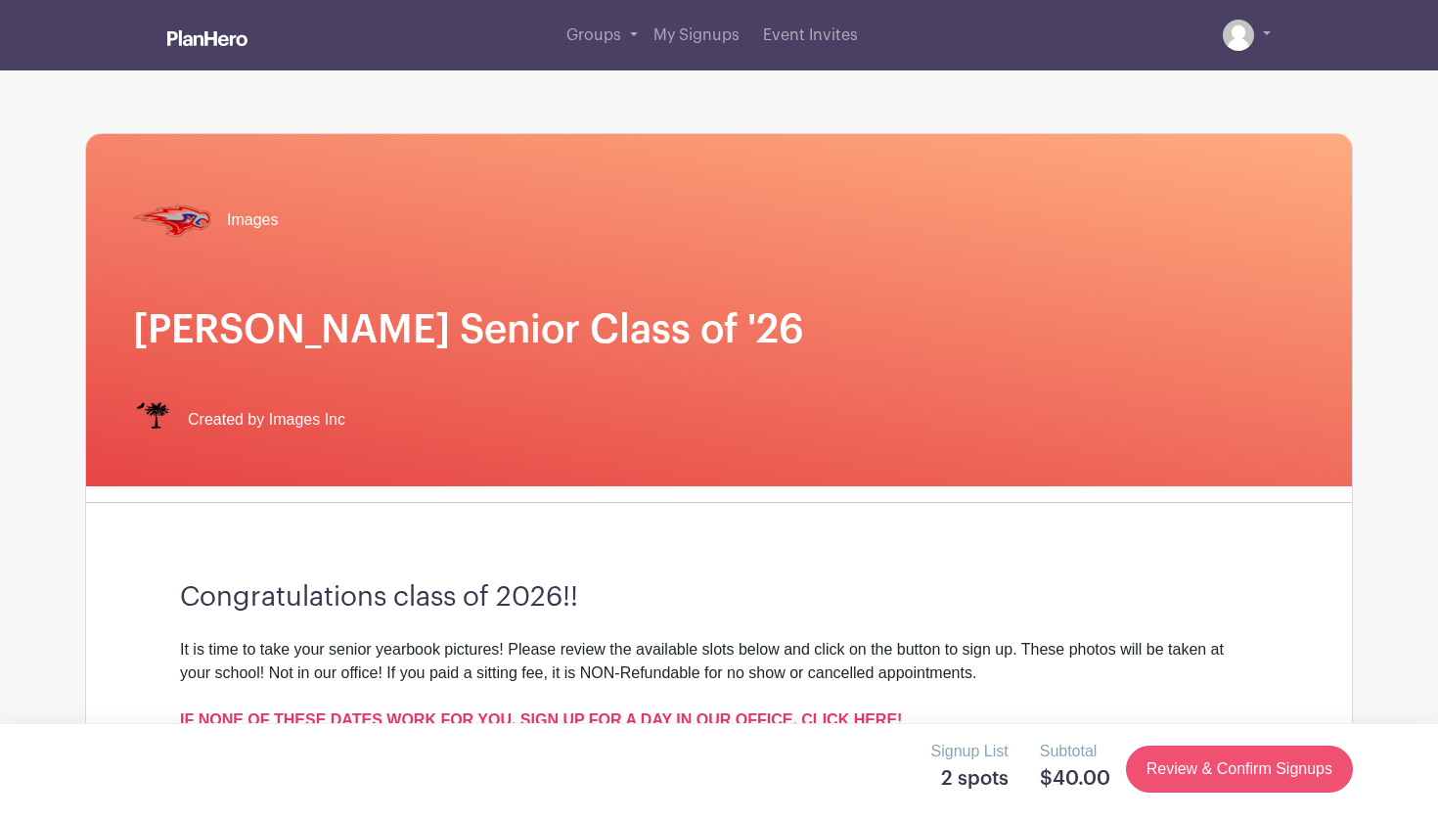
click at [1273, 762] on link "Review & Confirm Signups" at bounding box center [1239, 768] width 227 height 47
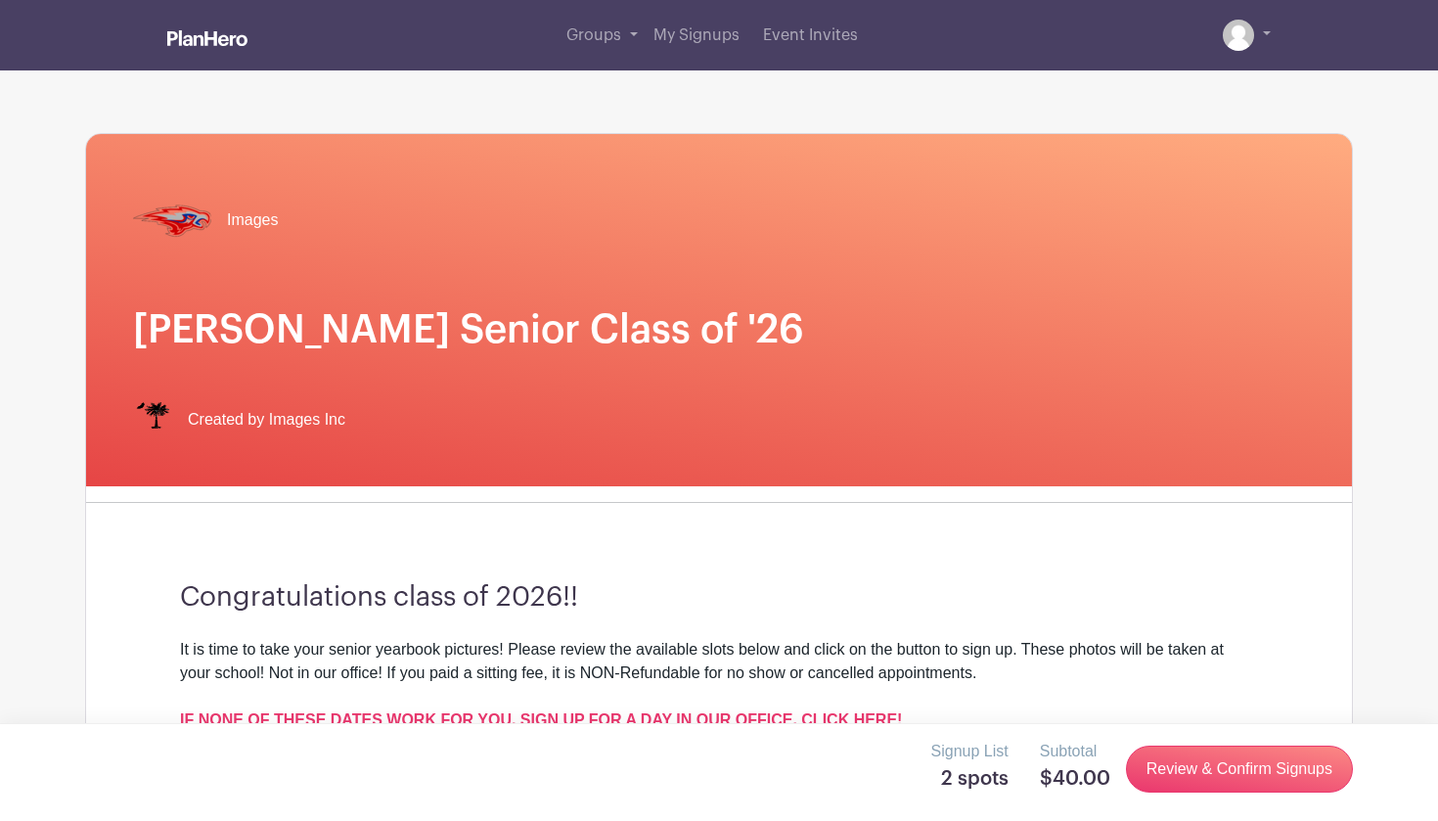
click at [1219, 31] on ul "My account Logout" at bounding box center [1223, 35] width 95 height 31
click at [1255, 38] on link at bounding box center [1247, 35] width 48 height 31
click at [1274, 38] on div "Groups All Groups Sullivan 's Events My Signups Event Invites My account Logout" at bounding box center [718, 35] width 1291 height 70
click at [1270, 37] on link at bounding box center [1247, 35] width 48 height 31
click at [1268, 35] on link at bounding box center [1247, 35] width 48 height 31
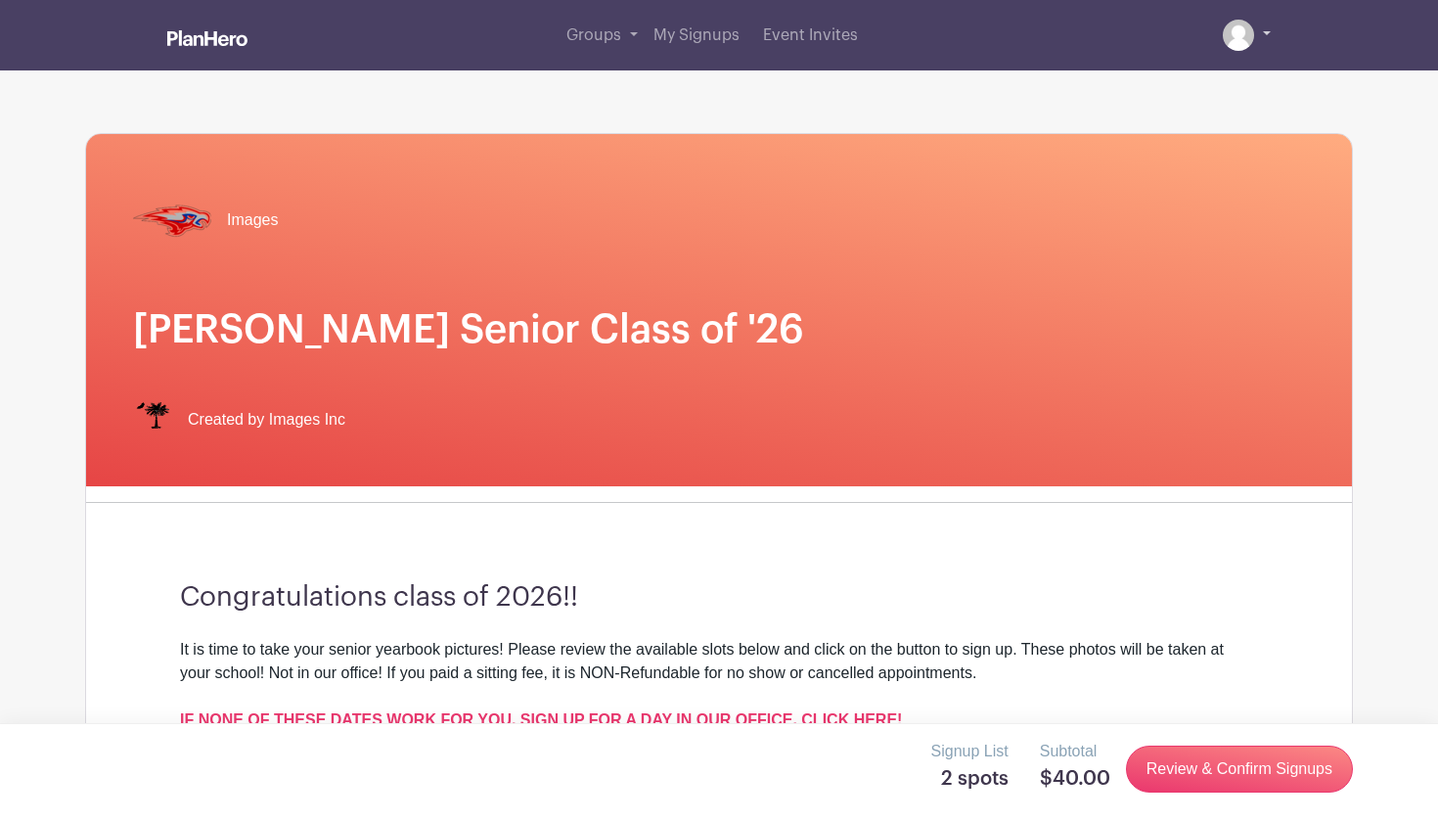
click at [1268, 35] on link at bounding box center [1247, 35] width 48 height 31
click at [1254, 29] on link at bounding box center [1247, 35] width 48 height 31
click at [1267, 32] on link at bounding box center [1247, 35] width 48 height 31
click at [1256, 38] on link at bounding box center [1247, 35] width 48 height 31
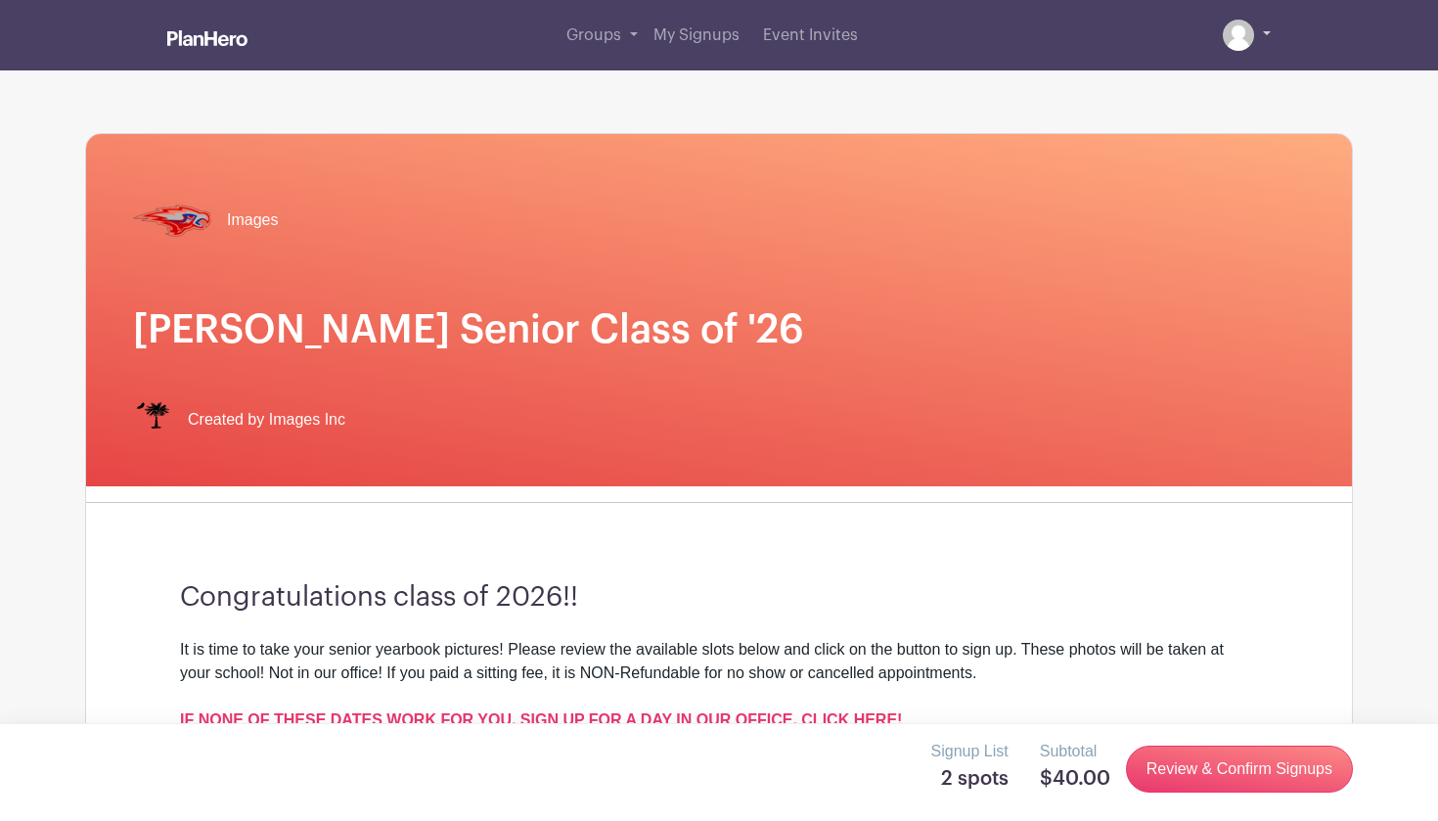
click at [1228, 39] on img at bounding box center [1238, 35] width 31 height 31
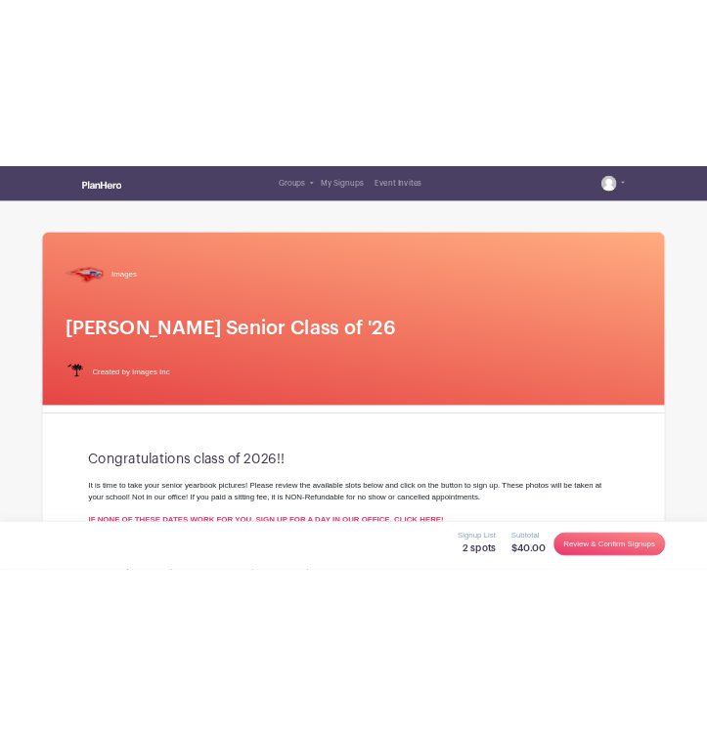
scroll to position [371, 0]
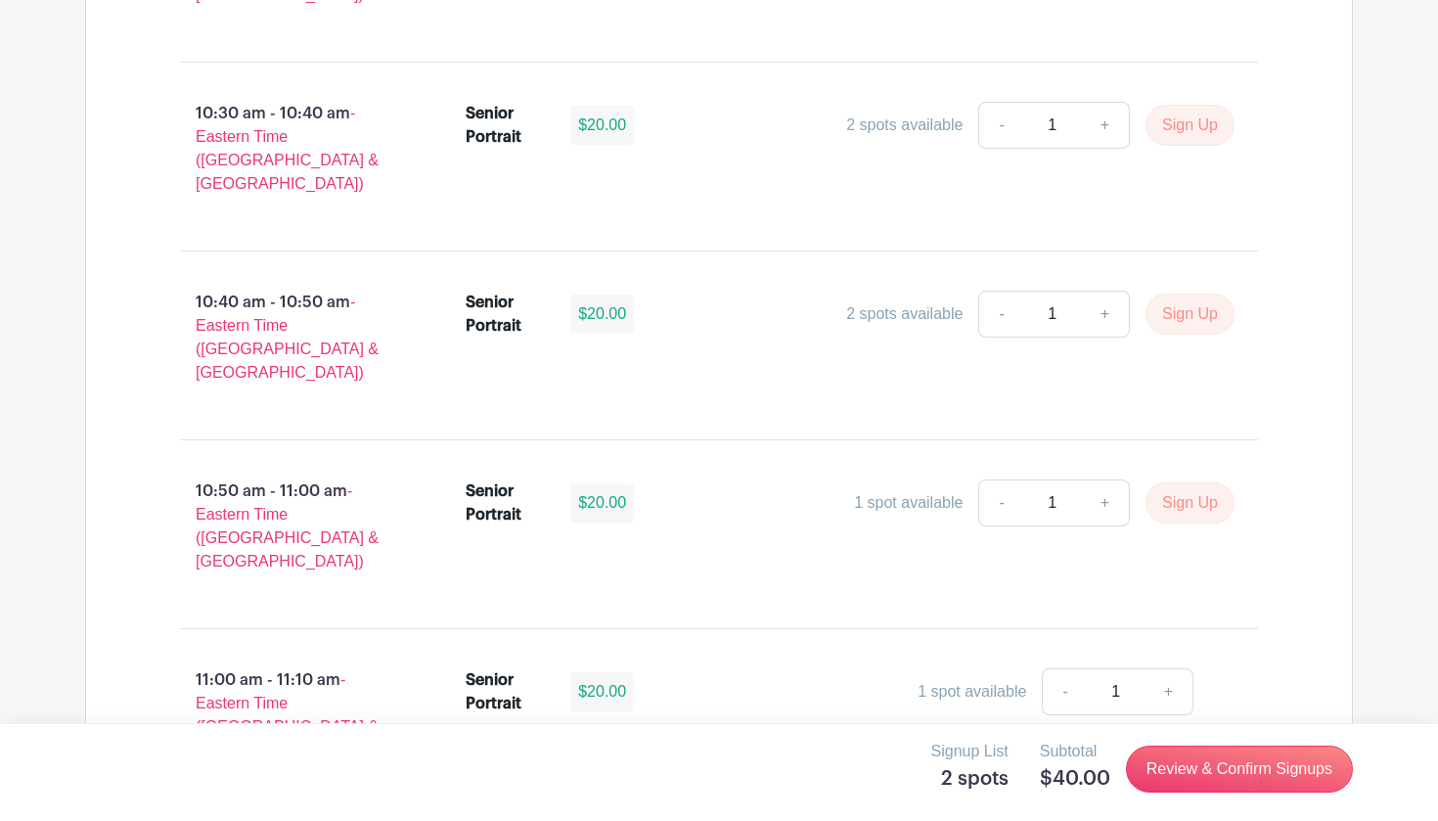
scroll to position [4174, 0]
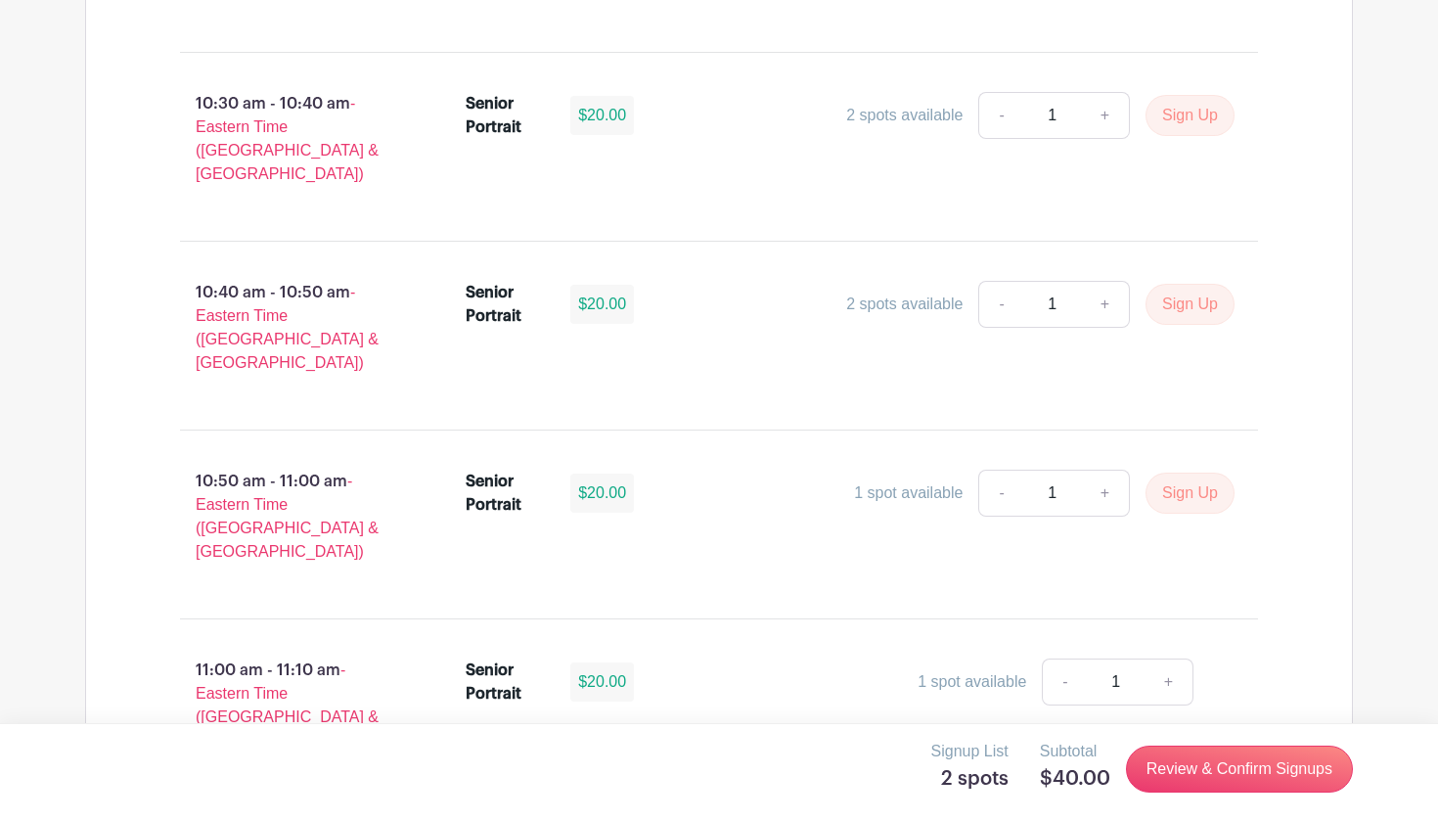
click at [1062, 658] on link "-" at bounding box center [1064, 681] width 45 height 47
